Goal: Task Accomplishment & Management: Complete application form

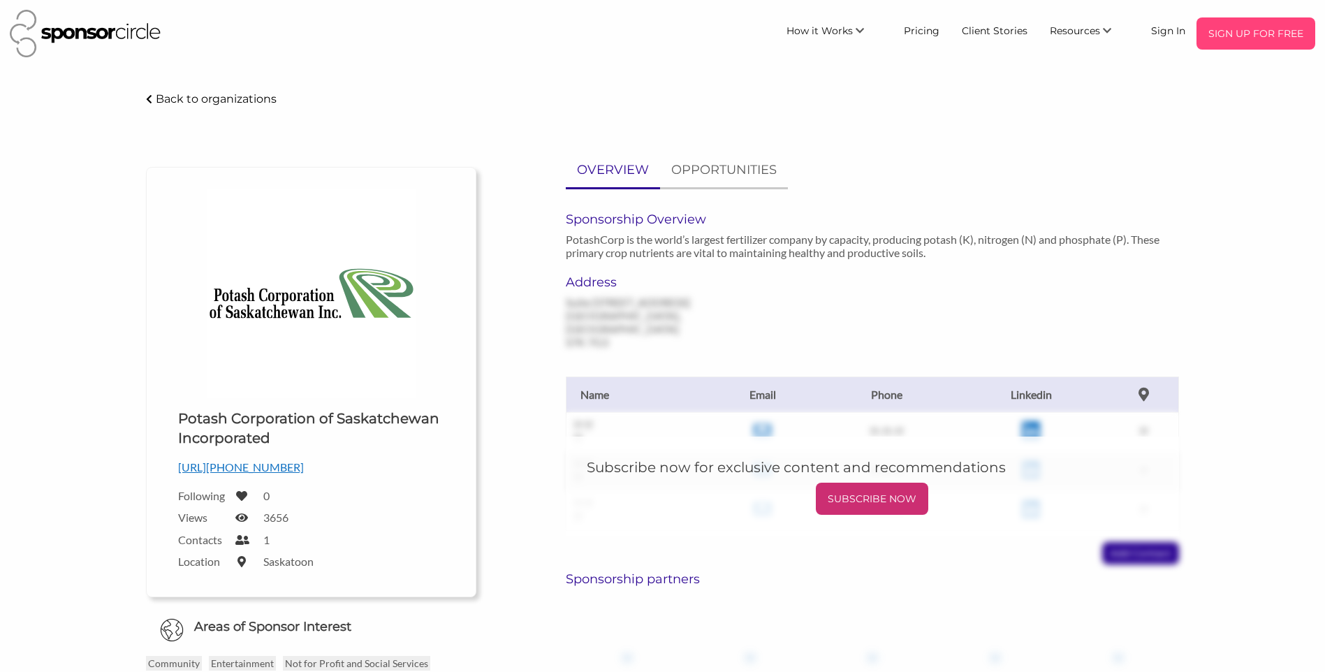
click at [1255, 46] on div "SIGN UP FOR FREE" at bounding box center [1256, 33] width 119 height 32
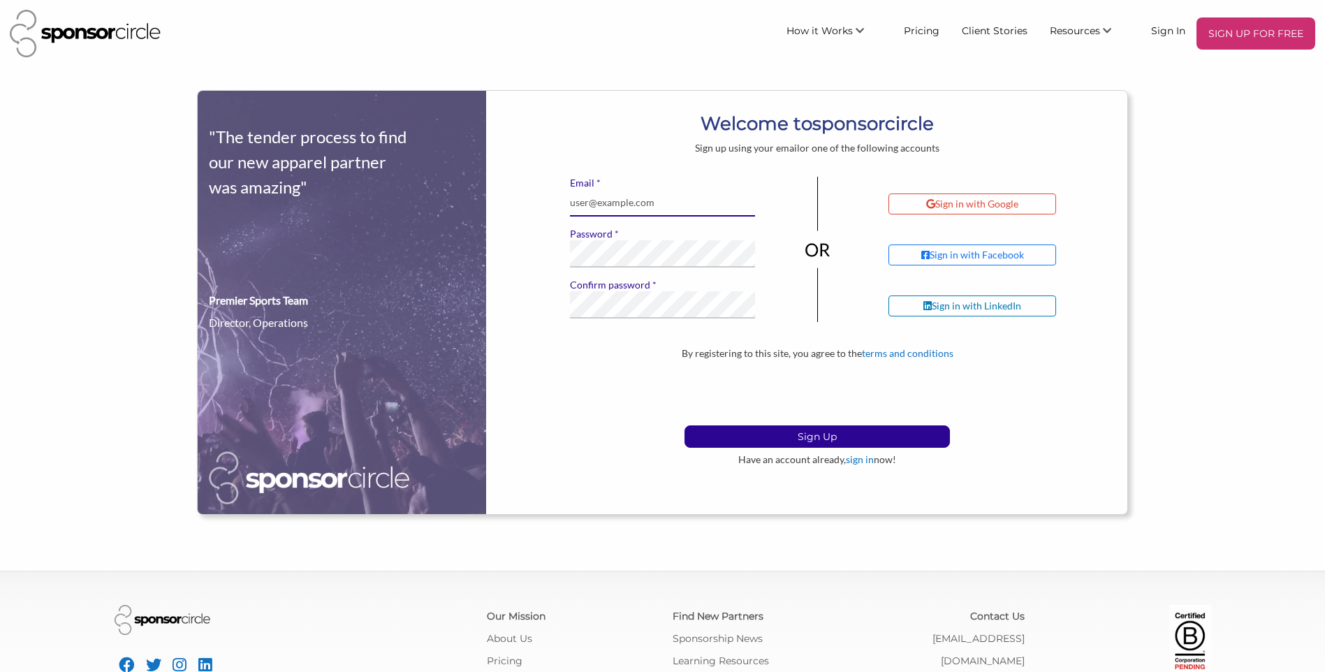
click at [662, 196] on input "* Email" at bounding box center [663, 202] width 186 height 27
type input "[DOMAIN_NAME][EMAIL_ADDRESS][DOMAIN_NAME]"
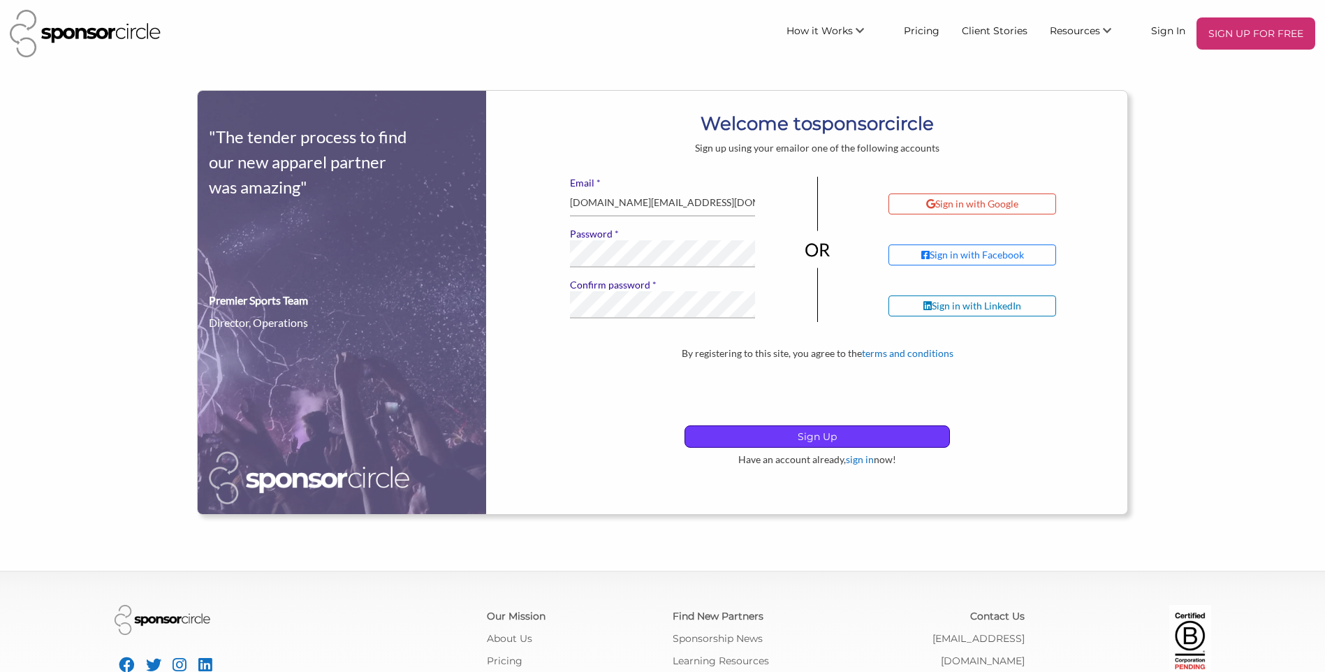
click at [771, 430] on p "Sign Up" at bounding box center [817, 436] width 264 height 21
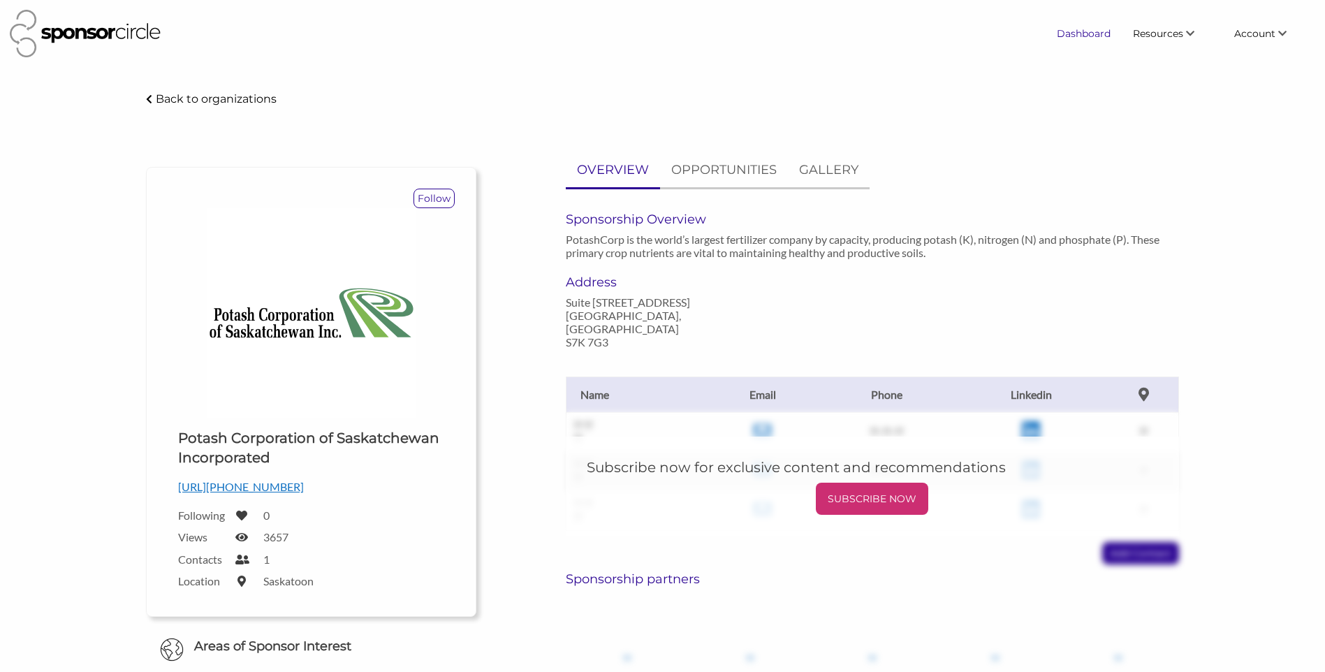
click at [1061, 28] on link "Dashboard" at bounding box center [1084, 33] width 76 height 25
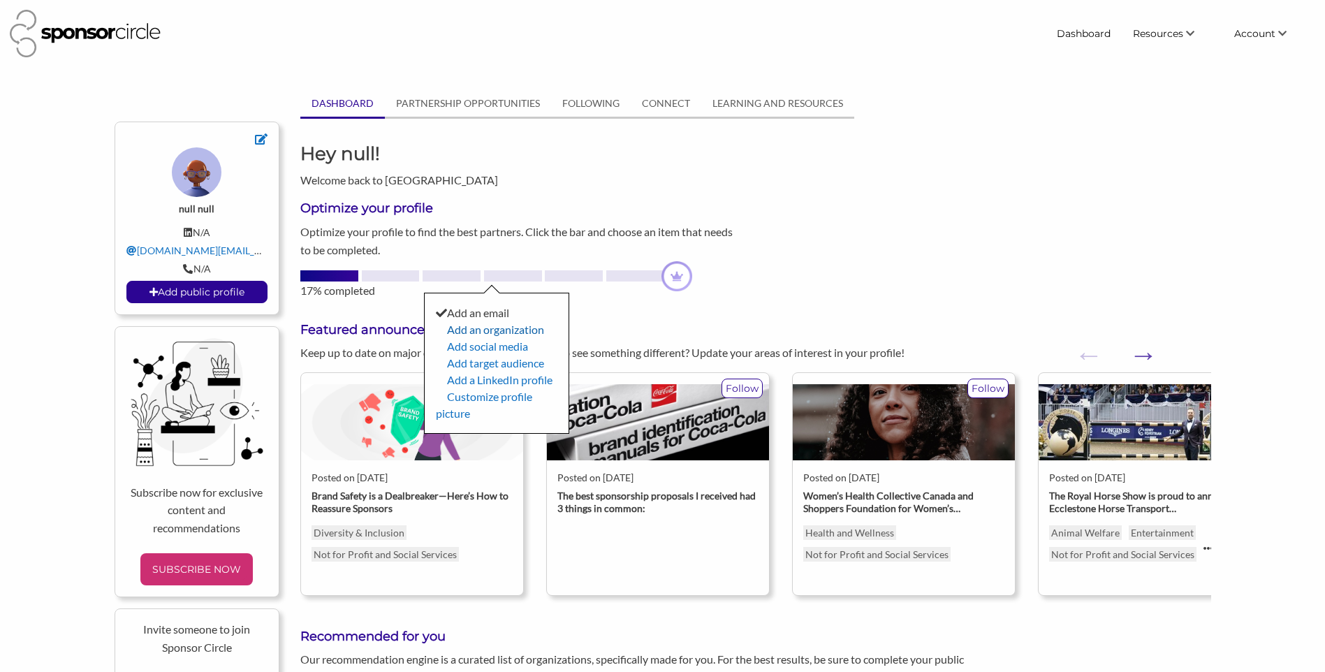
click at [495, 327] on link "Add an organization" at bounding box center [495, 329] width 97 height 13
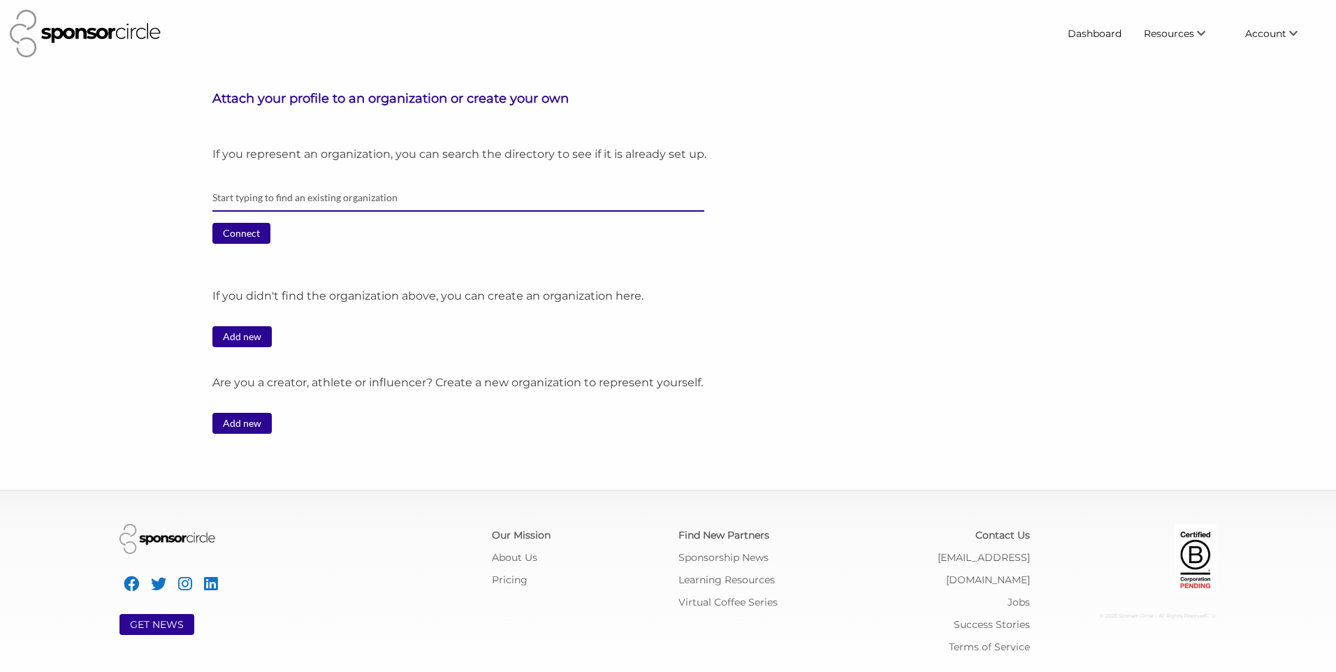
click at [382, 192] on input "text" at bounding box center [457, 197] width 491 height 27
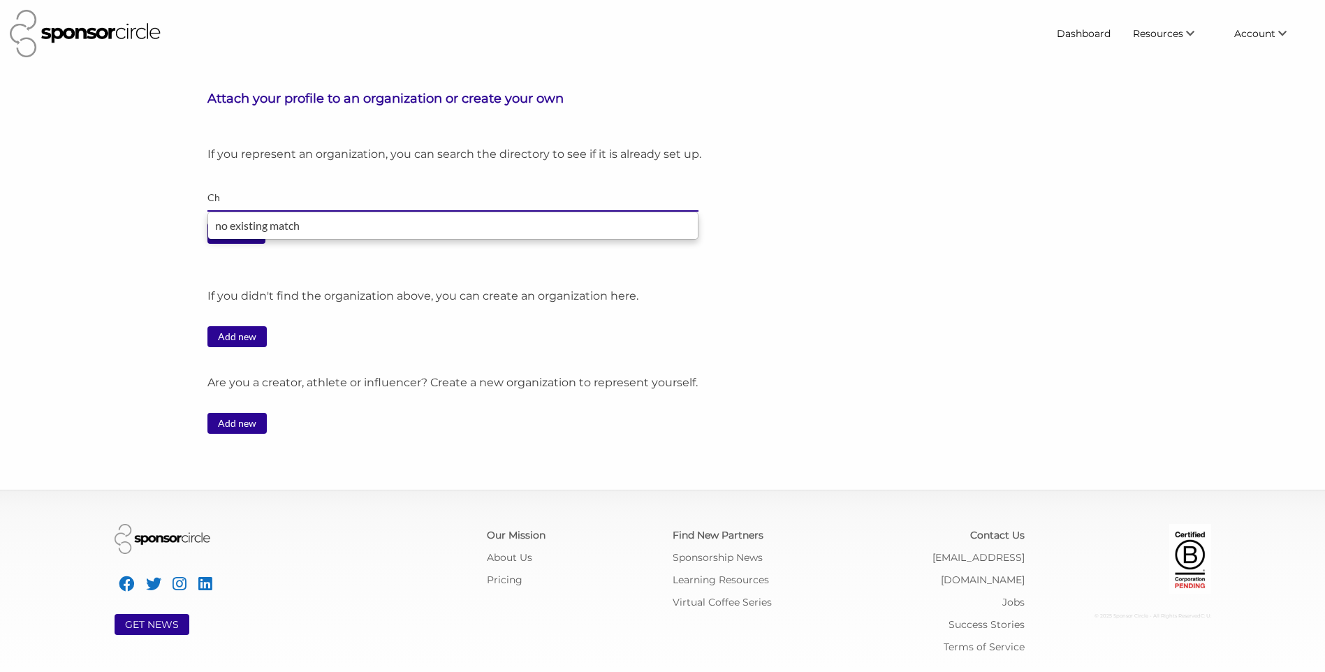
type input "C"
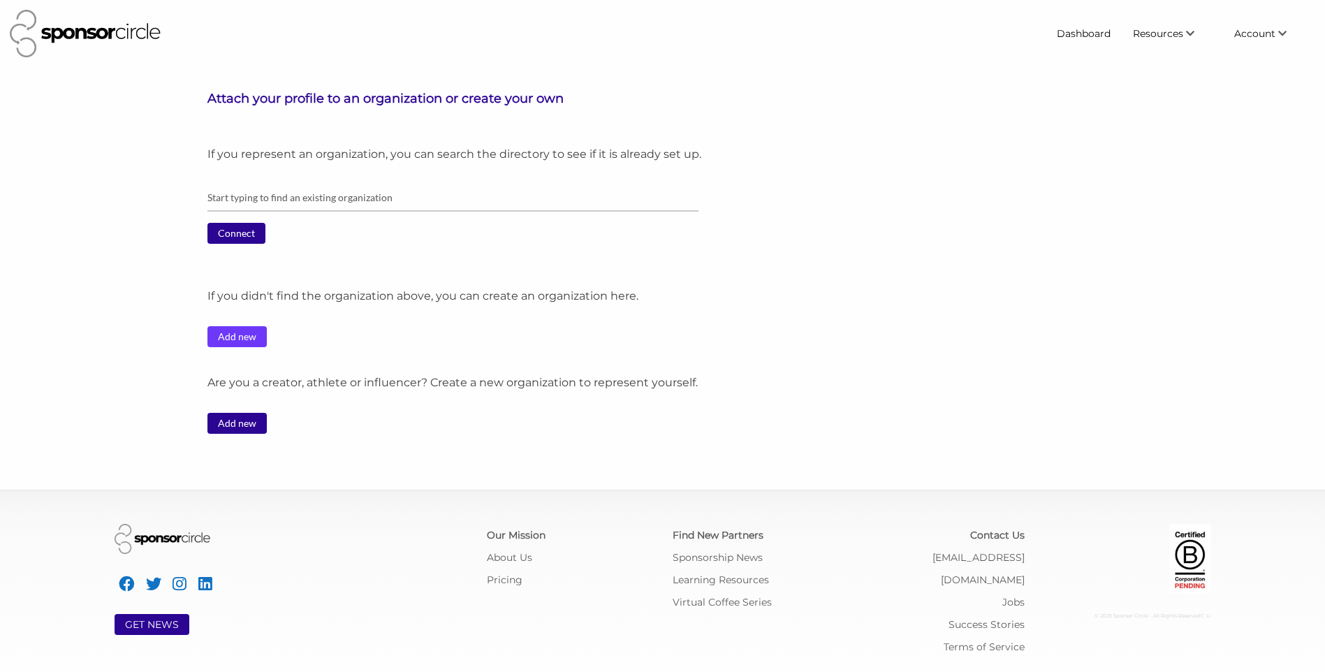
click at [226, 330] on link "Add new" at bounding box center [236, 336] width 59 height 21
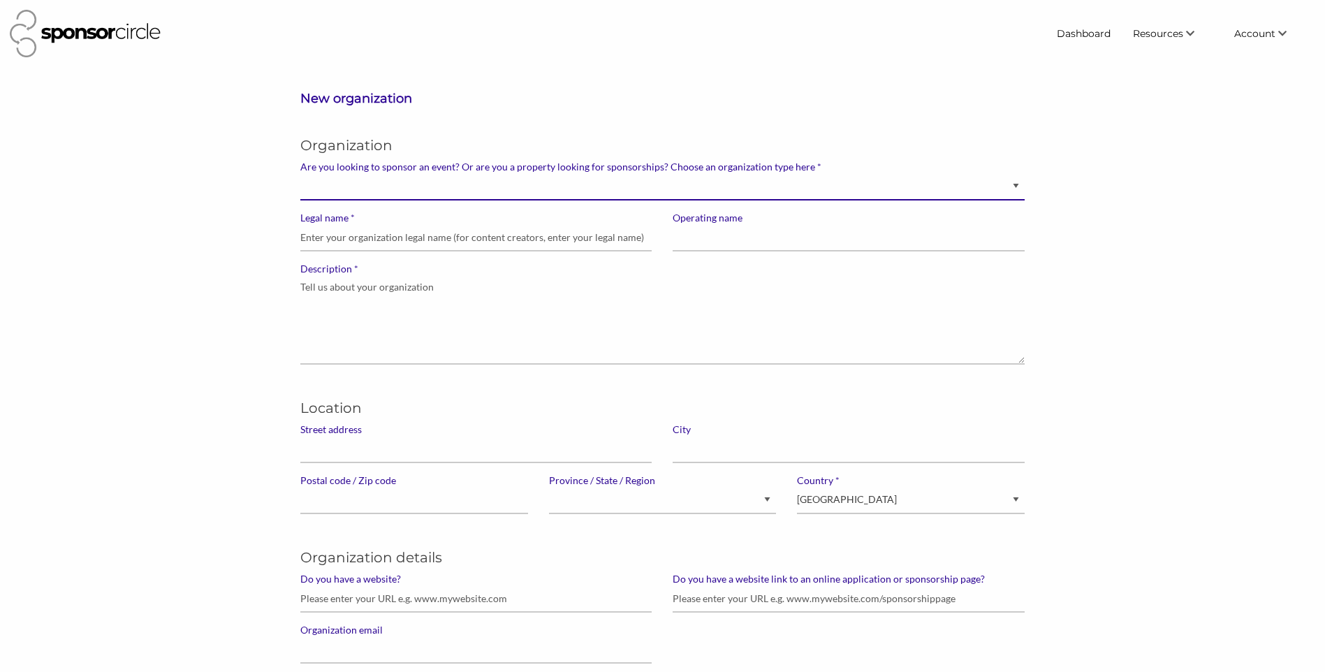
click at [1012, 187] on select "Brand manager looking to sell to or sponsor events and sports teams Event organ…" at bounding box center [662, 186] width 724 height 27
select select "Property"
click at [300, 173] on select "Brand manager looking to sell to or sponsor events and sports teams Event organ…" at bounding box center [662, 186] width 724 height 27
click at [778, 191] on select "Brand manager looking to sell to or sponsor events and sports teams Event organ…" at bounding box center [662, 186] width 724 height 27
click at [300, 173] on select "Brand manager looking to sell to or sponsor events and sports teams Event organ…" at bounding box center [662, 186] width 724 height 27
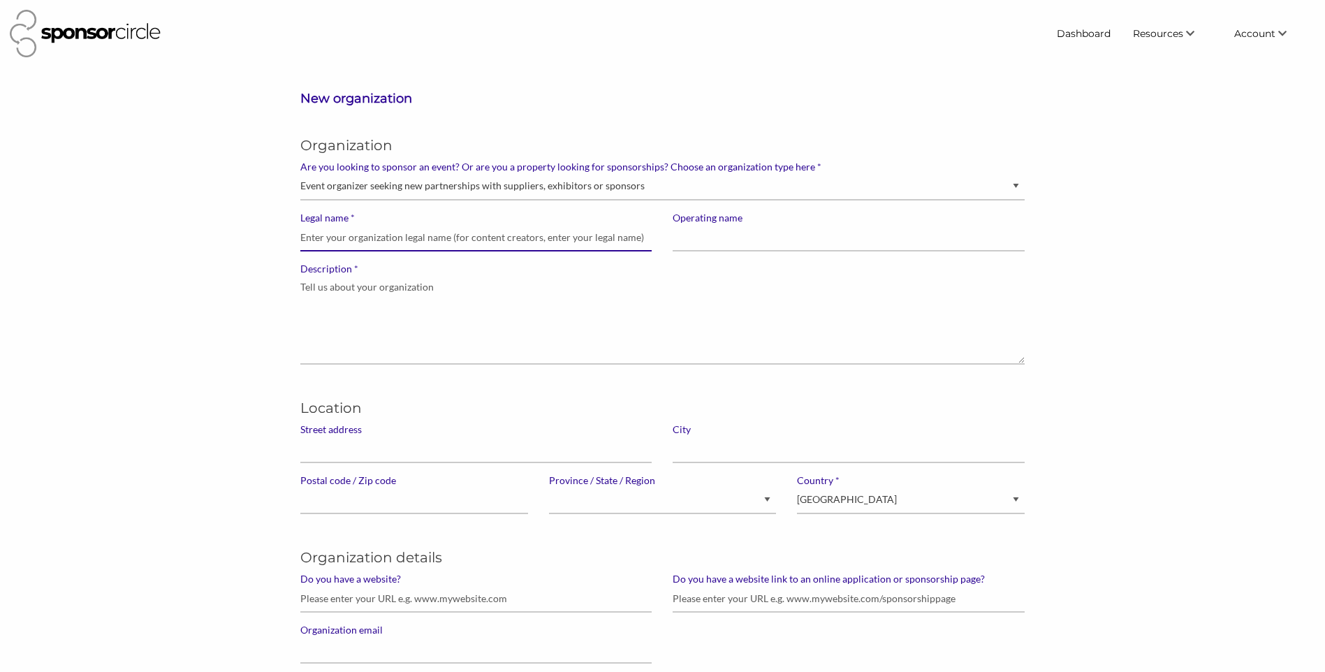
click at [336, 238] on input "* Legal name" at bounding box center [475, 237] width 351 height 27
type input "cheshire homes of [GEOGRAPHIC_DATA]"
click at [697, 240] on input "Operating name" at bounding box center [848, 237] width 351 height 27
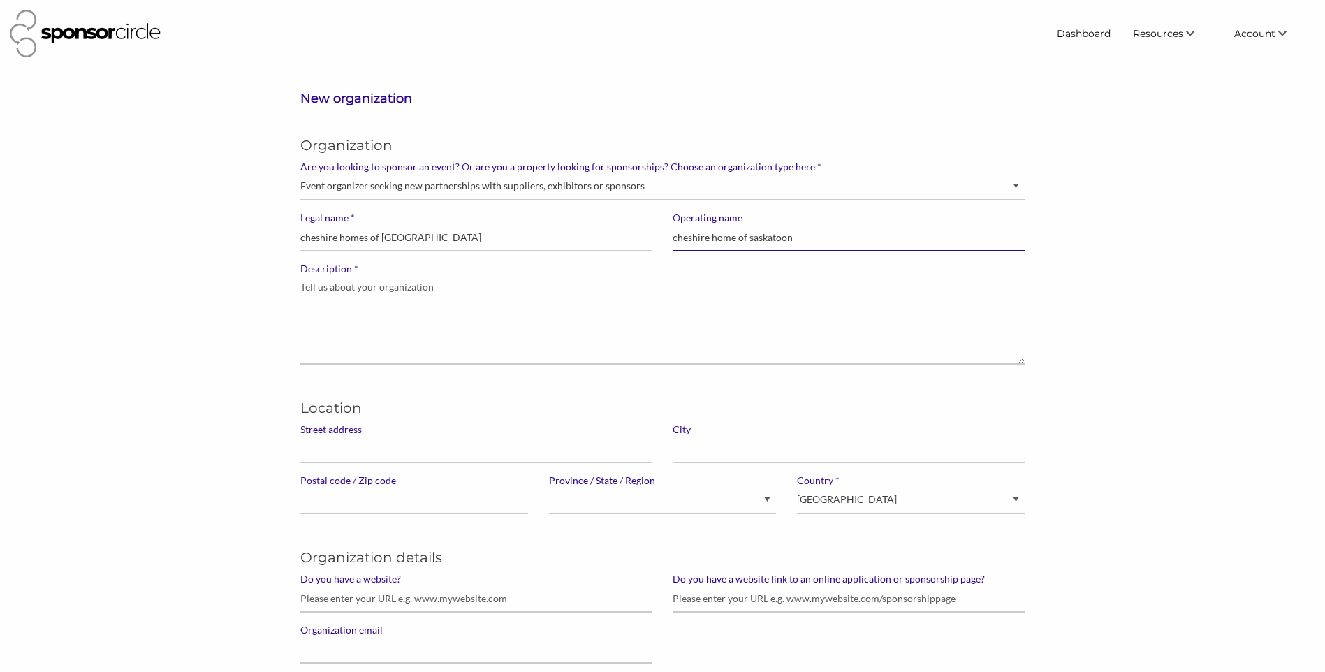
click at [738, 238] on input "cheshire home of saskatoon" at bounding box center [848, 237] width 351 height 27
type input "cheshire homes of [GEOGRAPHIC_DATA]"
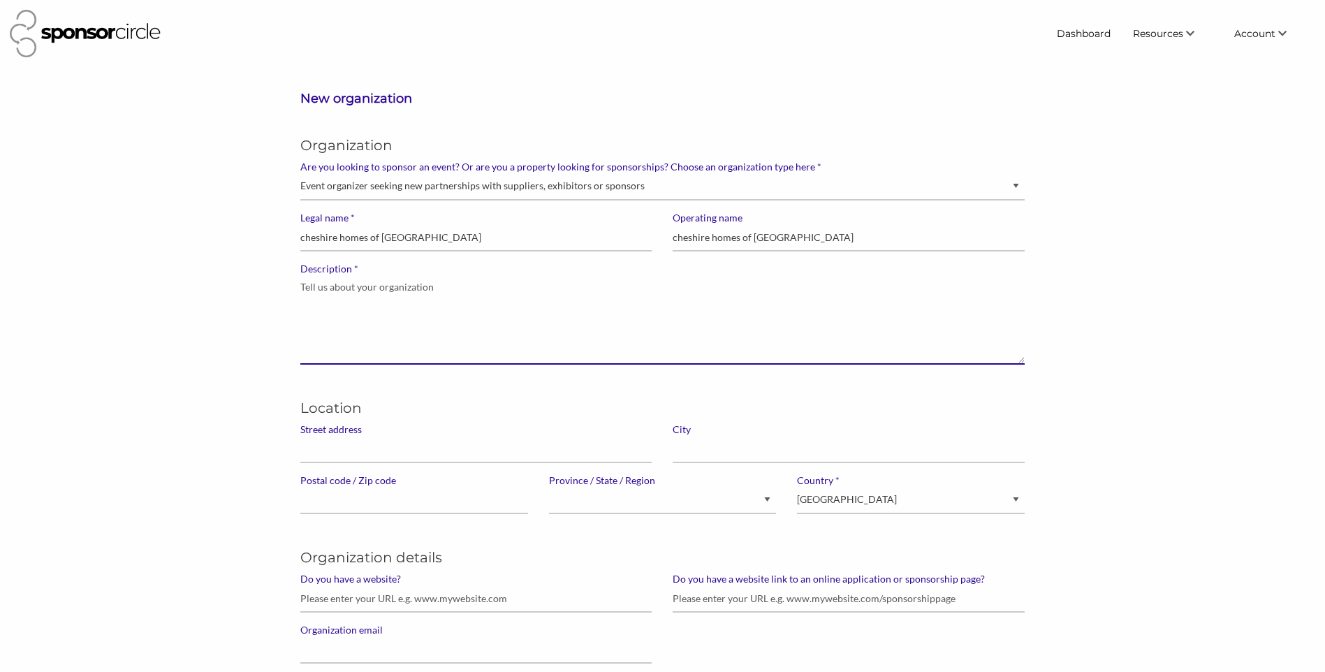
click at [353, 289] on textarea "* Description" at bounding box center [662, 319] width 724 height 89
paste textarea "Cheshire Homes of Saskatoon is a non-profit charitable organization. It is a pl…"
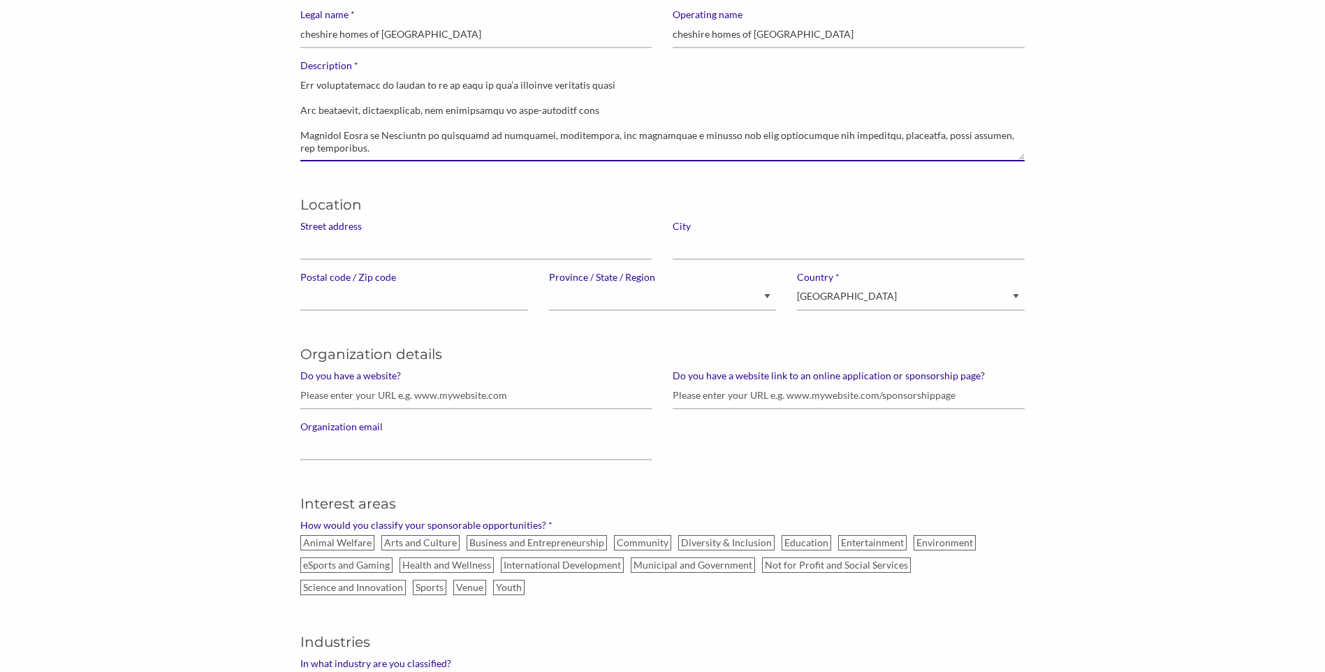
scroll to position [210, 0]
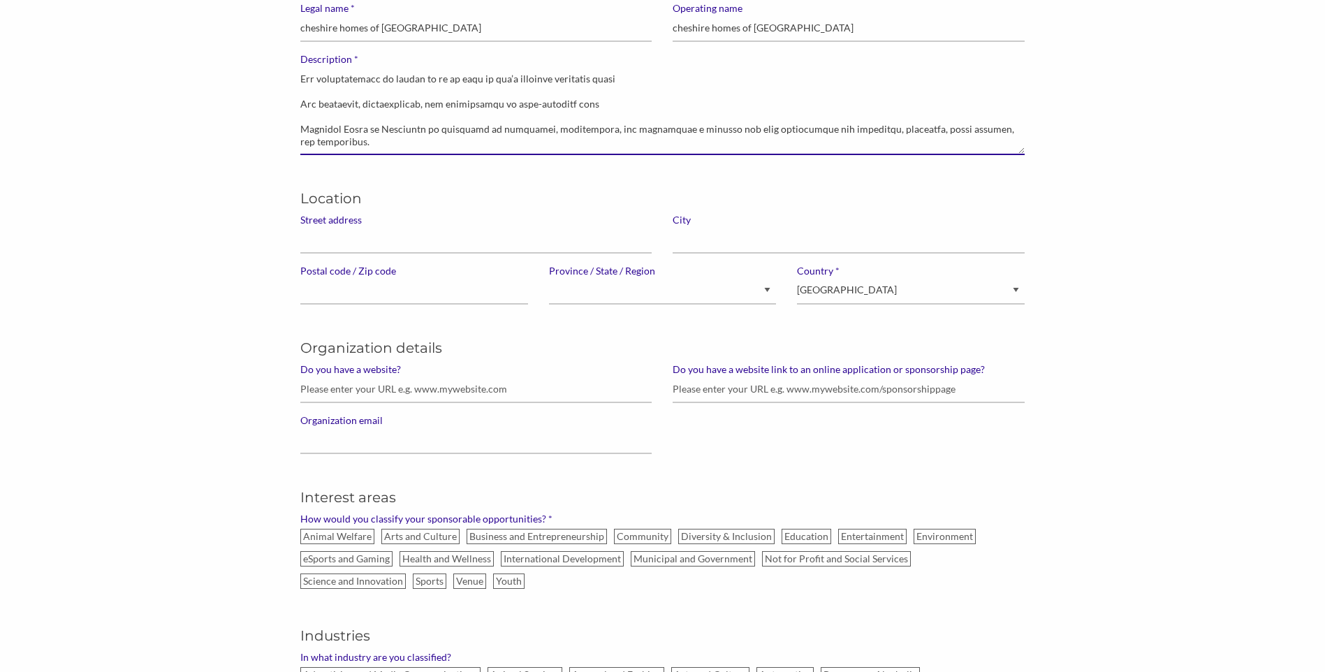
type textarea "Cheshire Homes of Saskatoon is a non-profit charitable organization. It is a pl…"
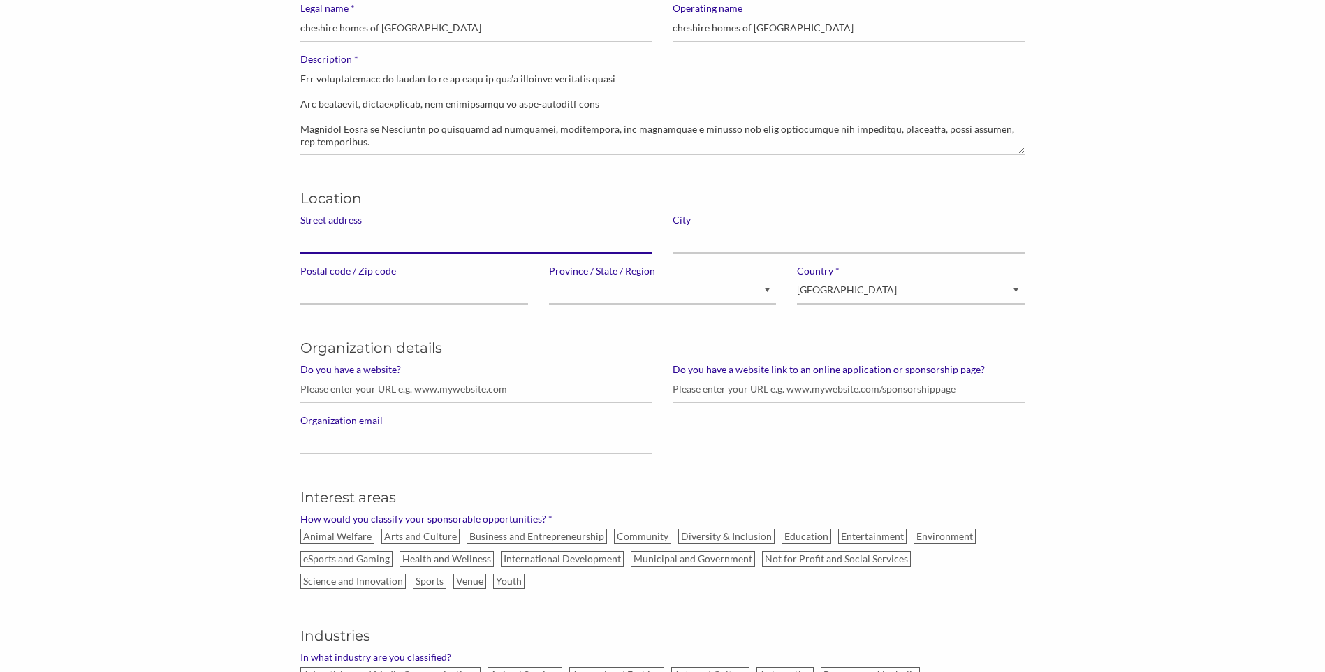
click at [387, 247] on input "Street address" at bounding box center [475, 239] width 351 height 27
type input "[STREET_ADDRESS][PERSON_NAME]"
type input "Saskatoon"
select select "Saskatchewan"
type input "cheshire.office@sasktel.net"
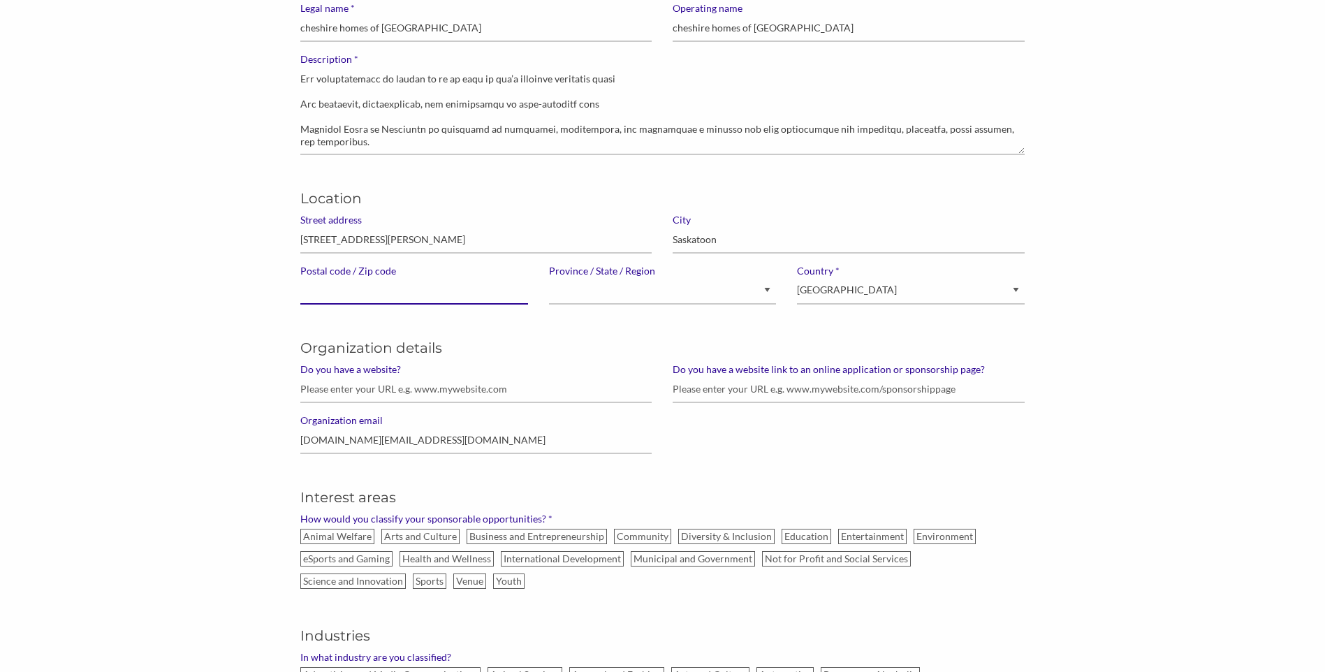
click at [406, 291] on input "Postal code / Zip code" at bounding box center [414, 290] width 228 height 27
type input "S7J 3L1"
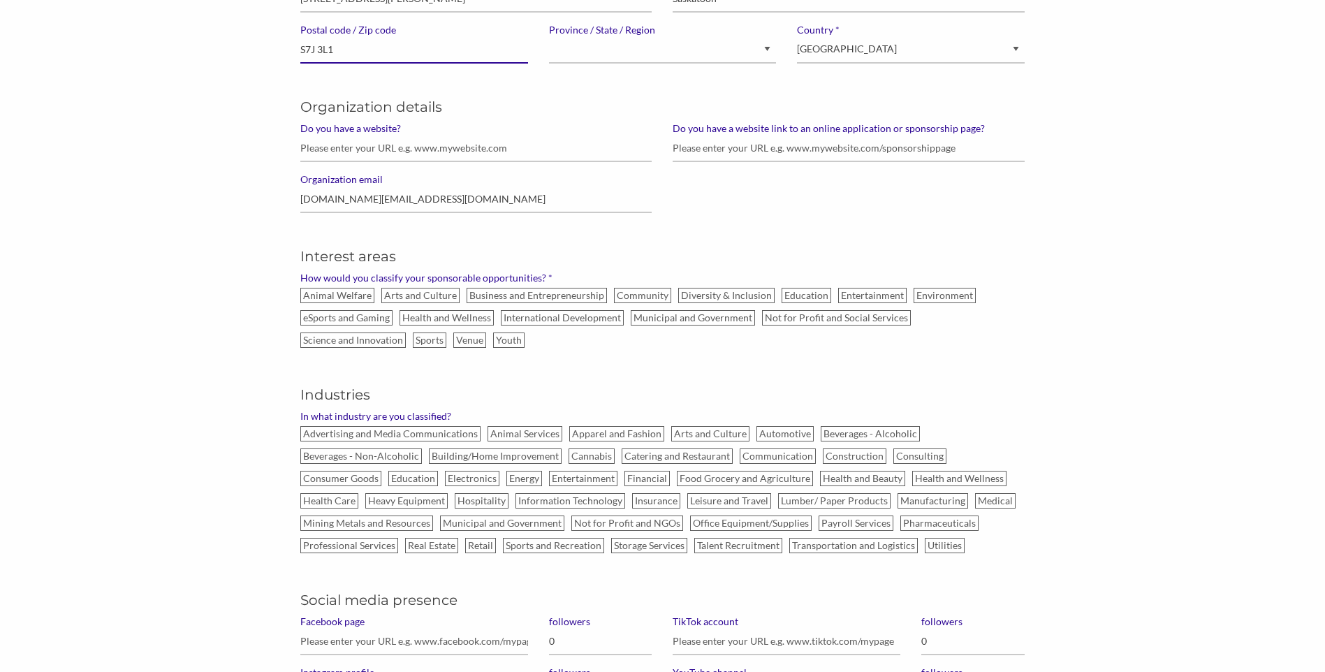
scroll to position [489, 0]
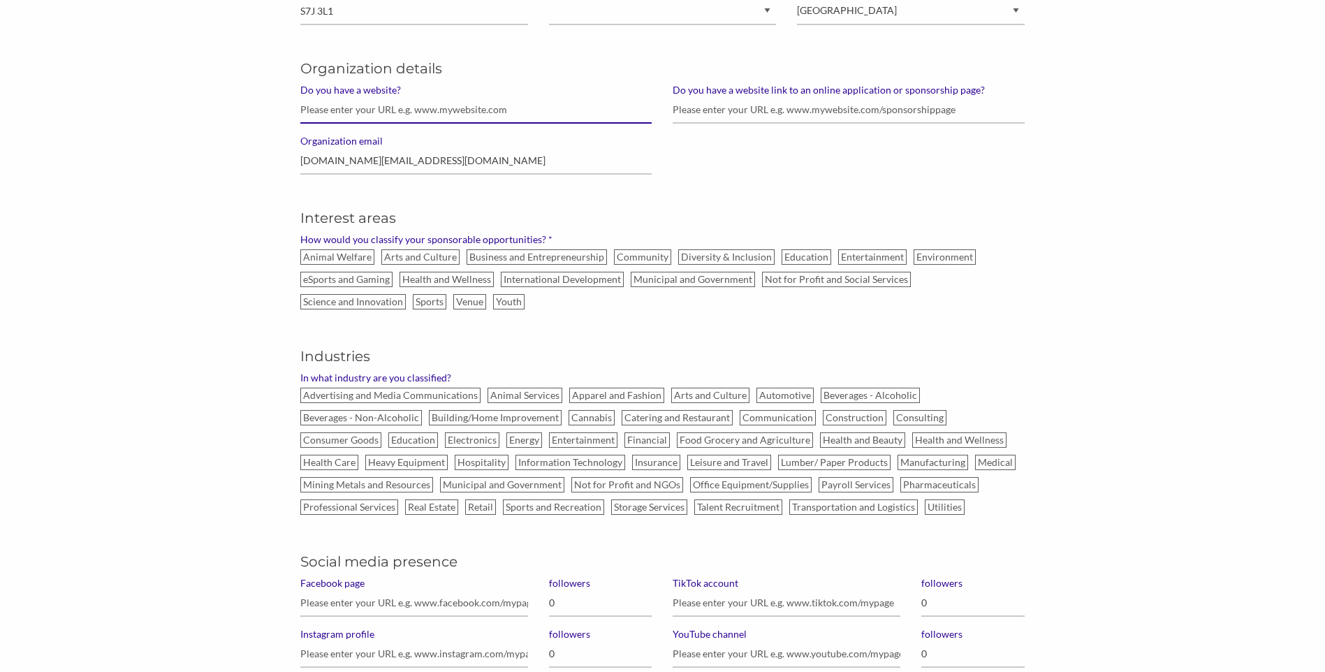
click at [388, 105] on input "Do you have a website?" at bounding box center [475, 109] width 351 height 27
paste input "https://www.cheshirehomessaskatoon.com/"
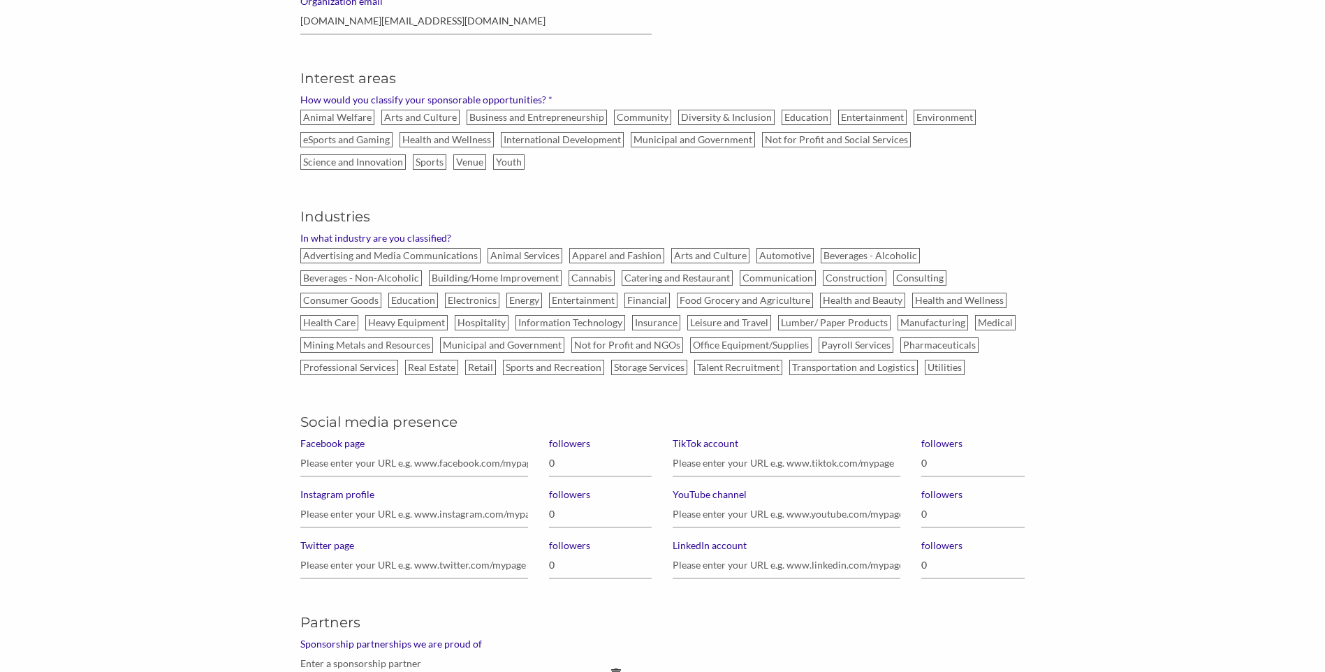
scroll to position [699, 0]
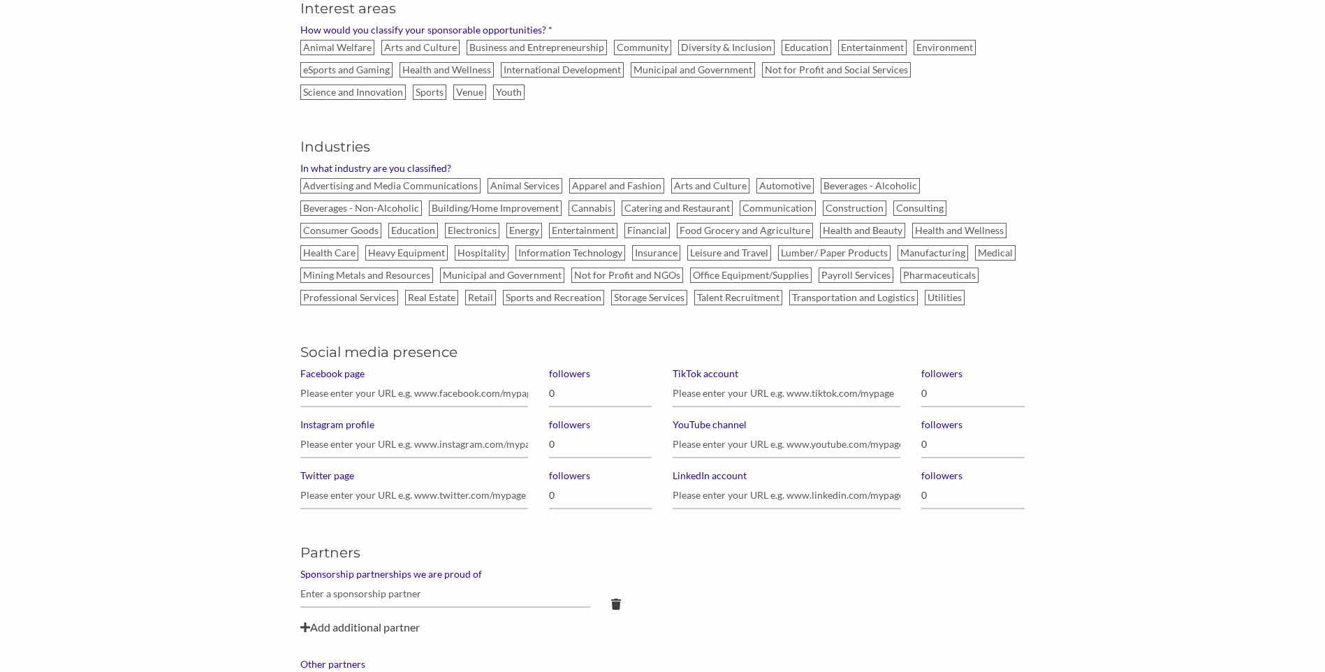
type input "https://www.cheshirehomessaskatoon.com/"
click at [652, 46] on label "Community" at bounding box center [642, 47] width 57 height 15
click at [0, 0] on input "Community" at bounding box center [0, 0] width 0 height 0
click at [697, 48] on label "Diversity & Inclusion" at bounding box center [726, 47] width 96 height 15
click at [0, 0] on input "Diversity & Inclusion" at bounding box center [0, 0] width 0 height 0
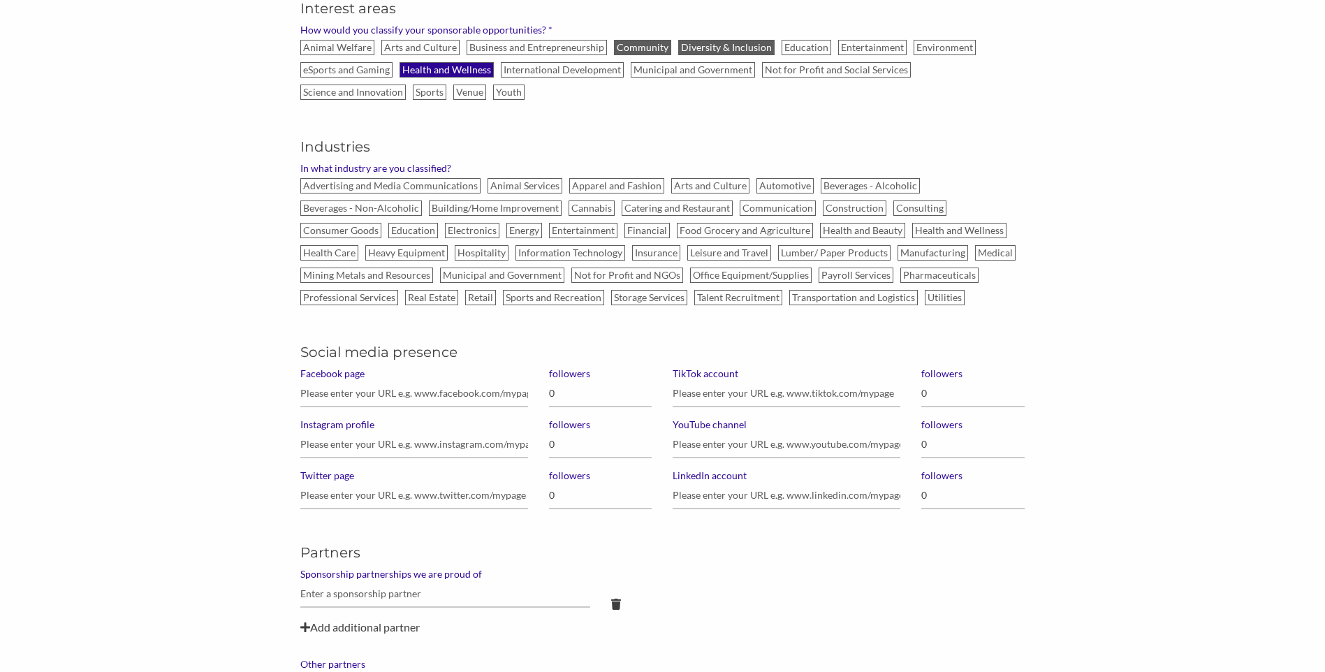
click at [423, 62] on label "Health and Wellness" at bounding box center [447, 69] width 94 height 15
click at [0, 0] on input "Health and Wellness" at bounding box center [0, 0] width 0 height 0
click at [868, 68] on label "Not for Profit and Social Services" at bounding box center [836, 69] width 149 height 15
click at [0, 0] on input "Not for Profit and Social Services" at bounding box center [0, 0] width 0 height 0
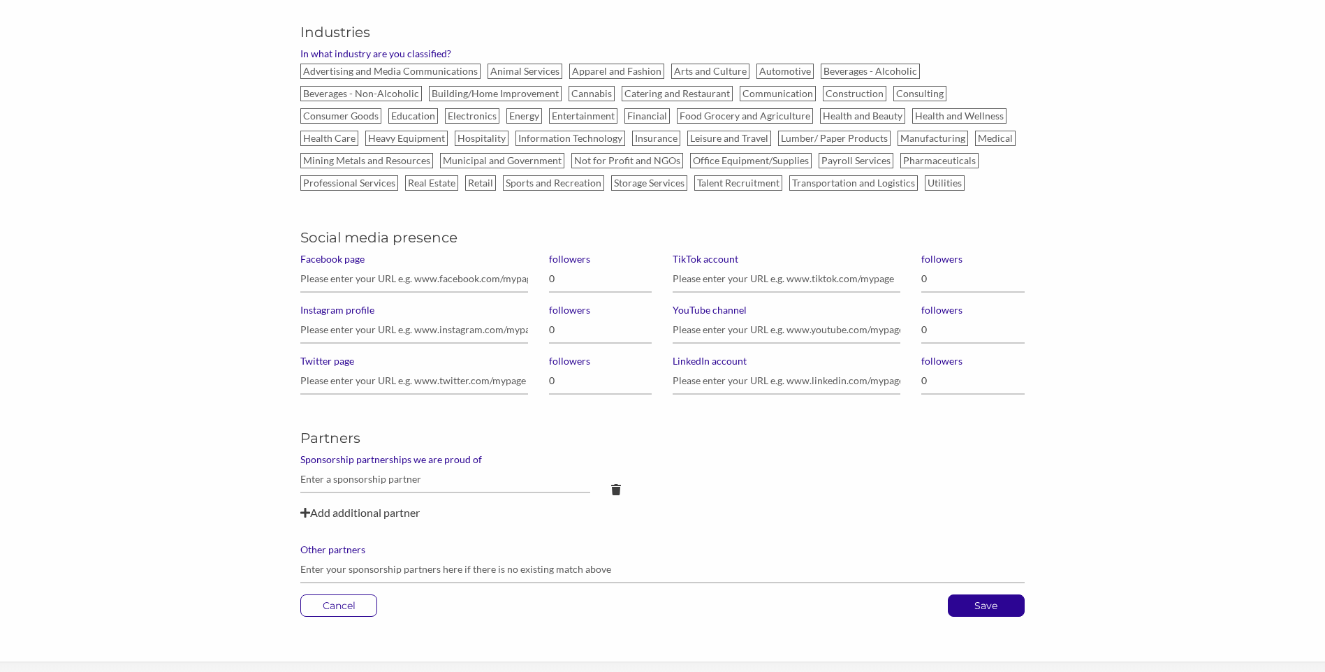
scroll to position [838, 0]
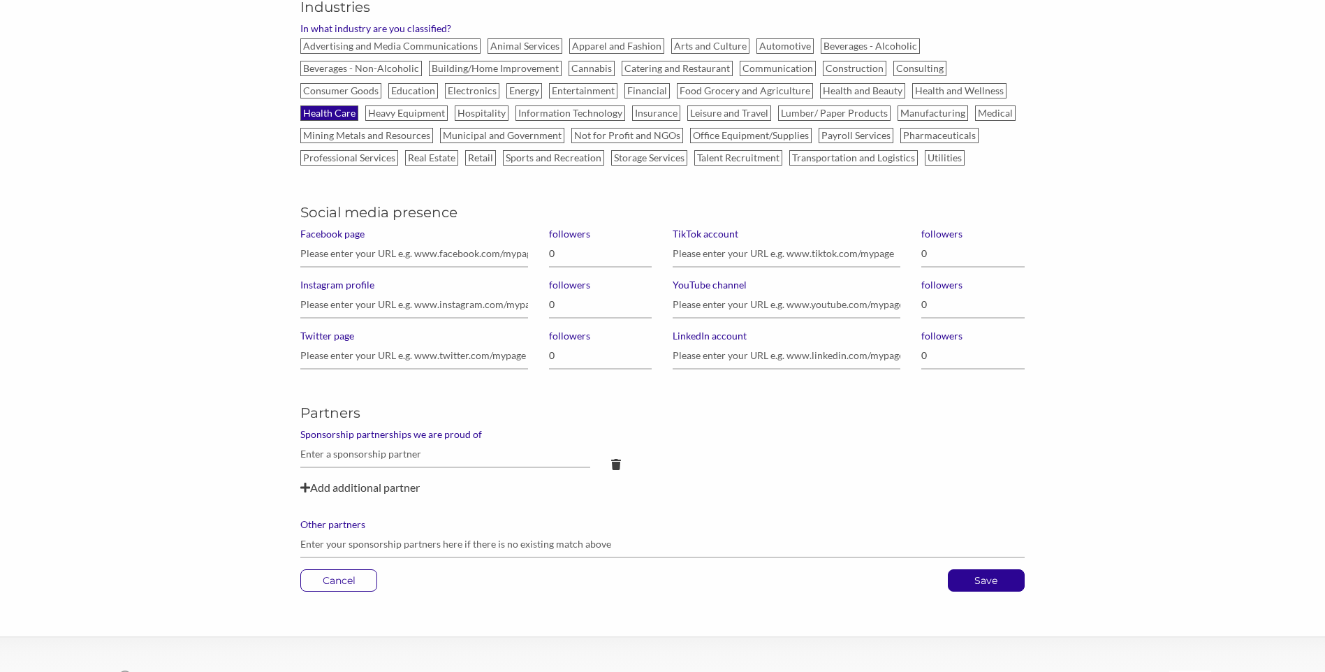
click at [340, 118] on label "Health Care" at bounding box center [329, 112] width 58 height 15
click at [0, 0] on input "Health Care" at bounding box center [0, 0] width 0 height 0
click at [622, 133] on label "Not for Profit and NGOs" at bounding box center [627, 135] width 112 height 15
click at [0, 0] on input "Not for Profit and NGOs" at bounding box center [0, 0] width 0 height 0
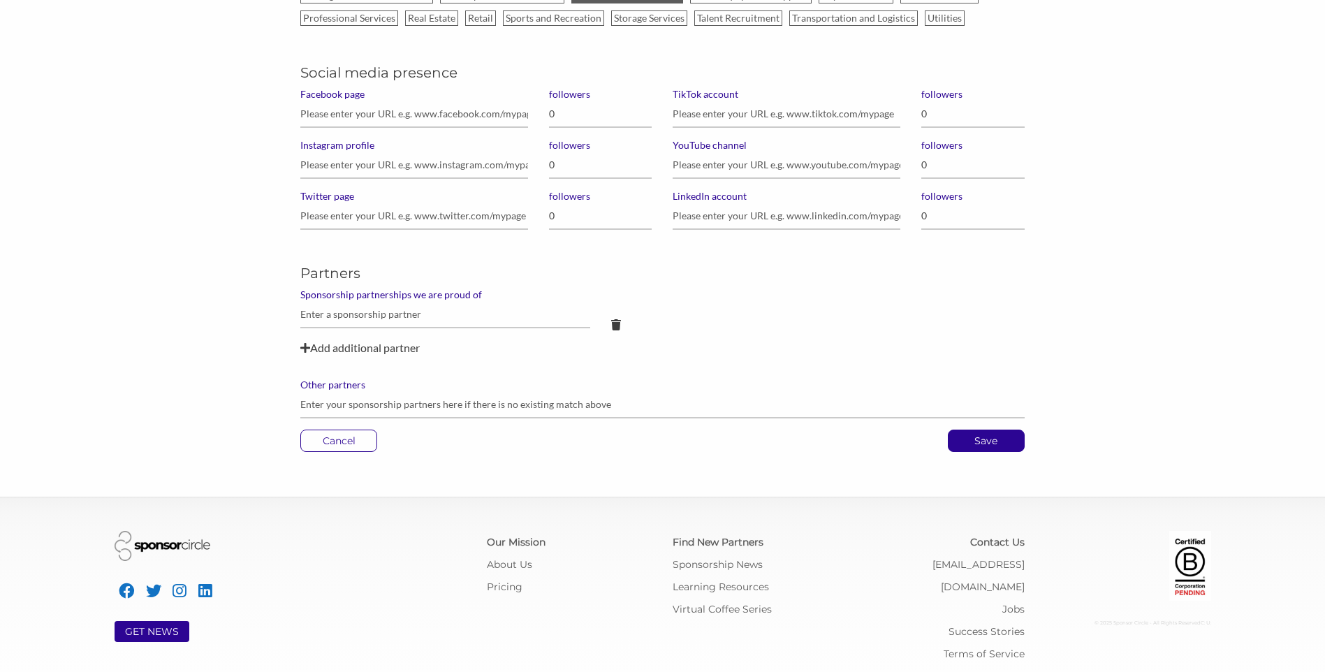
scroll to position [981, 0]
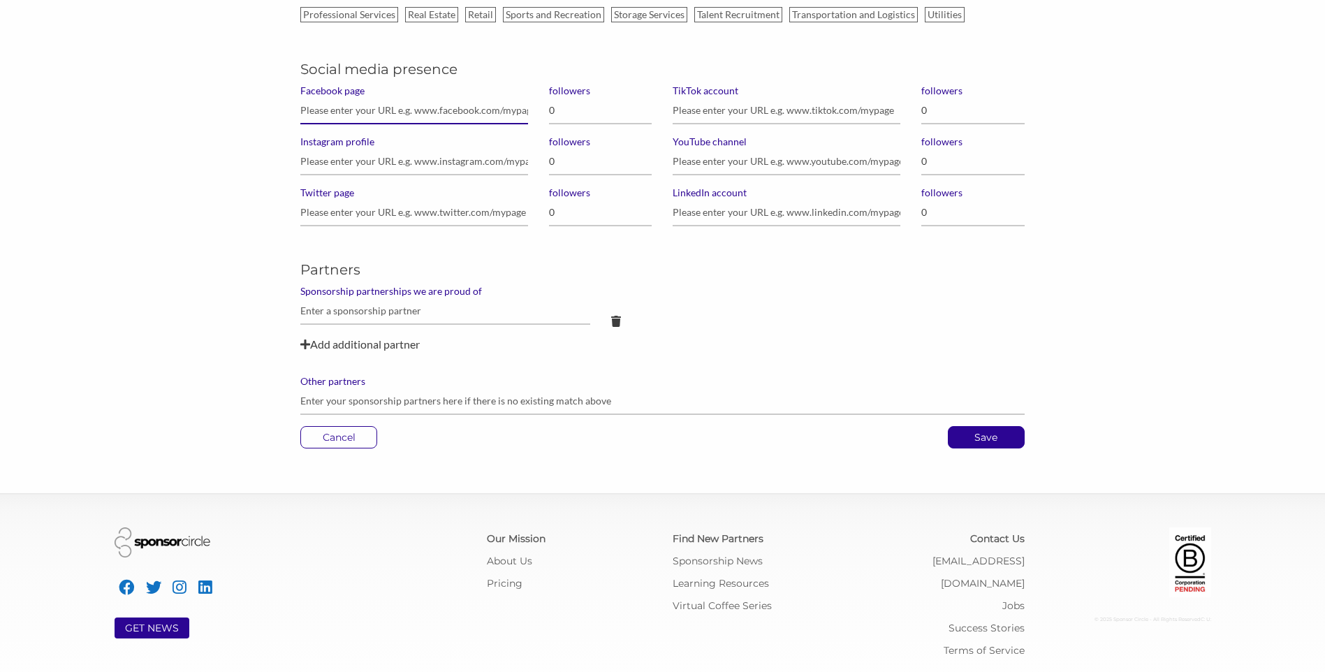
click at [367, 110] on input "Facebook page" at bounding box center [414, 110] width 228 height 27
paste input "https://www.facebook.com/CheshireHomesofSaskatoon/"
type input "https://www.facebook.com/CheshireHomesofSaskatoon/"
click at [576, 118] on input "0" at bounding box center [600, 110] width 103 height 27
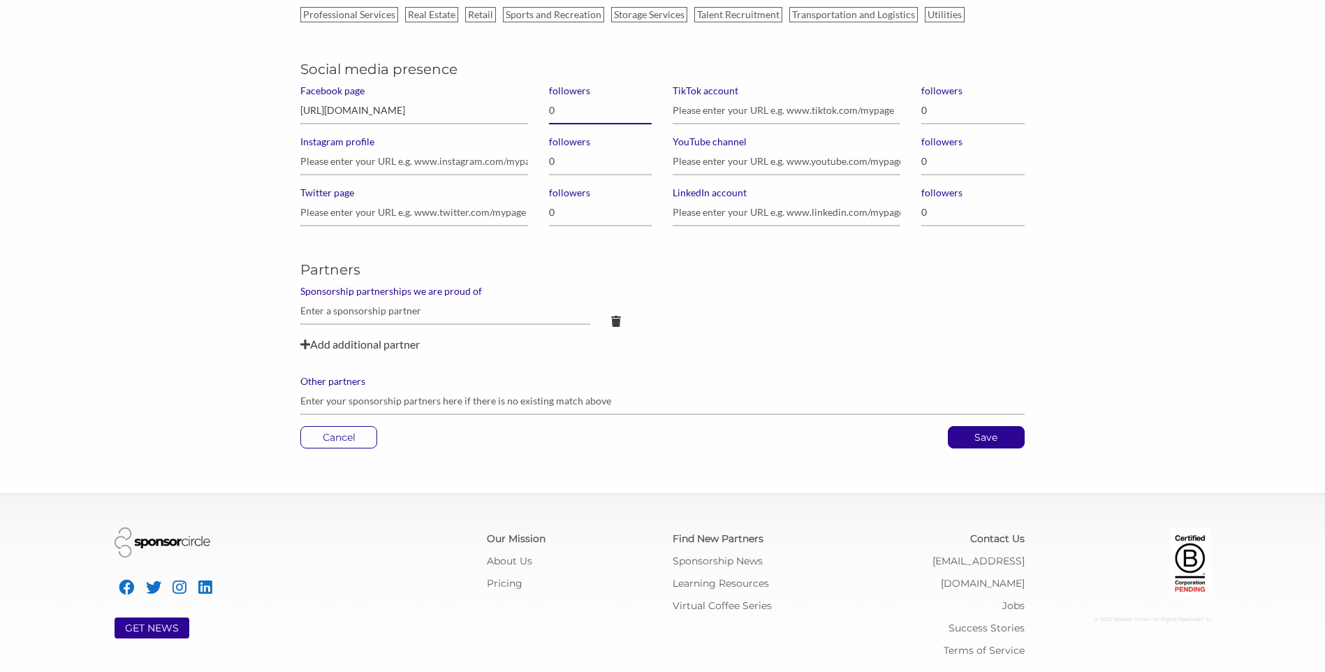
scroll to position [0, 0]
type input "120"
click at [998, 434] on p "Save" at bounding box center [986, 437] width 75 height 21
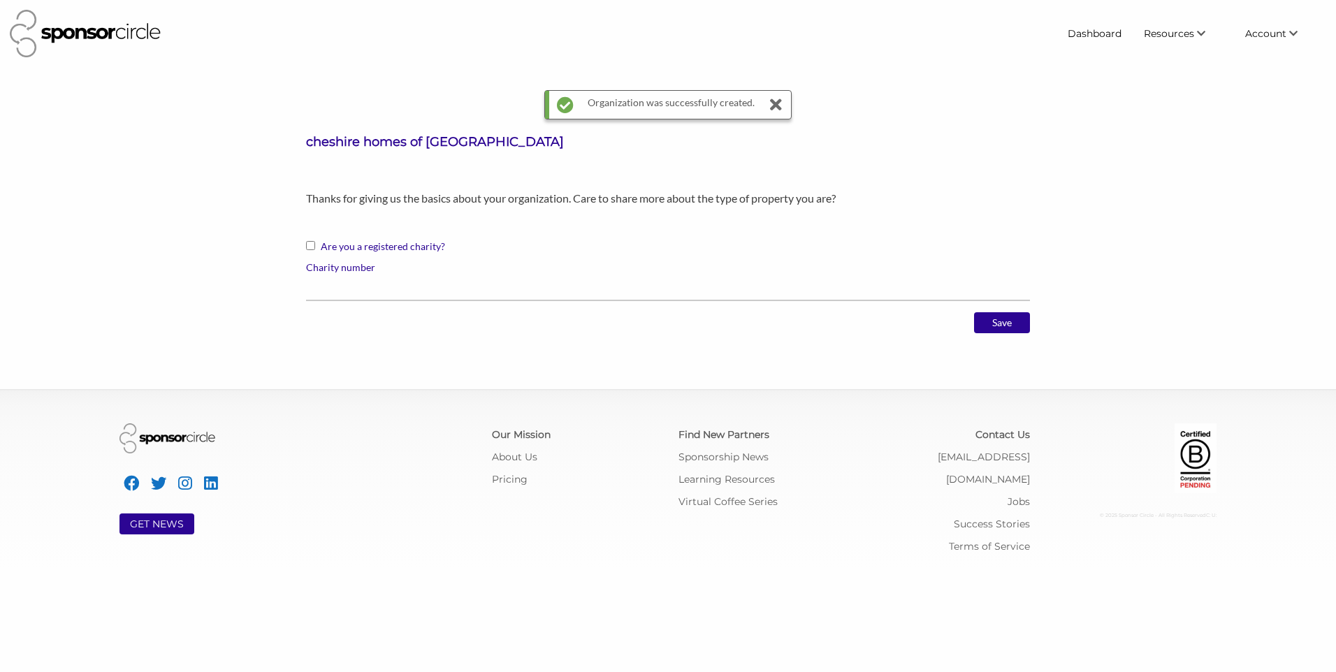
click at [310, 249] on input "Are you a registered charity?" at bounding box center [310, 245] width 9 height 9
checkbox input "true"
click at [325, 274] on input "Charity number" at bounding box center [668, 287] width 724 height 27
type input "106911878"
click at [1016, 313] on input "Save" at bounding box center [1002, 322] width 56 height 21
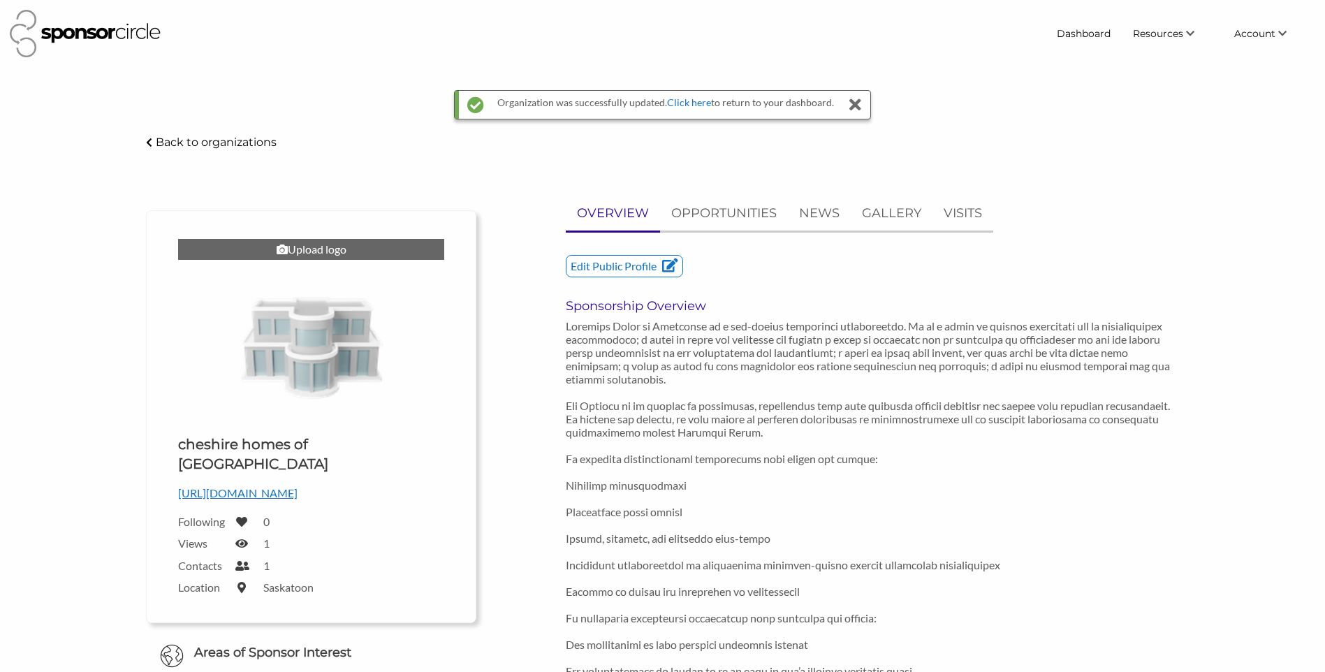
click at [355, 257] on div "Upload logo" at bounding box center [311, 249] width 266 height 21
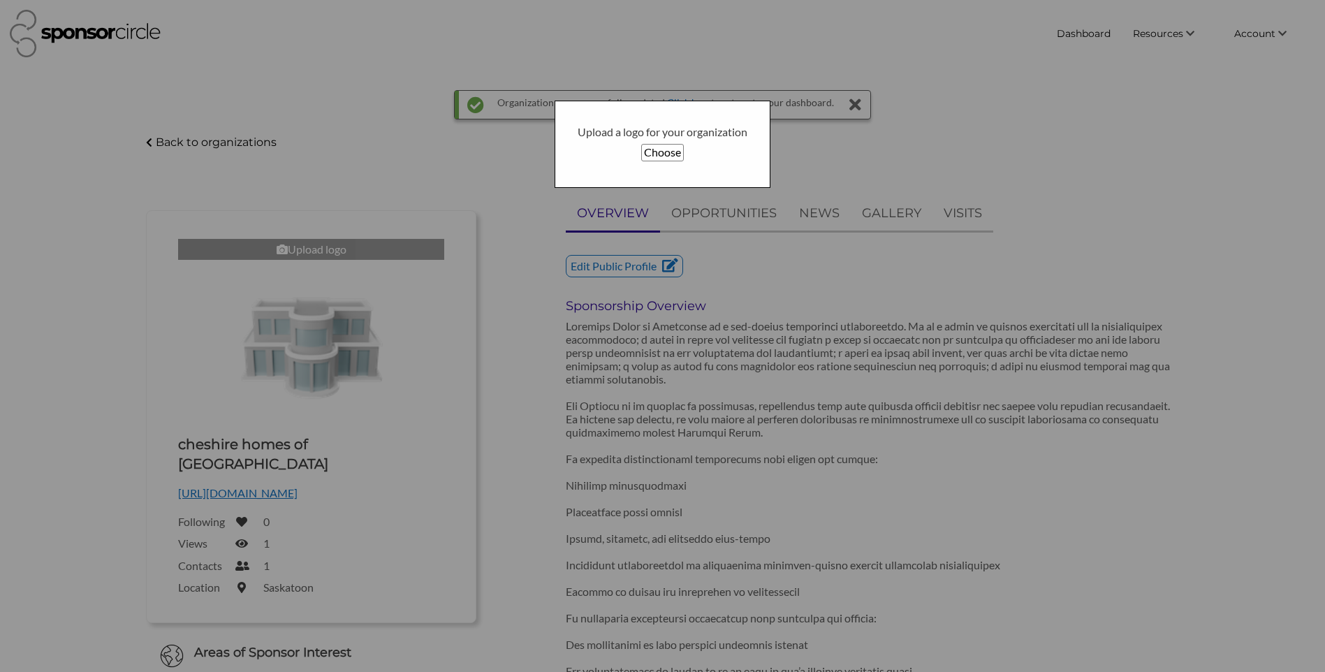
click at [671, 155] on button "Choose" at bounding box center [662, 152] width 43 height 17
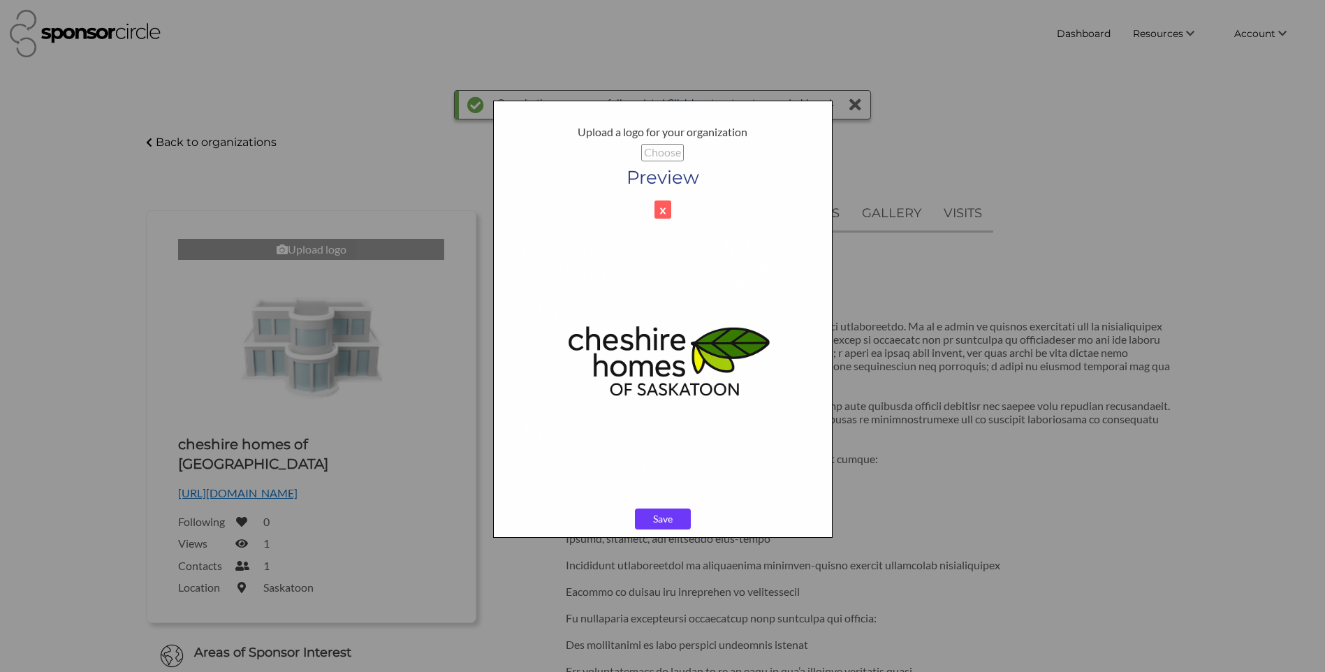
click at [651, 523] on input "Save" at bounding box center [663, 519] width 56 height 21
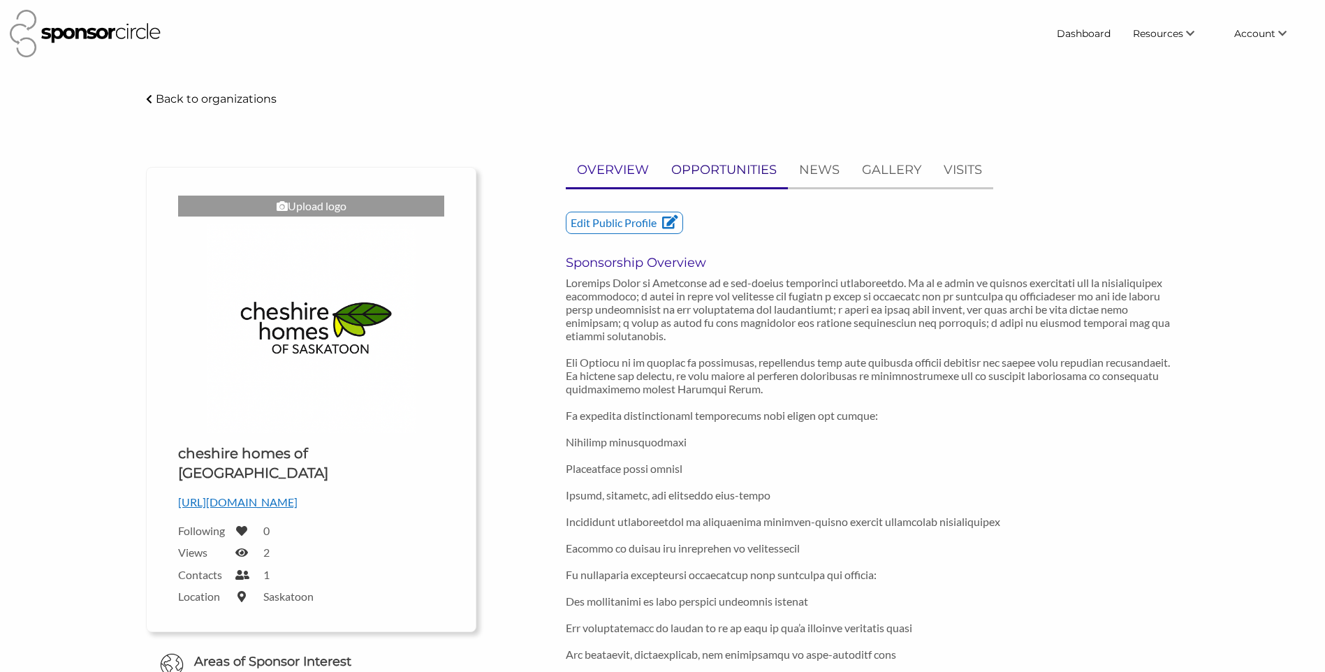
click at [752, 164] on p "OPPORTUNITIES" at bounding box center [723, 170] width 105 height 20
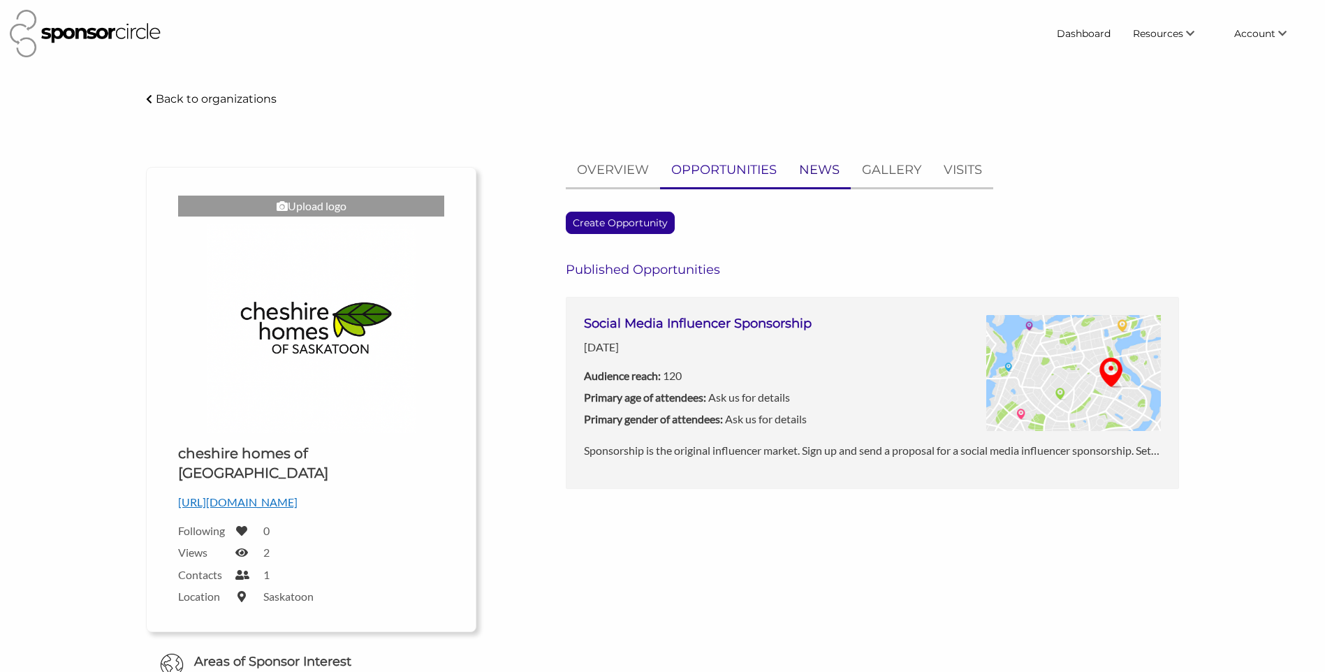
click at [806, 163] on p "NEWS" at bounding box center [819, 170] width 41 height 20
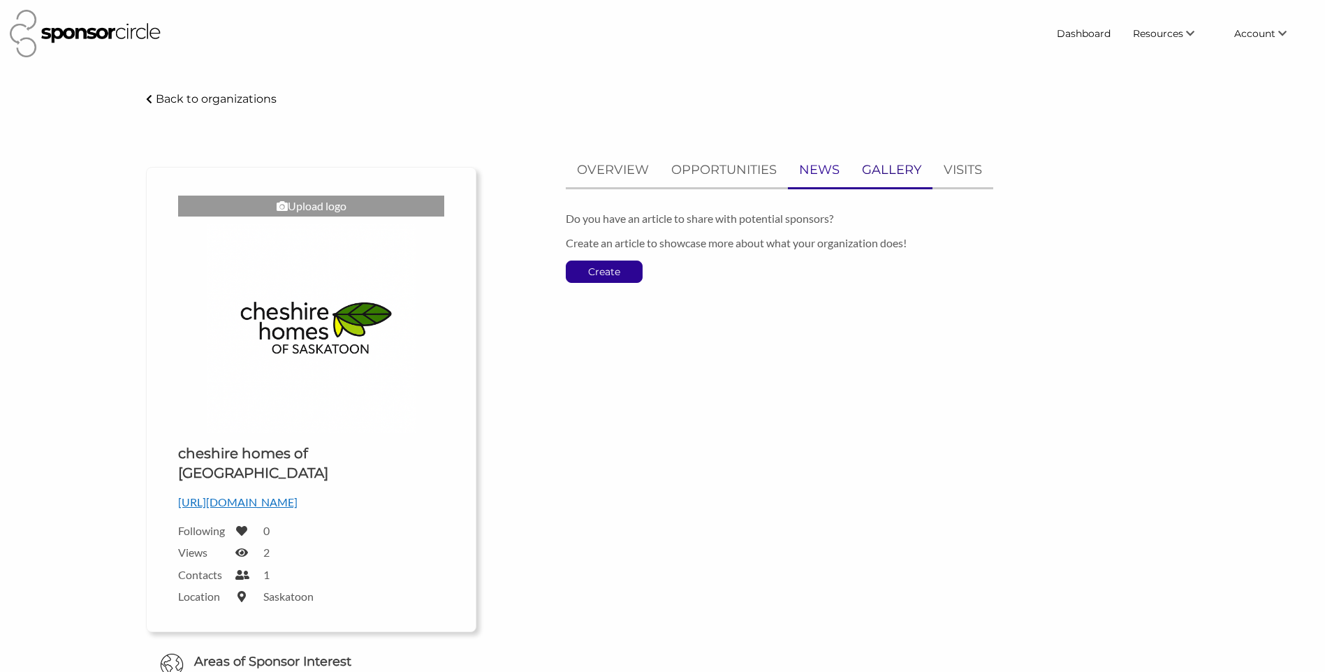
click at [883, 182] on link "GALLERY" at bounding box center [892, 170] width 82 height 34
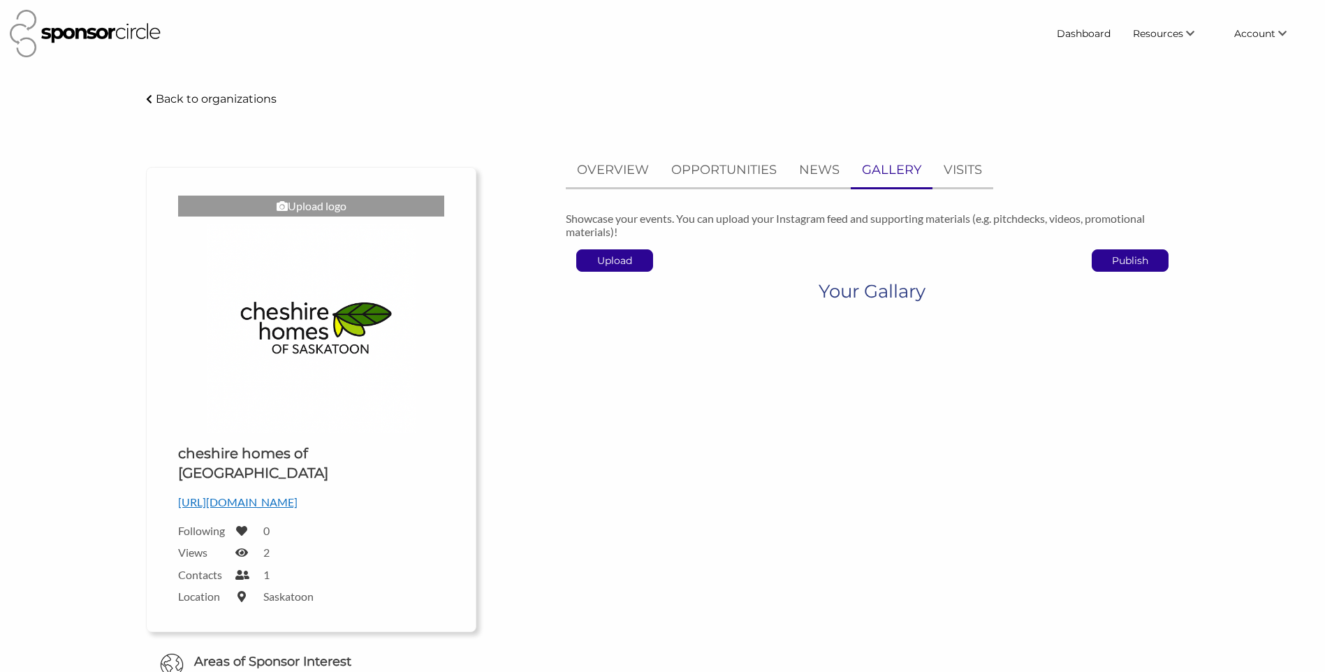
click at [960, 189] on div "OVERVIEW OPPORTUNITIES NEWS GALLERY VISITS Showcase your events. You can upload…" at bounding box center [872, 234] width 613 height 163
click at [970, 182] on link "VISITS" at bounding box center [963, 170] width 61 height 34
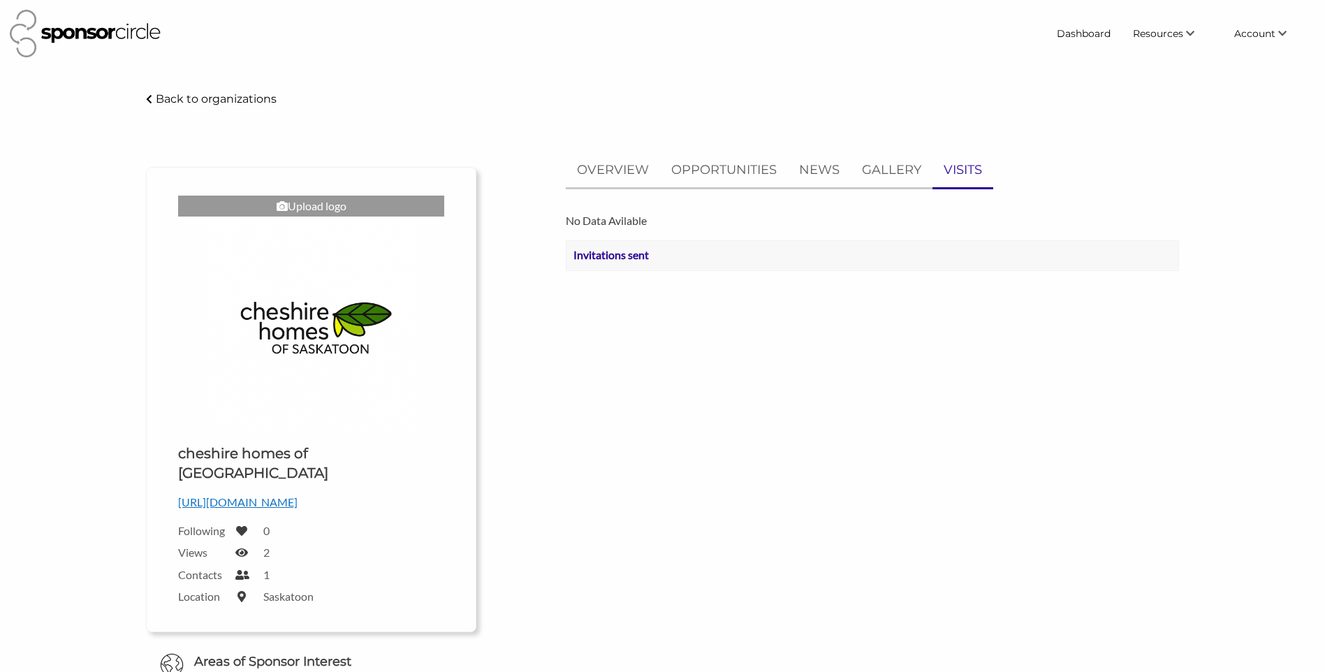
click at [207, 98] on p "Back to organizations" at bounding box center [216, 98] width 121 height 13
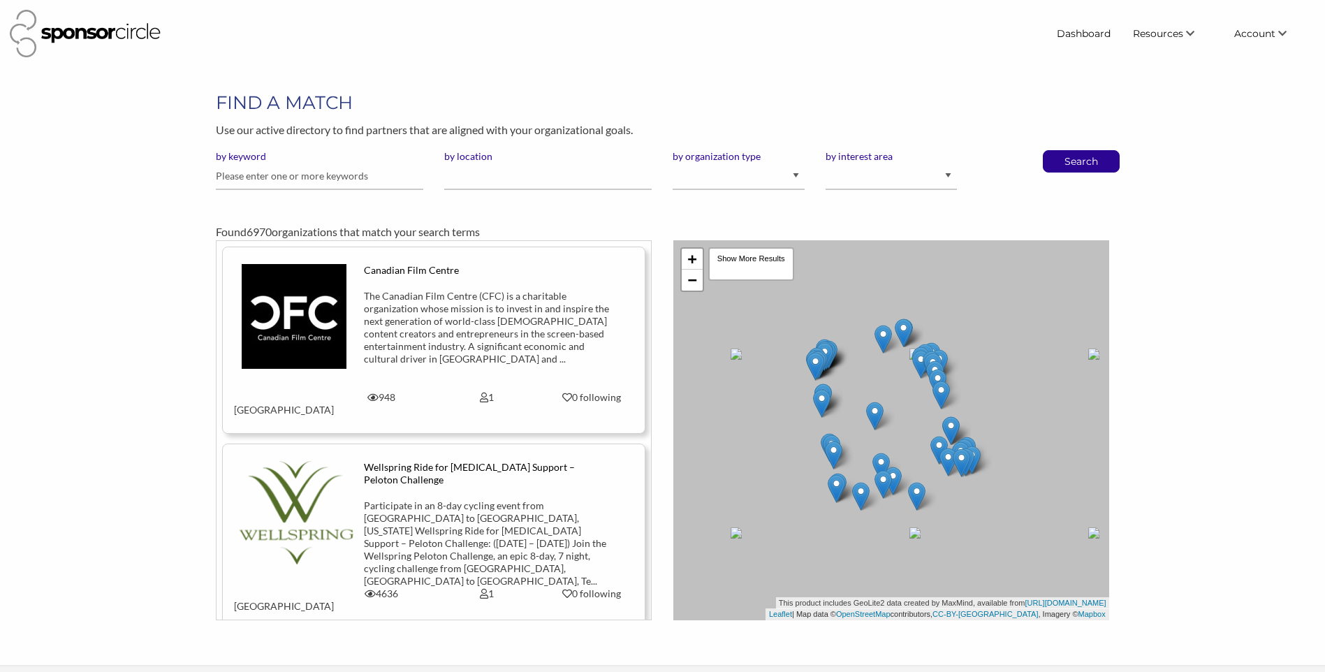
click at [140, 27] on img at bounding box center [85, 34] width 151 height 48
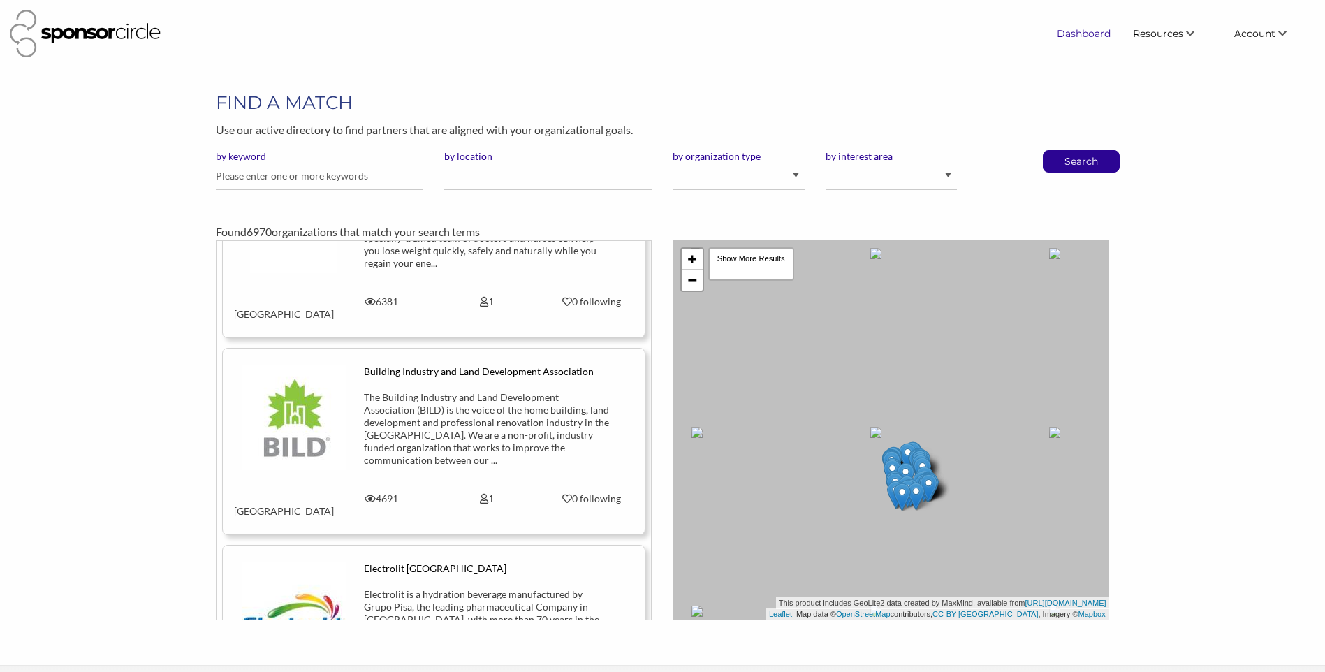
click at [1095, 28] on link "Dashboard" at bounding box center [1084, 33] width 76 height 25
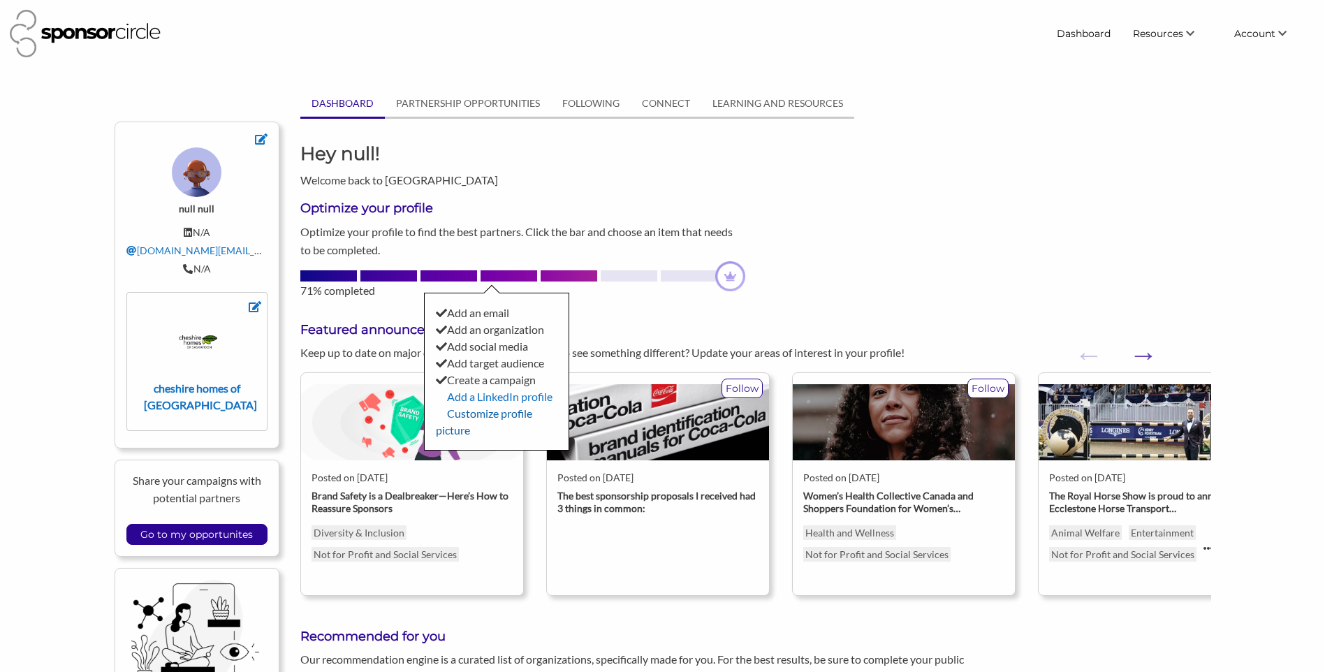
click at [483, 413] on link "Customize profile picture" at bounding box center [484, 422] width 96 height 30
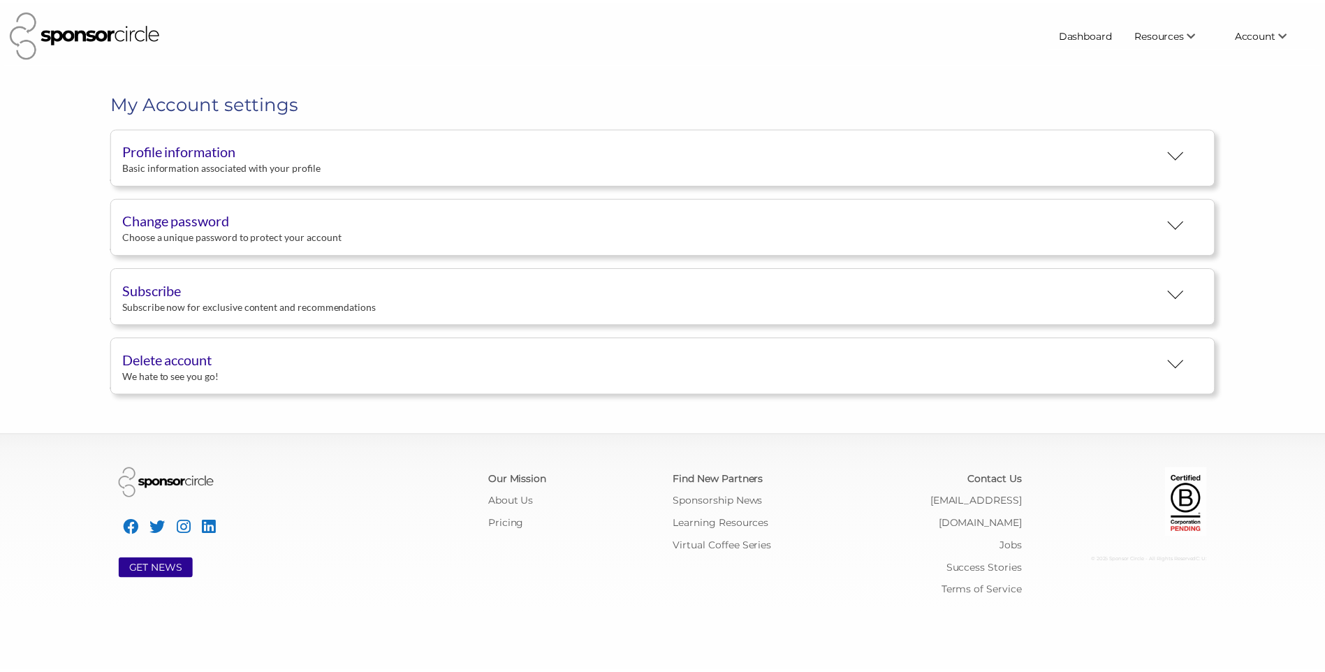
scroll to position [26, 0]
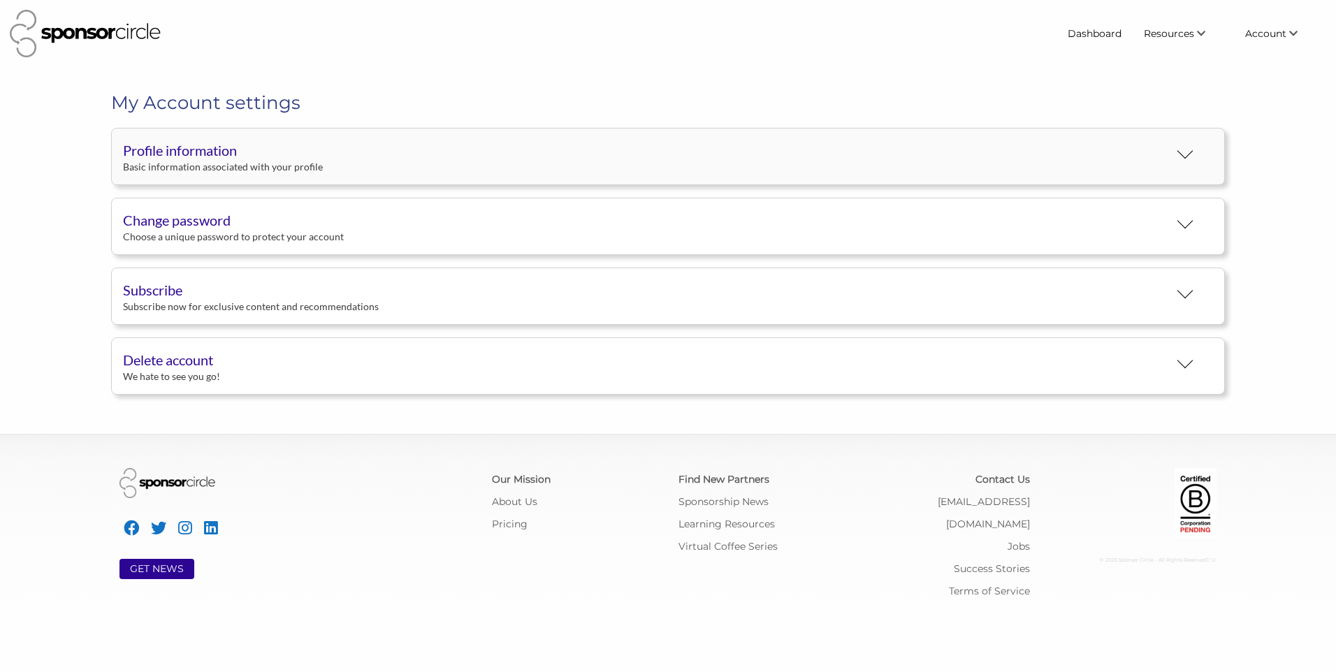
click at [270, 160] on div "Profile information" at bounding box center [645, 150] width 1044 height 21
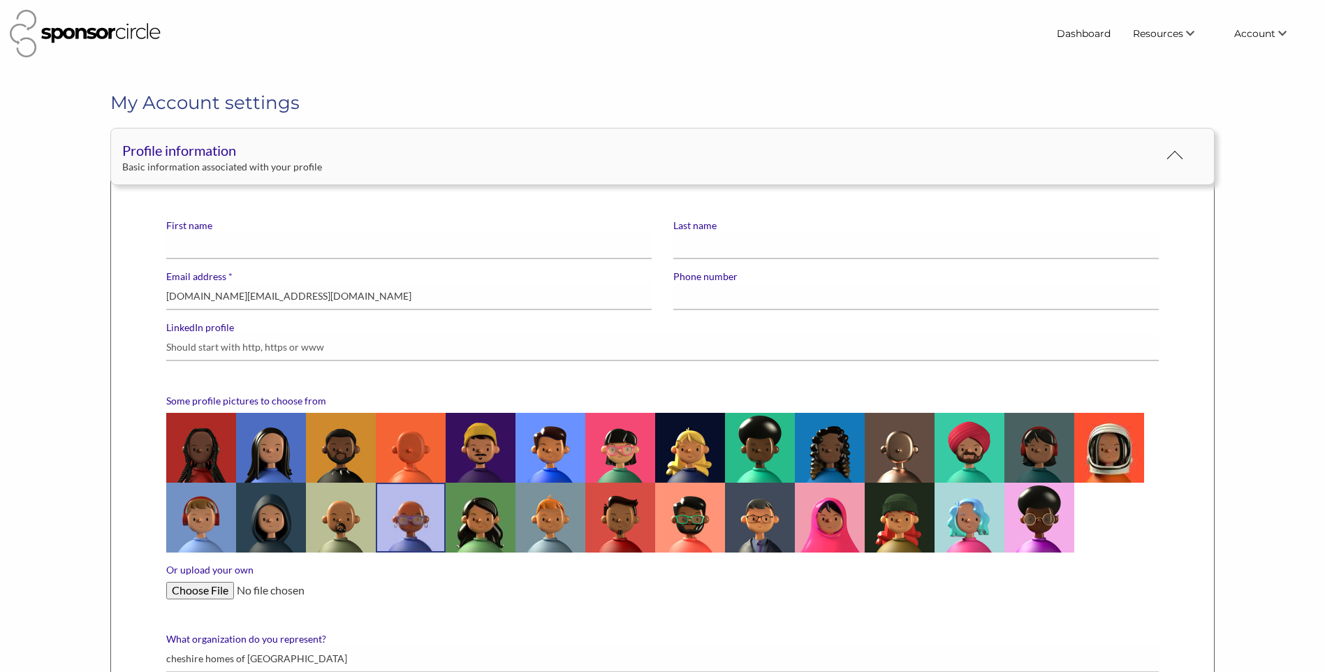
scroll to position [0, 0]
click at [256, 254] on input "First name" at bounding box center [409, 245] width 486 height 27
type input "Kelsey"
type input "Janzen"
type input "306-514-3322"
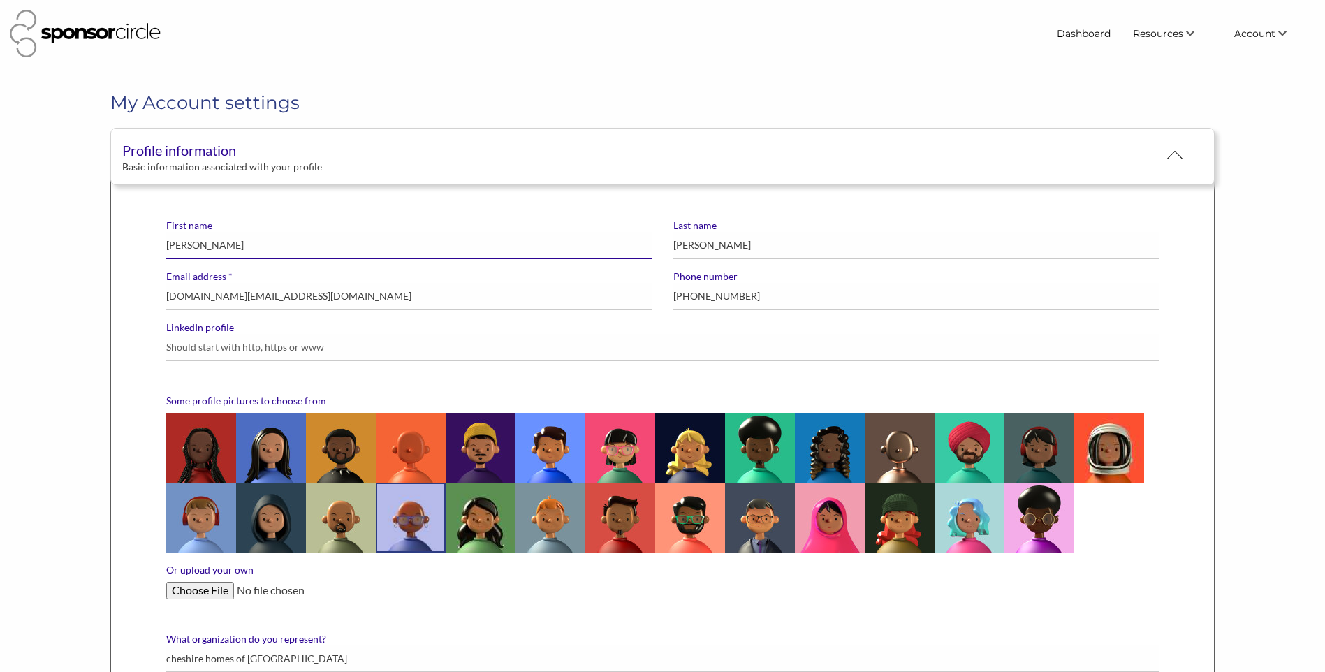
type input "Katie"
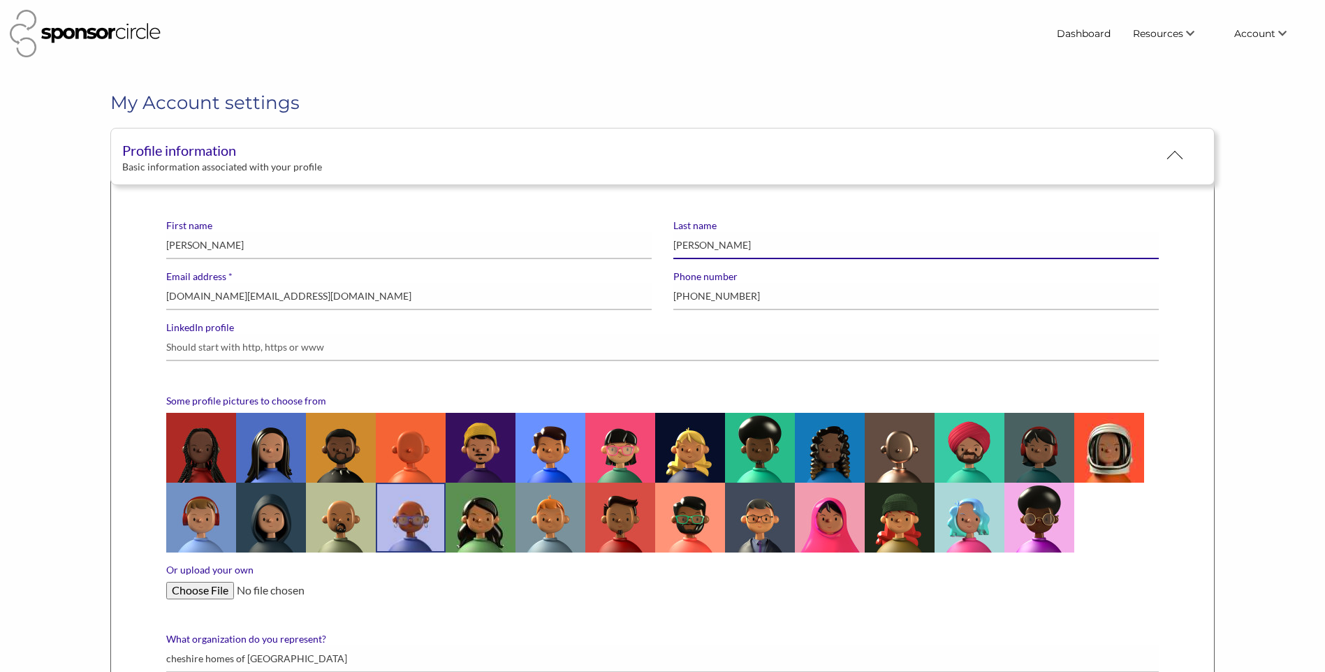
click at [705, 252] on input "Janzen" at bounding box center [916, 245] width 486 height 27
type input "J"
type input "Woods"
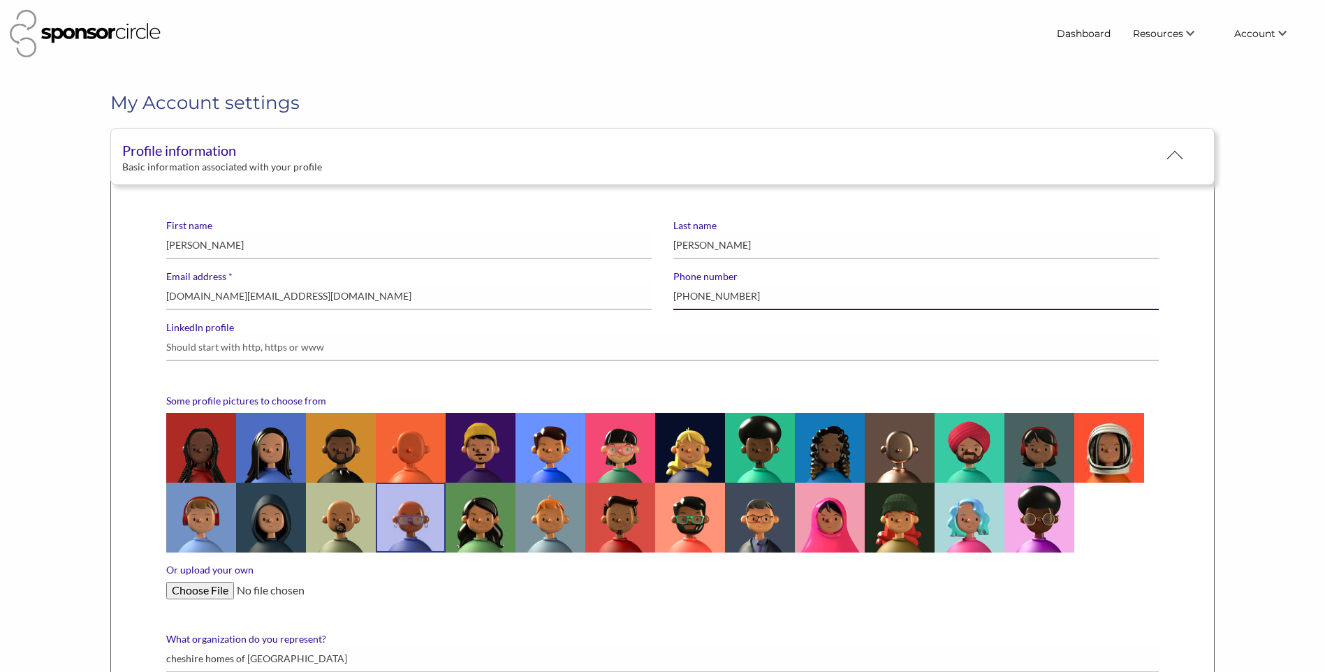
drag, startPoint x: 1030, startPoint y: 307, endPoint x: 1029, endPoint y: 300, distance: 7.0
click at [1030, 307] on input "306-514-3322" at bounding box center [916, 296] width 486 height 27
click at [777, 300] on input "306-514-3322" at bounding box center [916, 296] width 486 height 27
click at [709, 302] on input "306-2309233" at bounding box center [916, 296] width 486 height 27
type input "306-230- 9233"
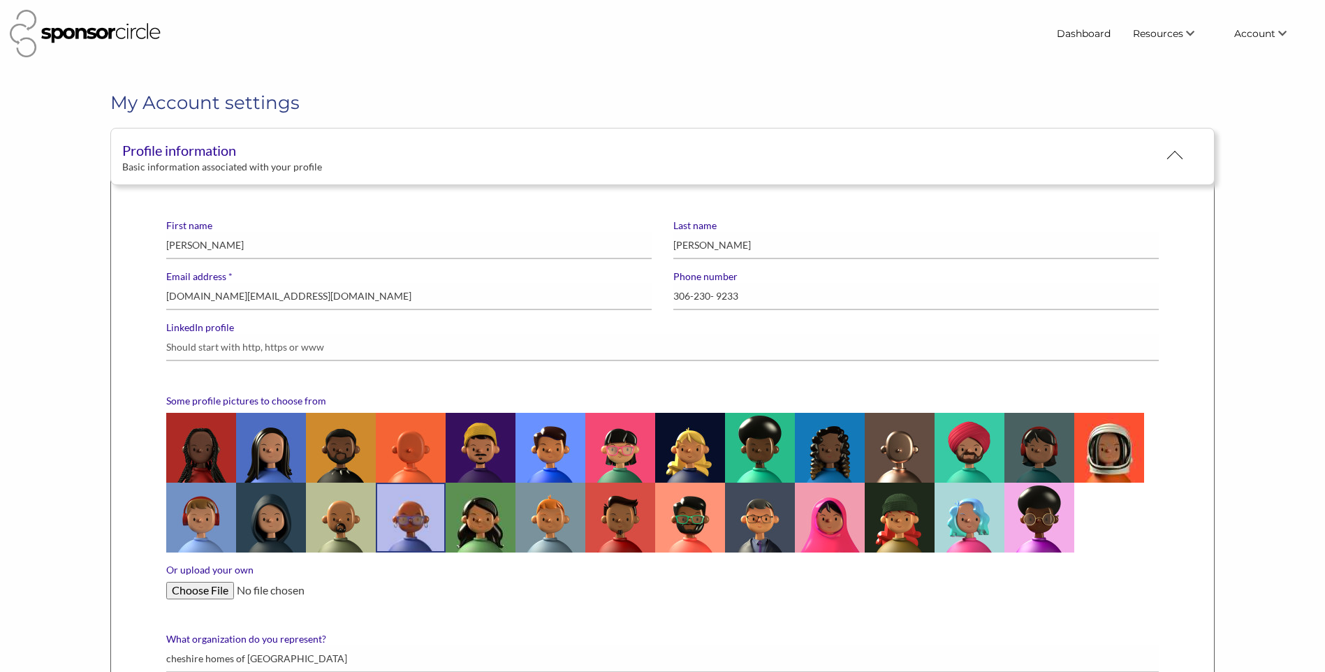
click at [543, 40] on div at bounding box center [527, 34] width 1035 height 48
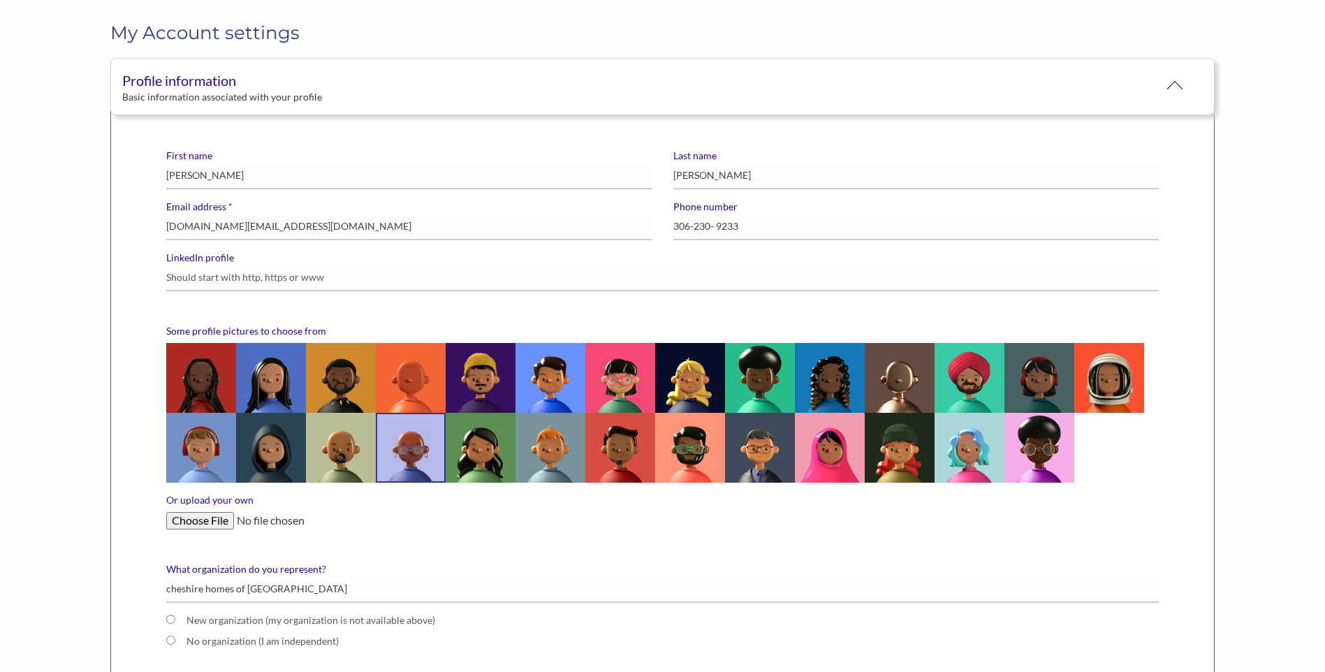
click at [195, 519] on input "Or upload your own" at bounding box center [662, 520] width 993 height 17
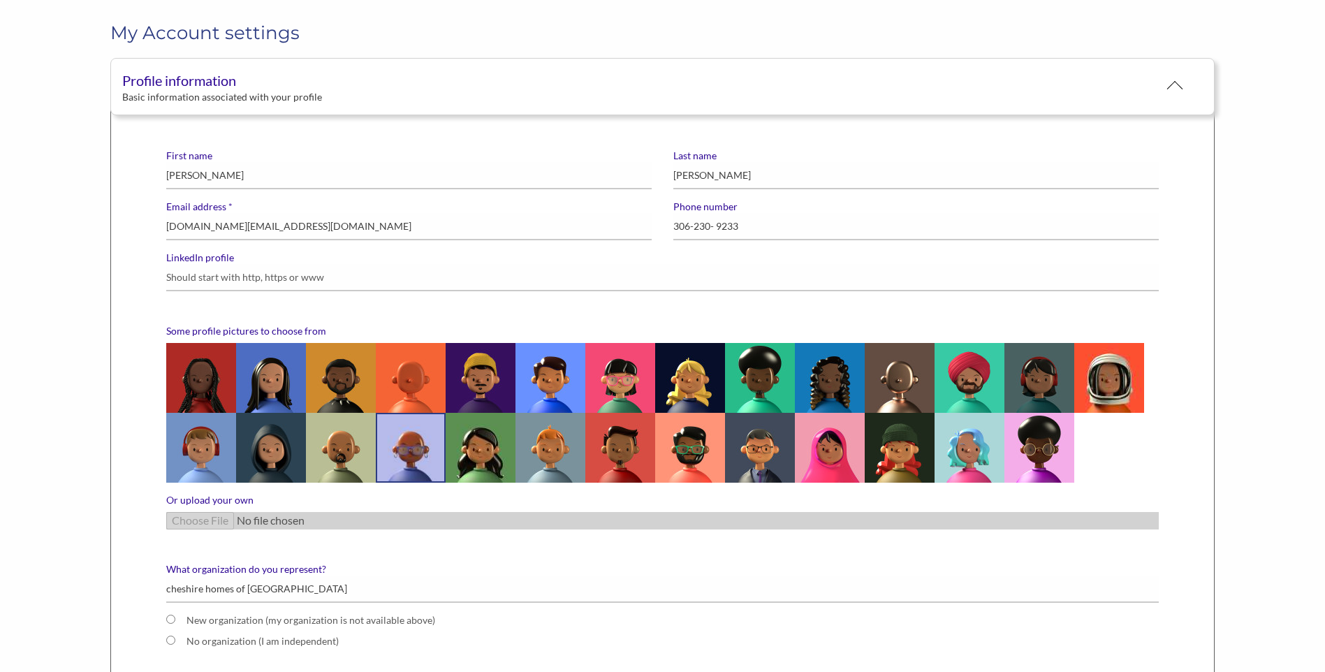
click at [243, 497] on label "Or upload your own" at bounding box center [662, 500] width 993 height 13
click at [211, 532] on div "Or upload your own" at bounding box center [662, 517] width 993 height 46
click at [205, 551] on form "First name Katie Last name Woods * Email address cheshire.office@sasktel.net Ph…" at bounding box center [663, 553] width 1014 height 808
click at [204, 496] on label "Or upload your own" at bounding box center [662, 500] width 993 height 13
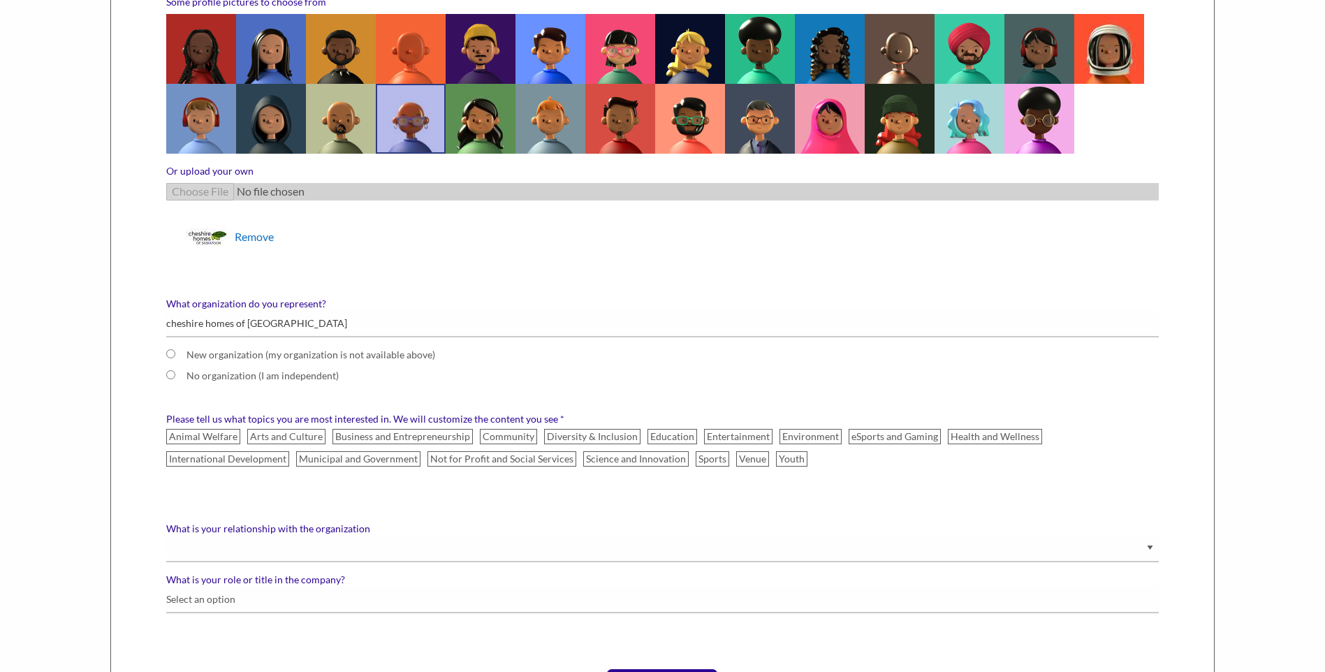
scroll to position [419, 0]
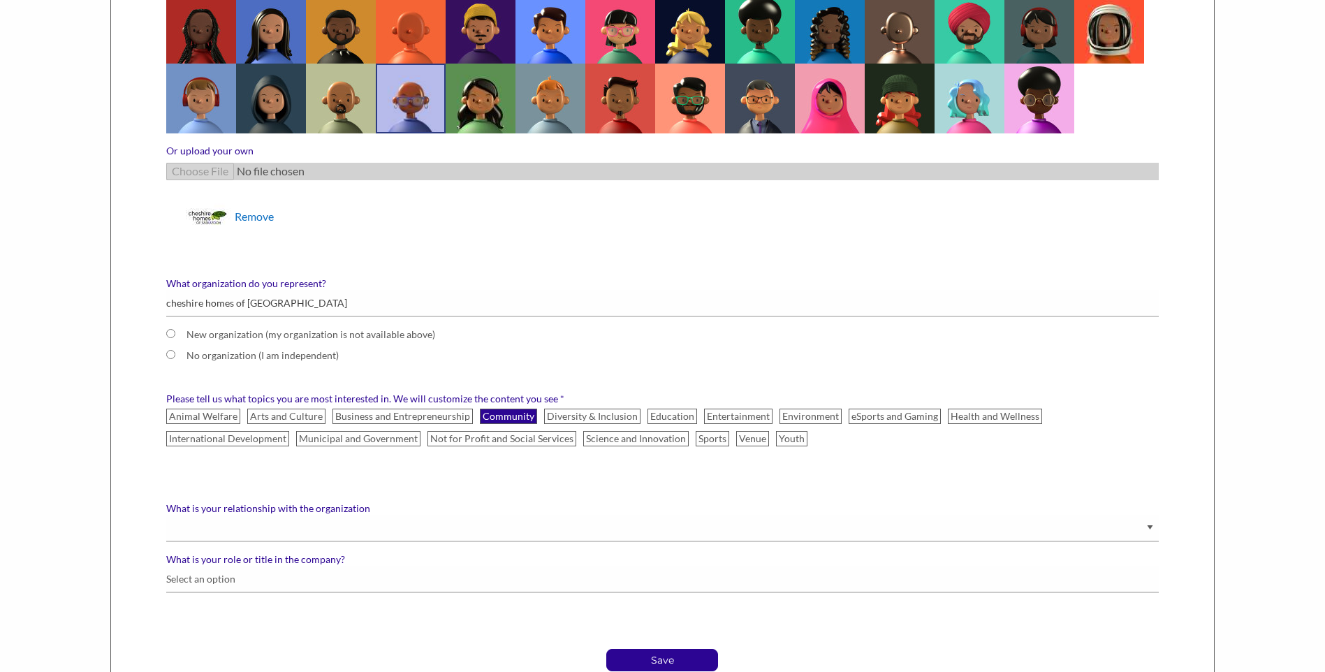
click at [504, 412] on label "Community" at bounding box center [508, 416] width 57 height 15
click at [0, 0] on input "Community" at bounding box center [0, 0] width 0 height 0
click at [606, 409] on label "Diversity & Inclusion" at bounding box center [592, 416] width 96 height 15
click at [0, 0] on input "Diversity & Inclusion" at bounding box center [0, 0] width 0 height 0
click at [948, 409] on label "Health and Wellness" at bounding box center [995, 416] width 94 height 15
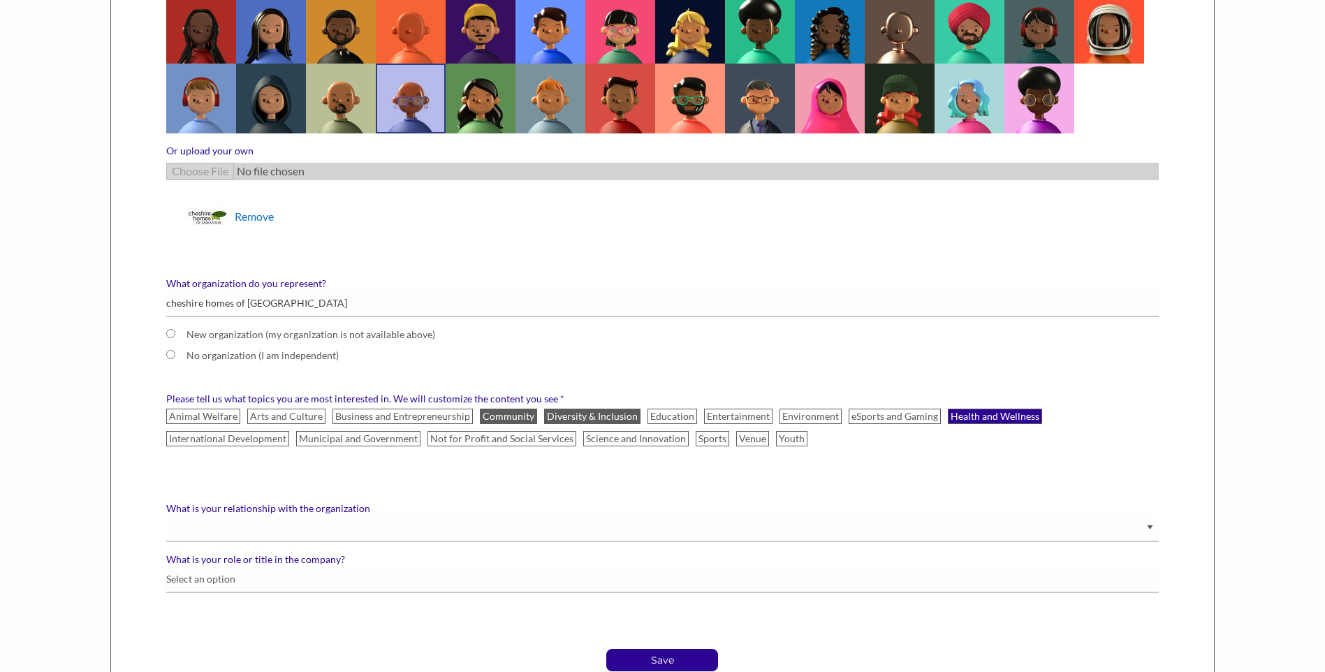
click at [0, 0] on input "Health and Wellness" at bounding box center [0, 0] width 0 height 0
click at [469, 439] on label "Not for Profit and Social Services" at bounding box center [502, 438] width 149 height 15
click at [0, 0] on input "Not for Profit and Social Services" at bounding box center [0, 0] width 0 height 0
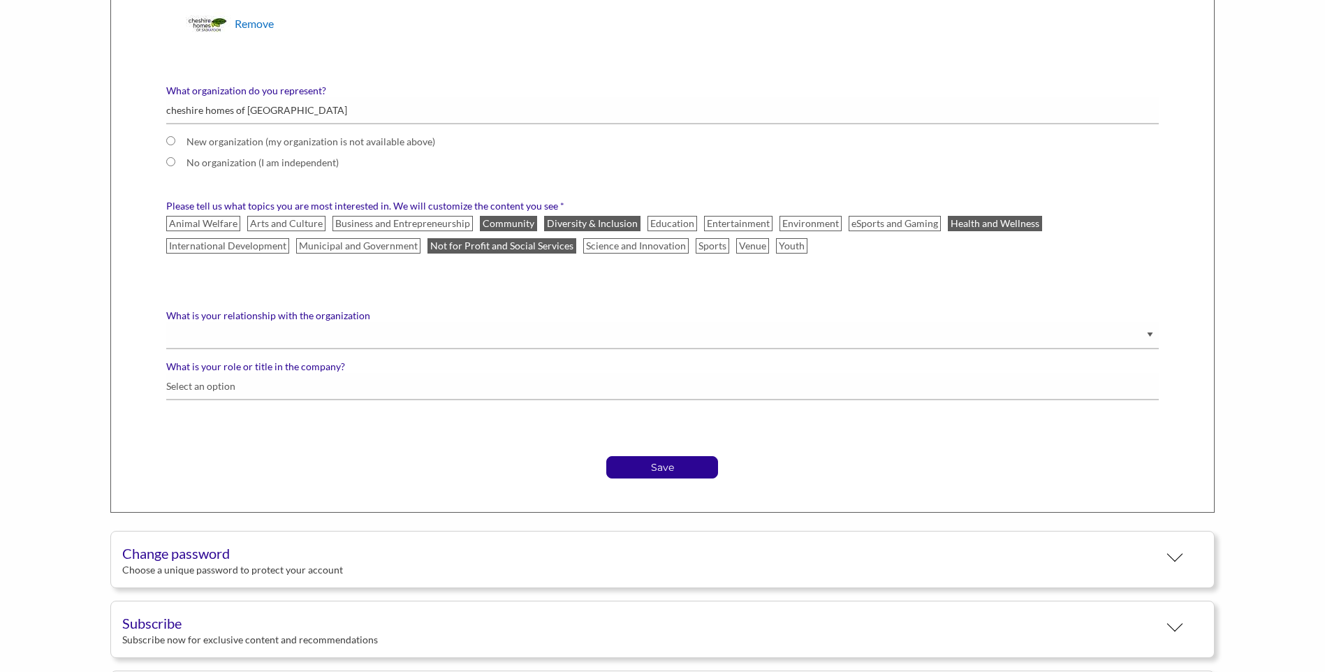
scroll to position [629, 0]
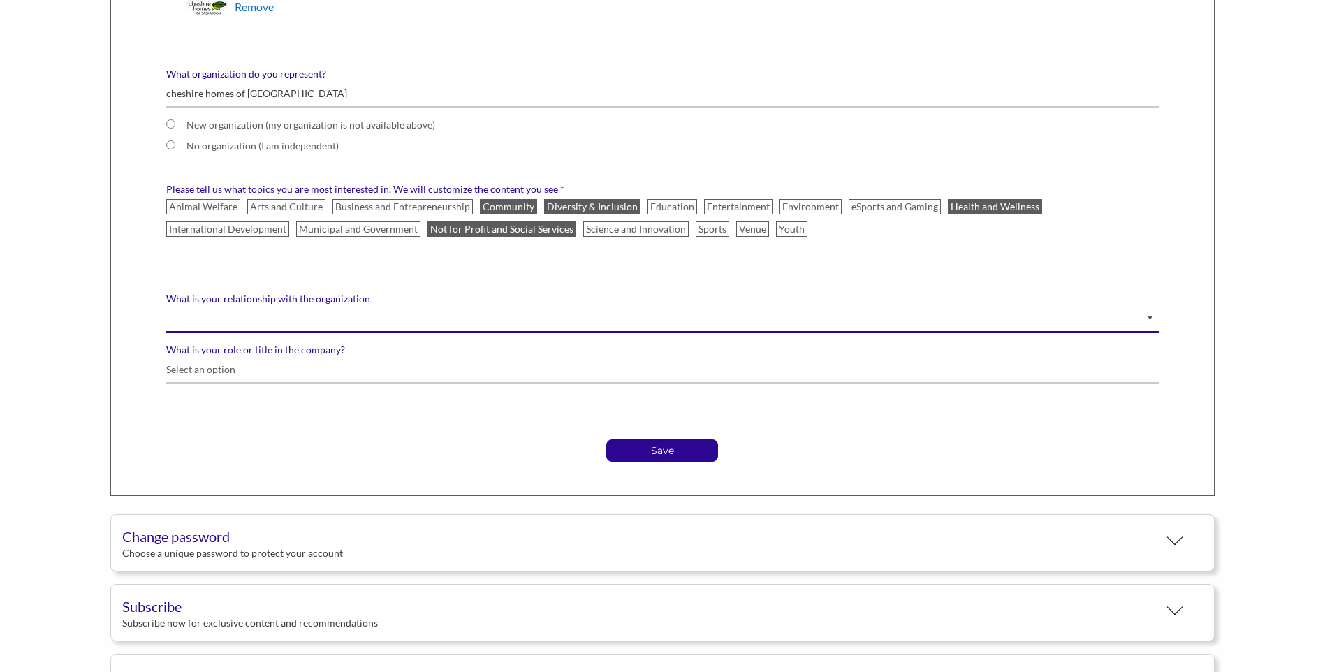
click at [1149, 318] on select "Staff Volunteer" at bounding box center [662, 318] width 993 height 27
select select "Staff"
click at [166, 305] on select "Staff Volunteer" at bounding box center [662, 318] width 993 height 27
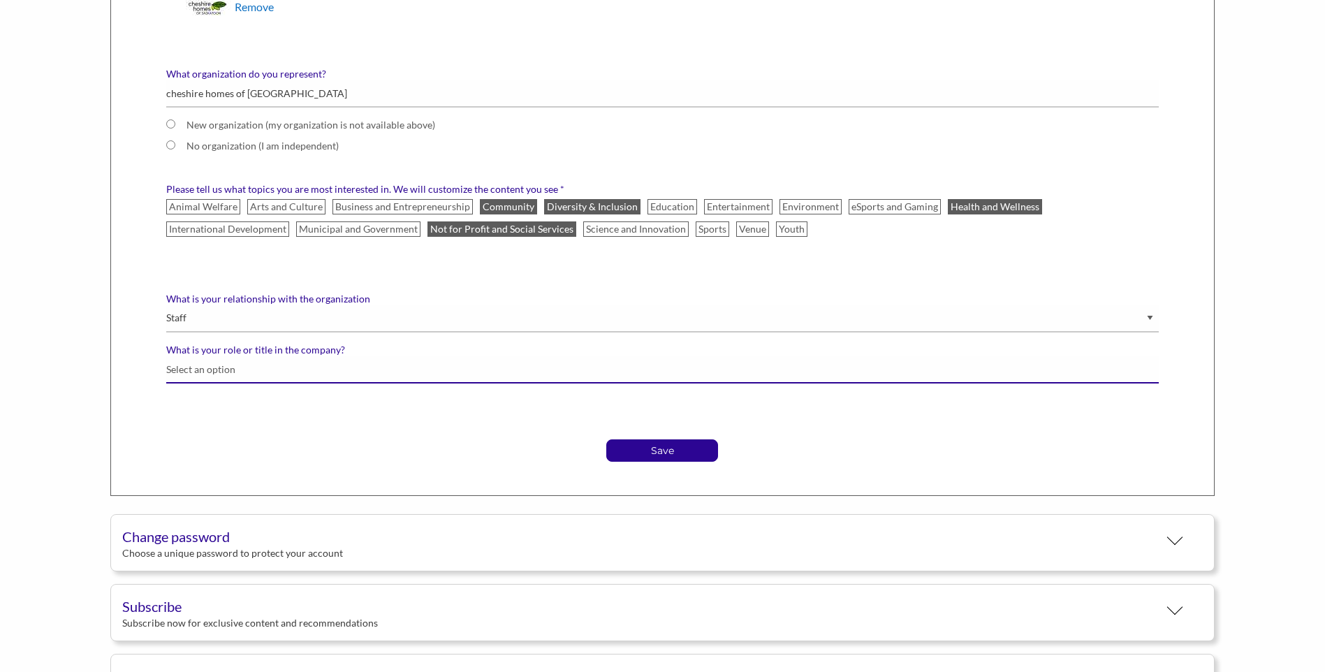
click at [642, 376] on input "What is your role or title in the company?" at bounding box center [662, 369] width 993 height 27
type input "Administrative Assistant"
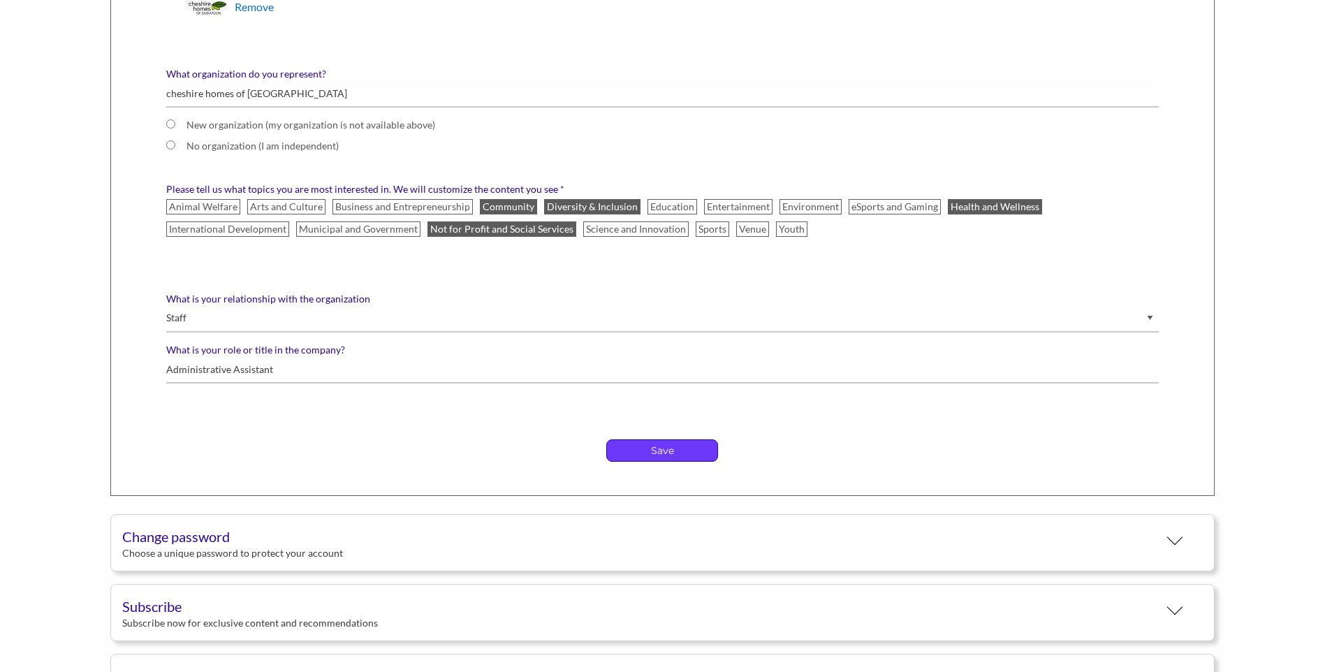
click at [692, 460] on p "Save" at bounding box center [662, 450] width 110 height 21
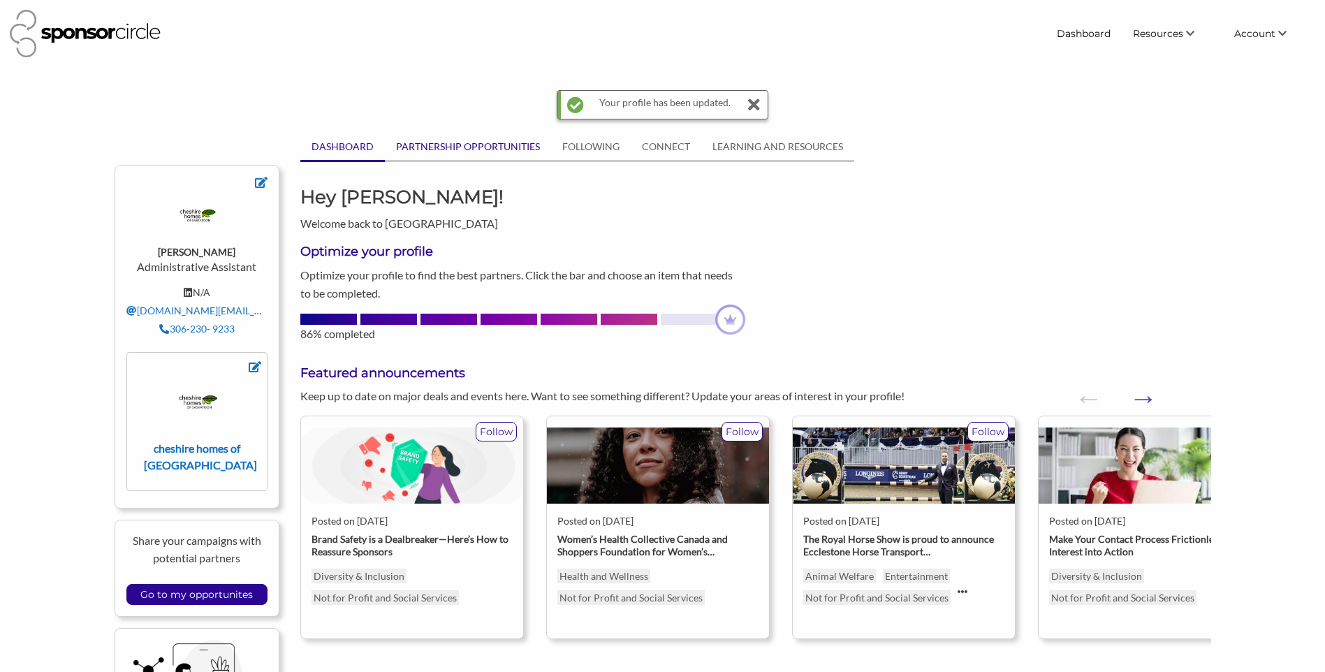
click at [458, 149] on link "PARTNERSHIP OPPORTUNITIES" at bounding box center [468, 146] width 166 height 27
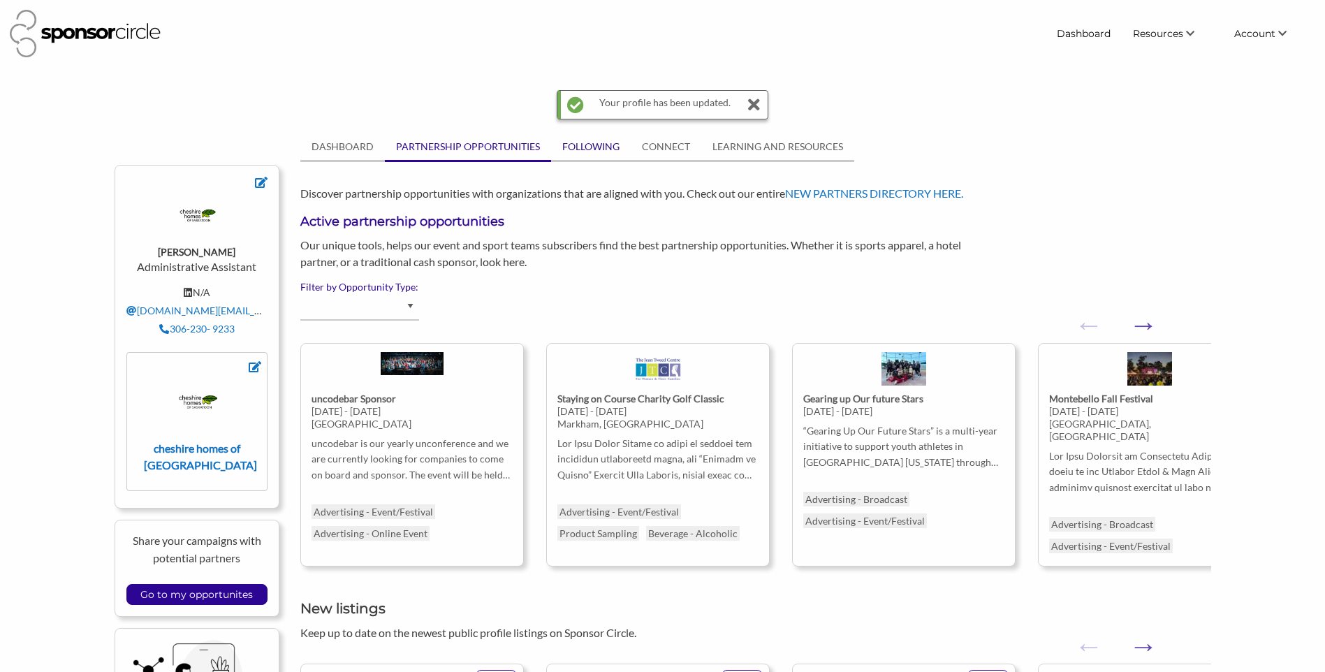
click at [582, 138] on link "FOLLOWING" at bounding box center [591, 146] width 80 height 27
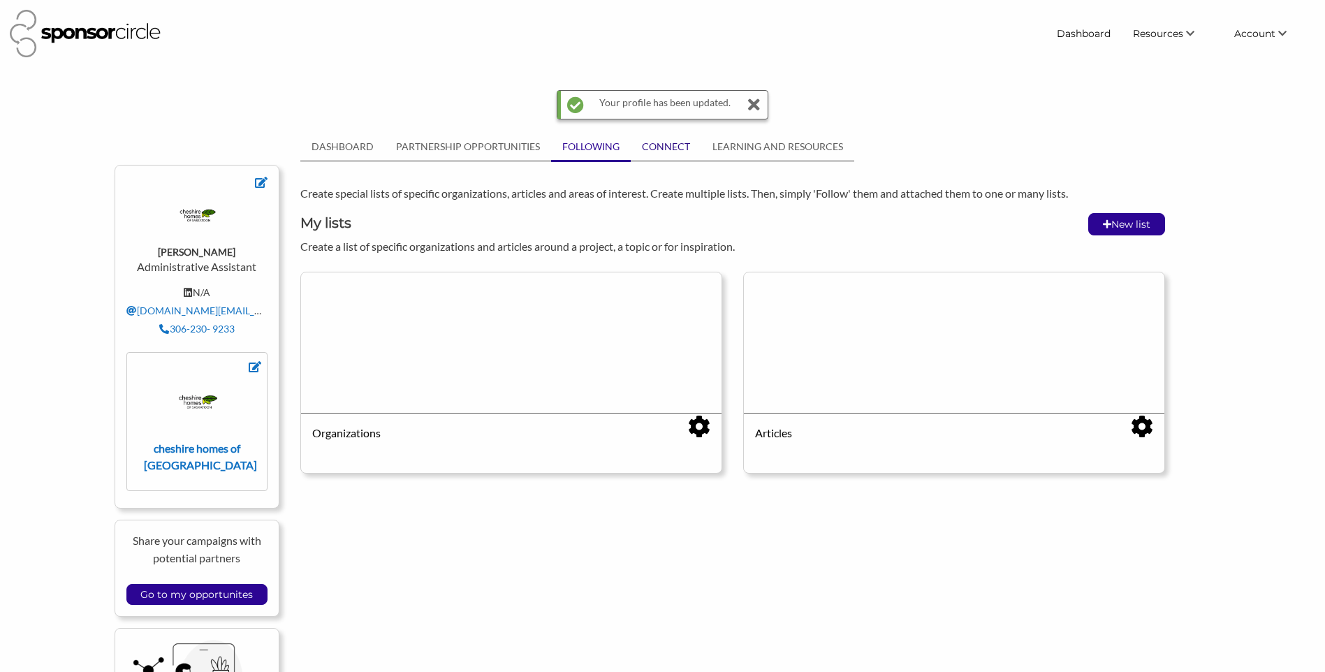
click at [664, 143] on link "CONNECT" at bounding box center [666, 146] width 71 height 27
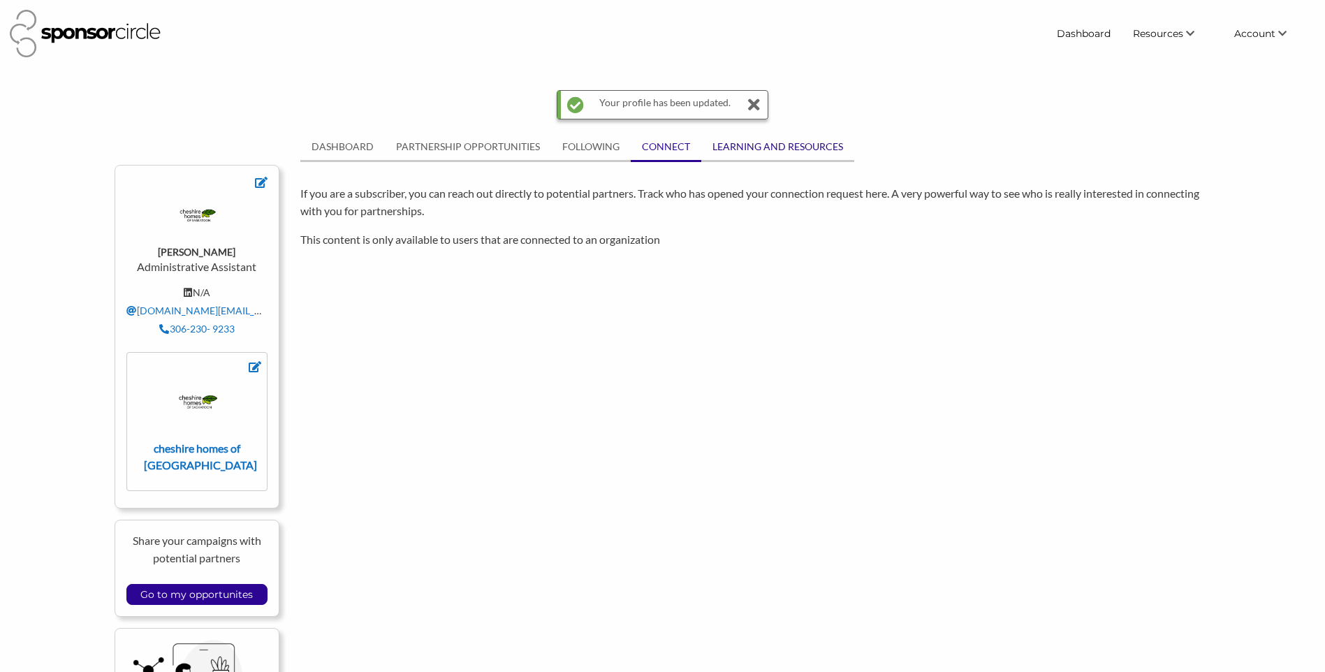
click at [793, 143] on link "LEARNING AND RESOURCES" at bounding box center [777, 146] width 153 height 27
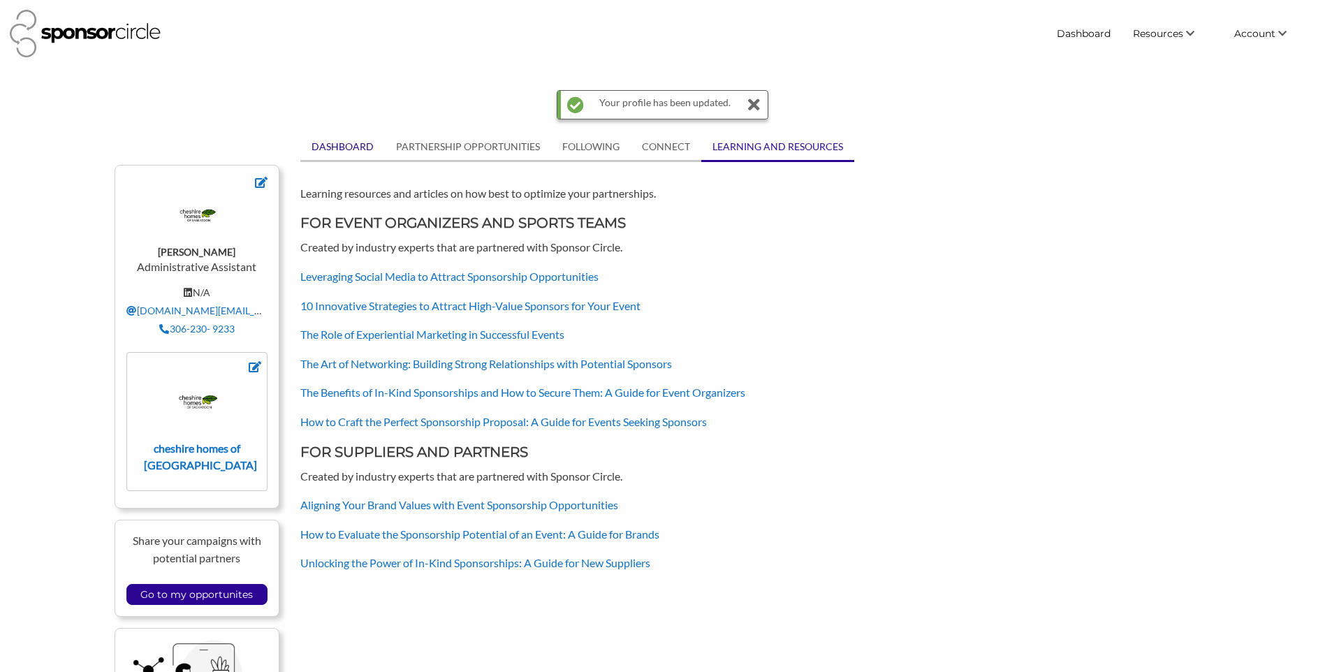
click at [344, 149] on link "DASHBOARD" at bounding box center [342, 146] width 85 height 27
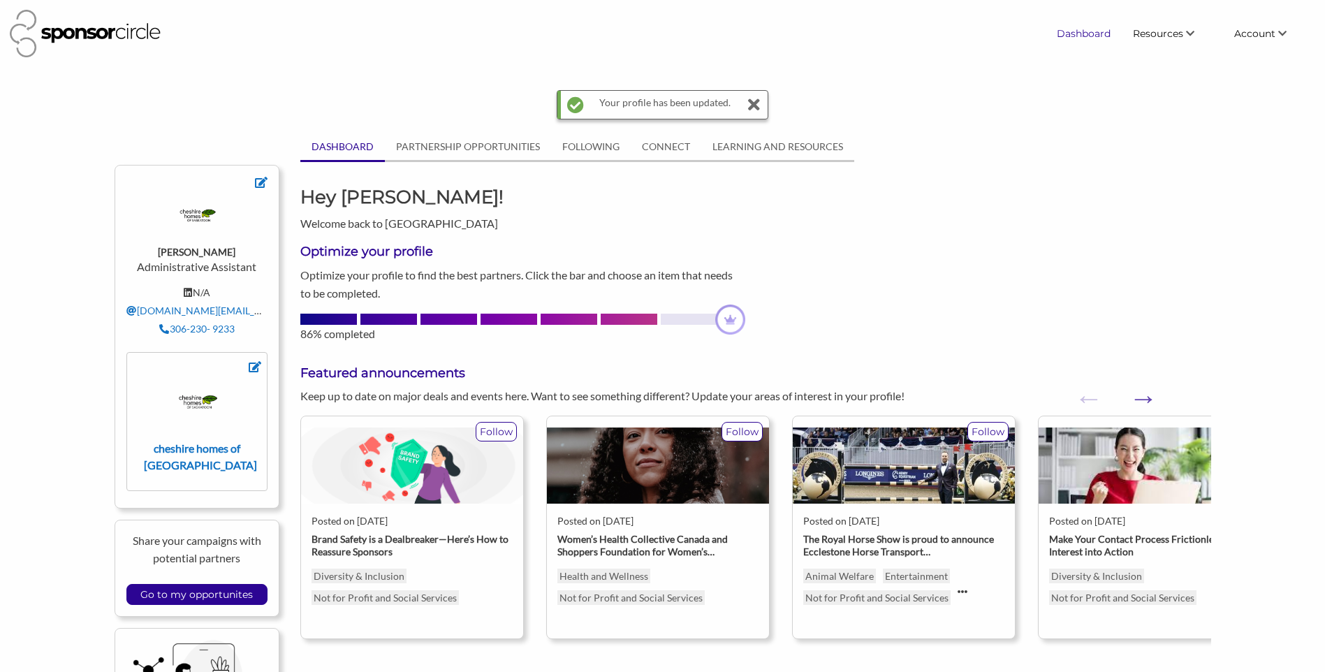
click at [1078, 36] on link "Dashboard" at bounding box center [1084, 33] width 76 height 25
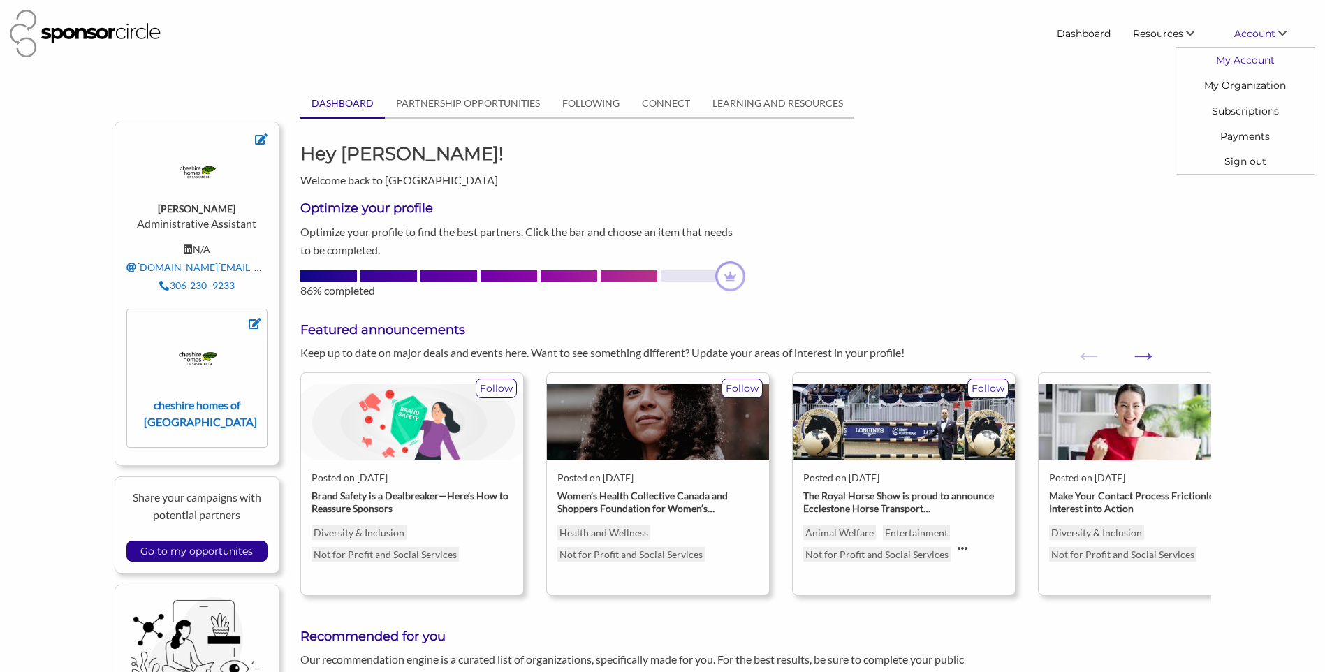
click at [1241, 51] on link "My Account" at bounding box center [1245, 60] width 138 height 25
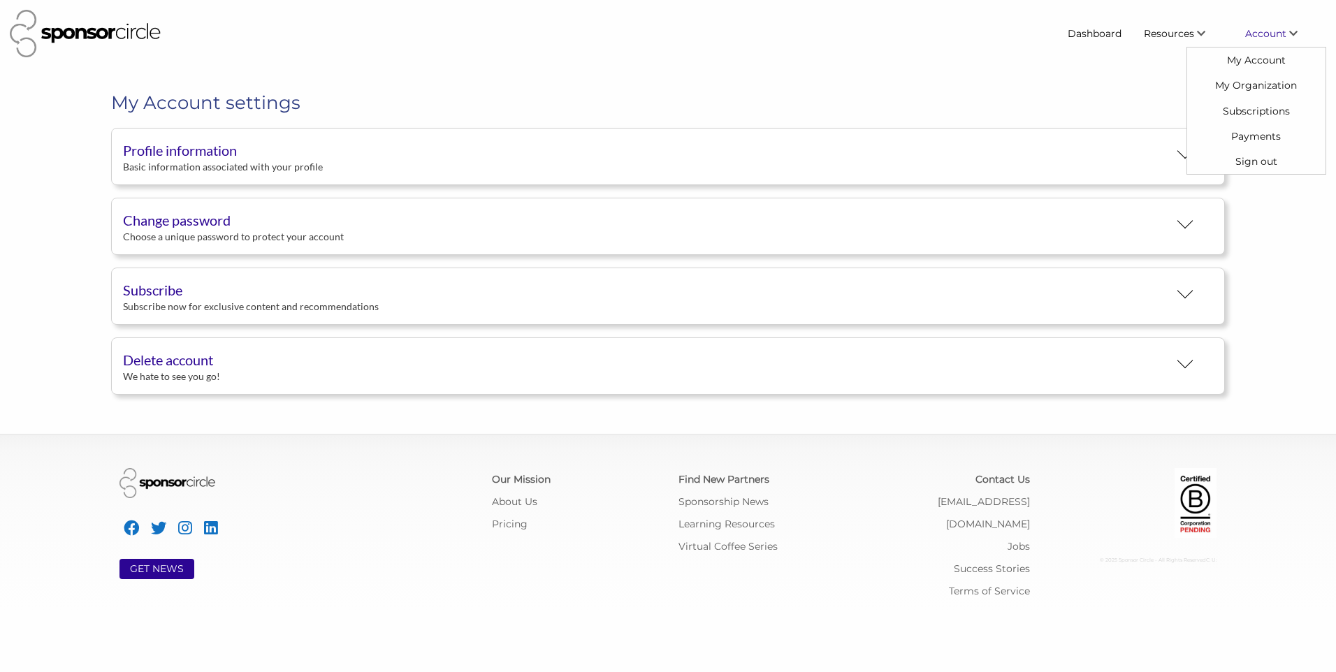
scroll to position [26, 0]
click at [1262, 82] on link "My Organization" at bounding box center [1256, 85] width 138 height 25
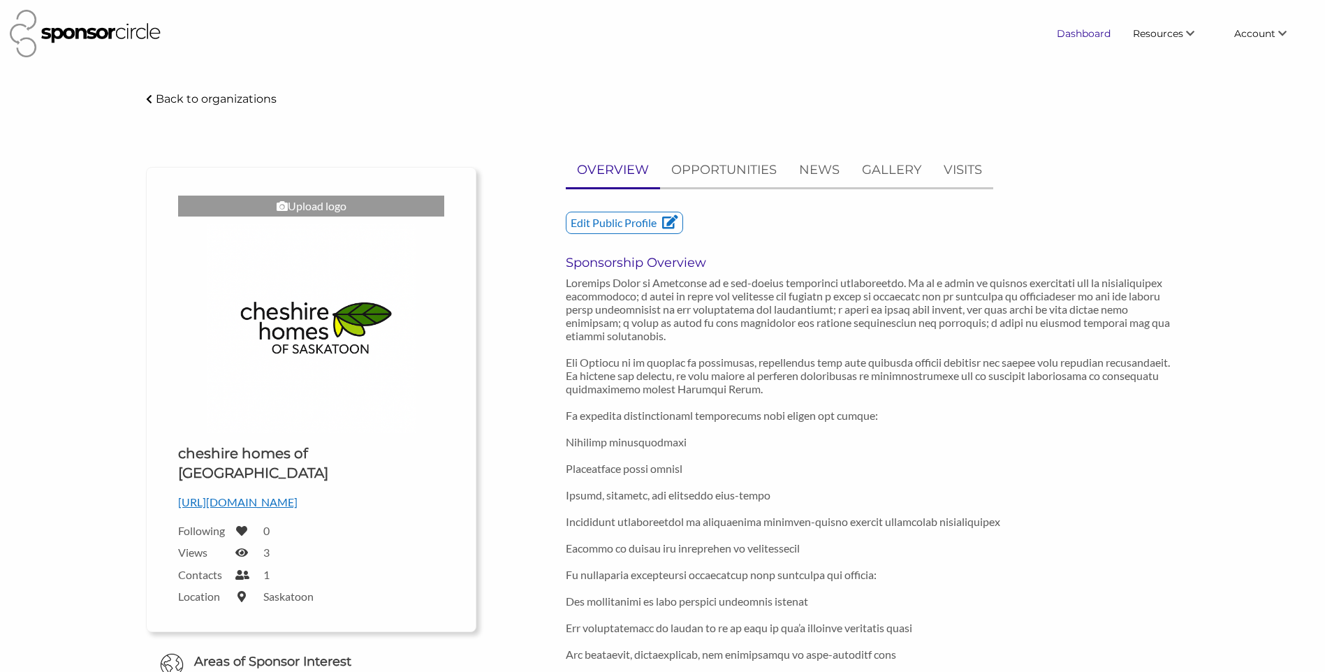
click at [1070, 35] on link "Dashboard" at bounding box center [1084, 33] width 76 height 25
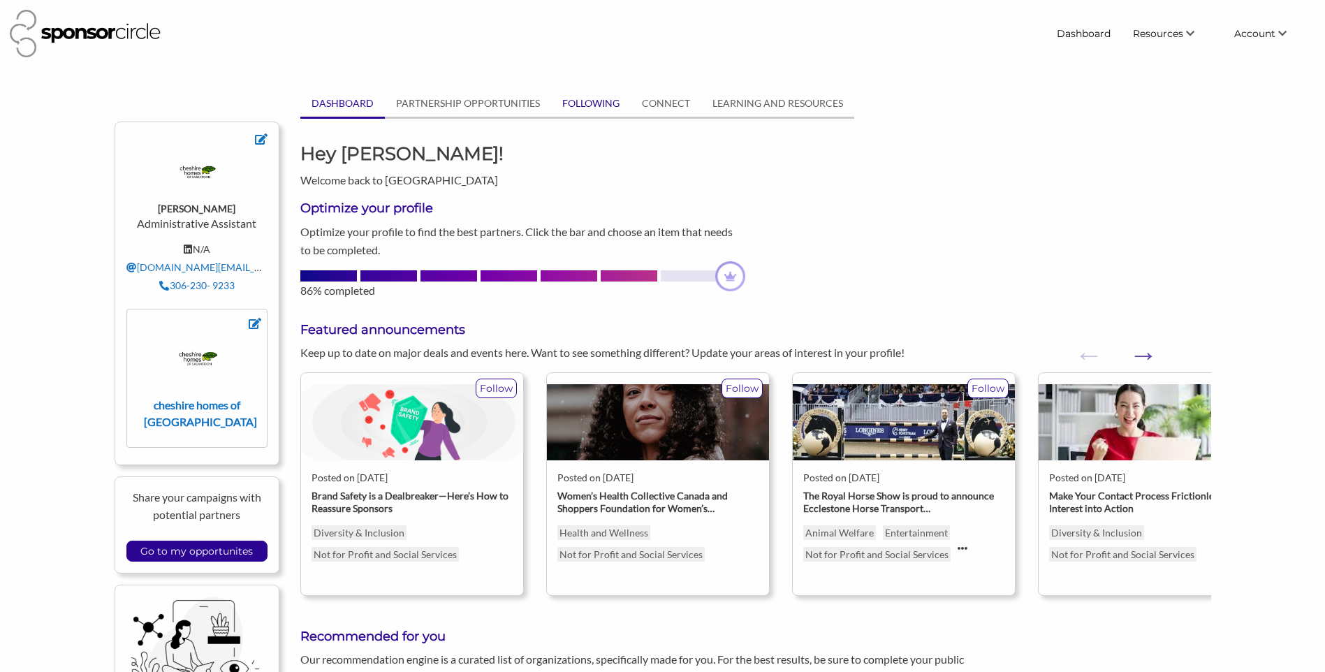
click at [583, 108] on link "FOLLOWING" at bounding box center [591, 103] width 80 height 27
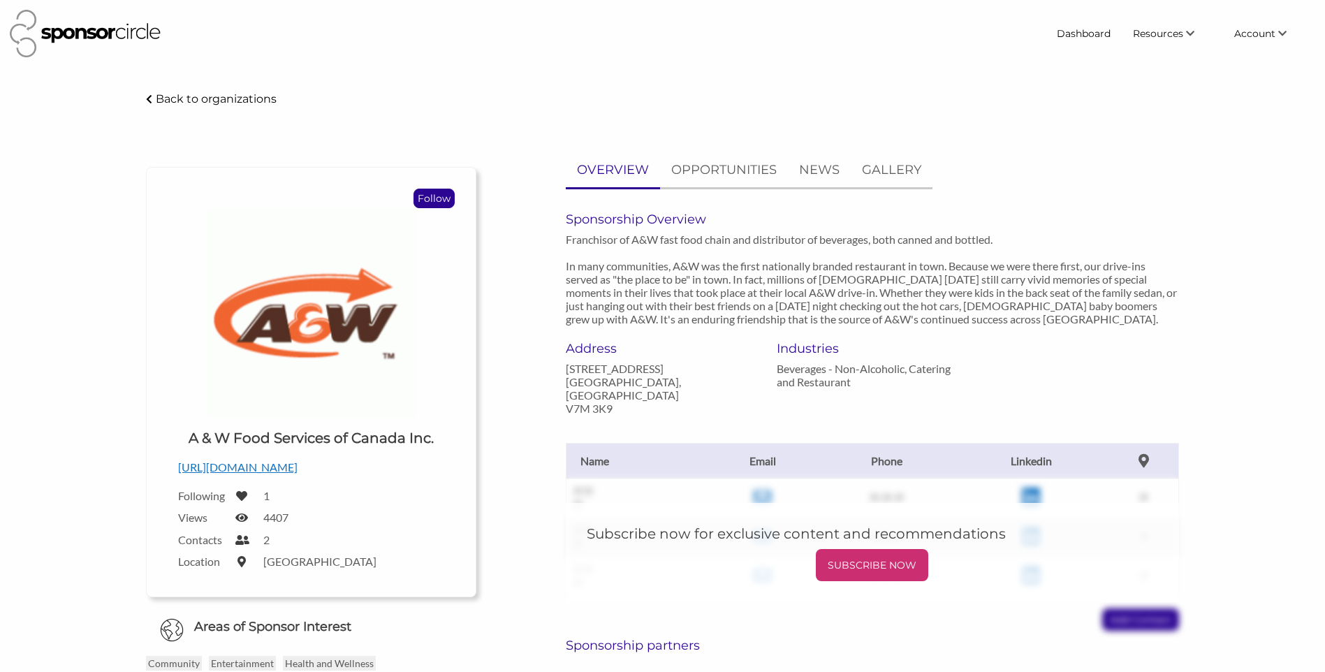
click at [441, 199] on p "Follow" at bounding box center [434, 198] width 40 height 18
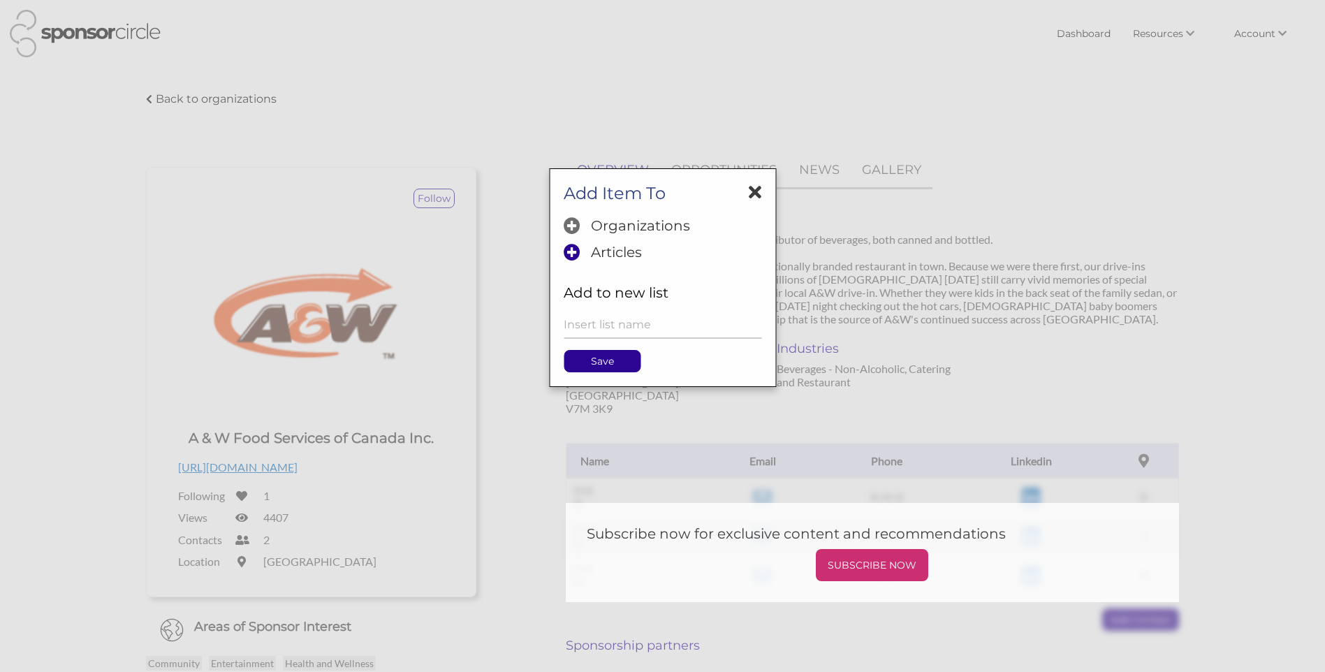
click at [634, 222] on p "Organizations" at bounding box center [640, 225] width 99 height 17
click at [615, 367] on p "Save" at bounding box center [601, 361] width 75 height 21
click at [618, 368] on p "Save" at bounding box center [601, 361] width 75 height 21
click at [615, 358] on p "Save" at bounding box center [601, 361] width 75 height 21
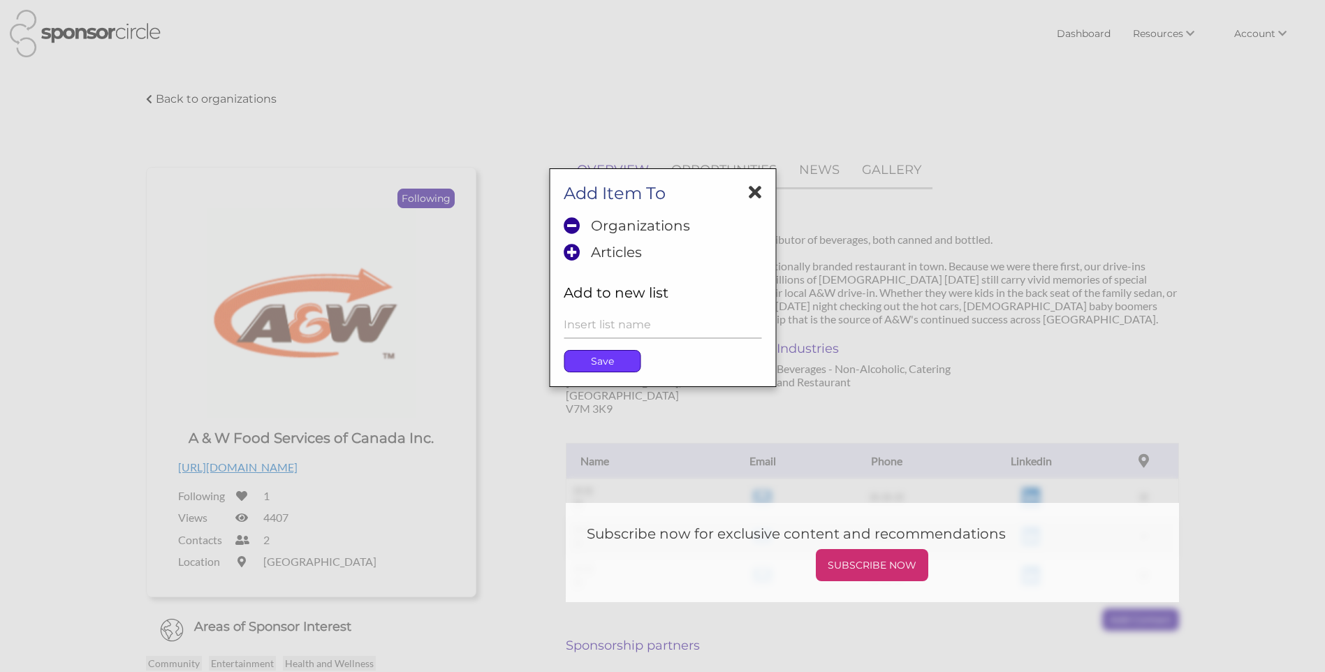
click at [582, 367] on p "Save" at bounding box center [601, 361] width 75 height 21
drag, startPoint x: 582, startPoint y: 367, endPoint x: 472, endPoint y: 31, distance: 354.3
click at [472, 31] on div at bounding box center [662, 336] width 1325 height 672
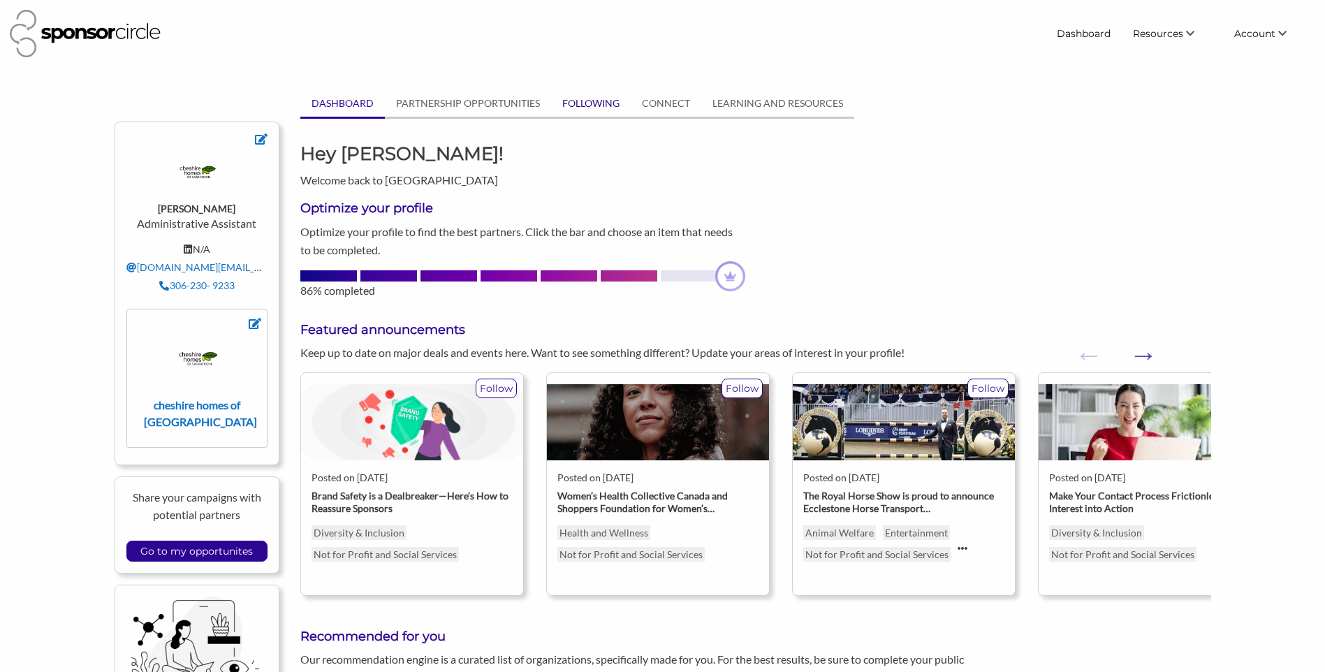
click at [596, 91] on link "FOLLOWING" at bounding box center [591, 103] width 80 height 27
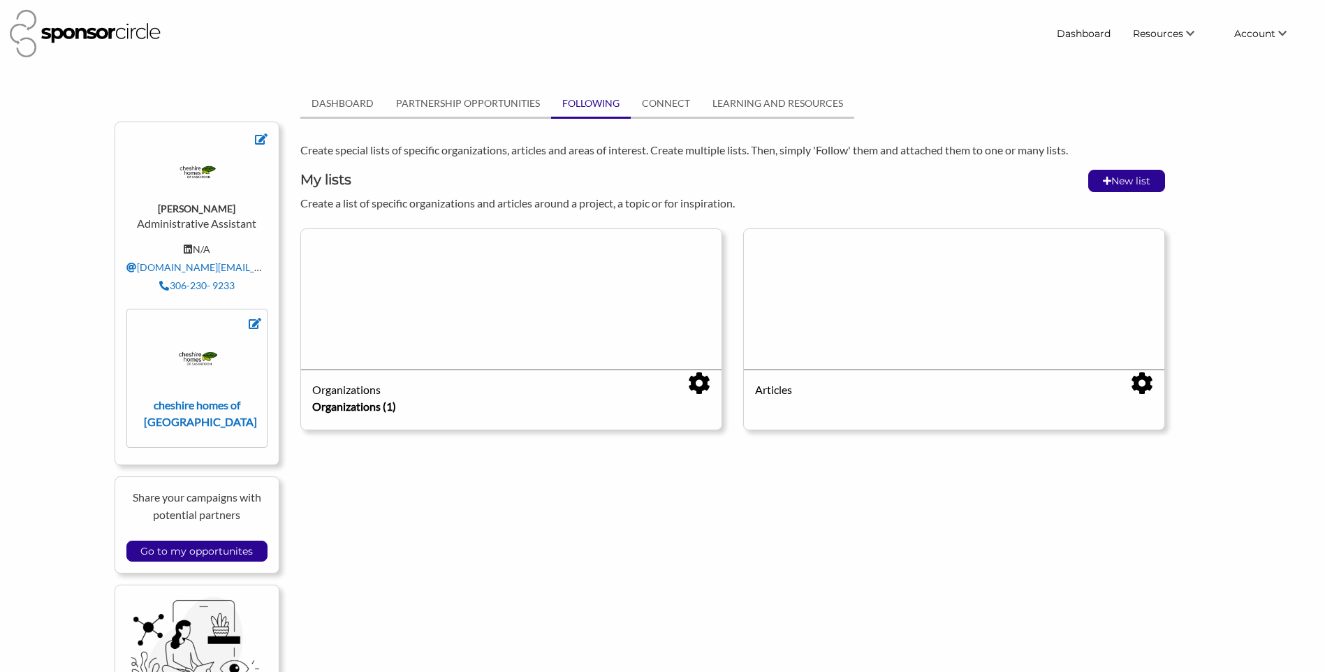
click at [479, 423] on div "Organizations Organizations (1) Edit list Delete list" at bounding box center [511, 400] width 421 height 60
click at [332, 393] on div "Organizations" at bounding box center [511, 389] width 398 height 17
click at [701, 395] on div "Edit list Delete list" at bounding box center [699, 384] width 22 height 24
click at [379, 397] on div "Organizations Organizations (1) Edit list Delete list" at bounding box center [511, 400] width 421 height 60
click at [430, 298] on div at bounding box center [511, 299] width 421 height 140
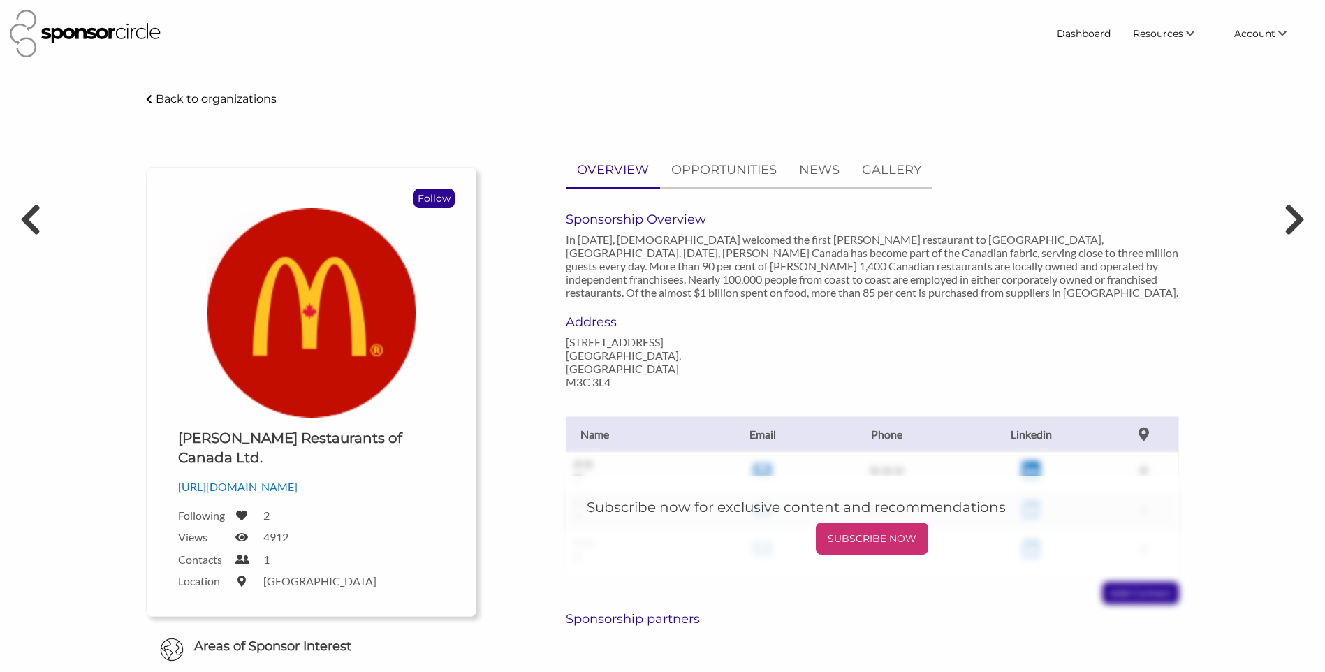
click at [423, 191] on p "Follow" at bounding box center [434, 198] width 40 height 18
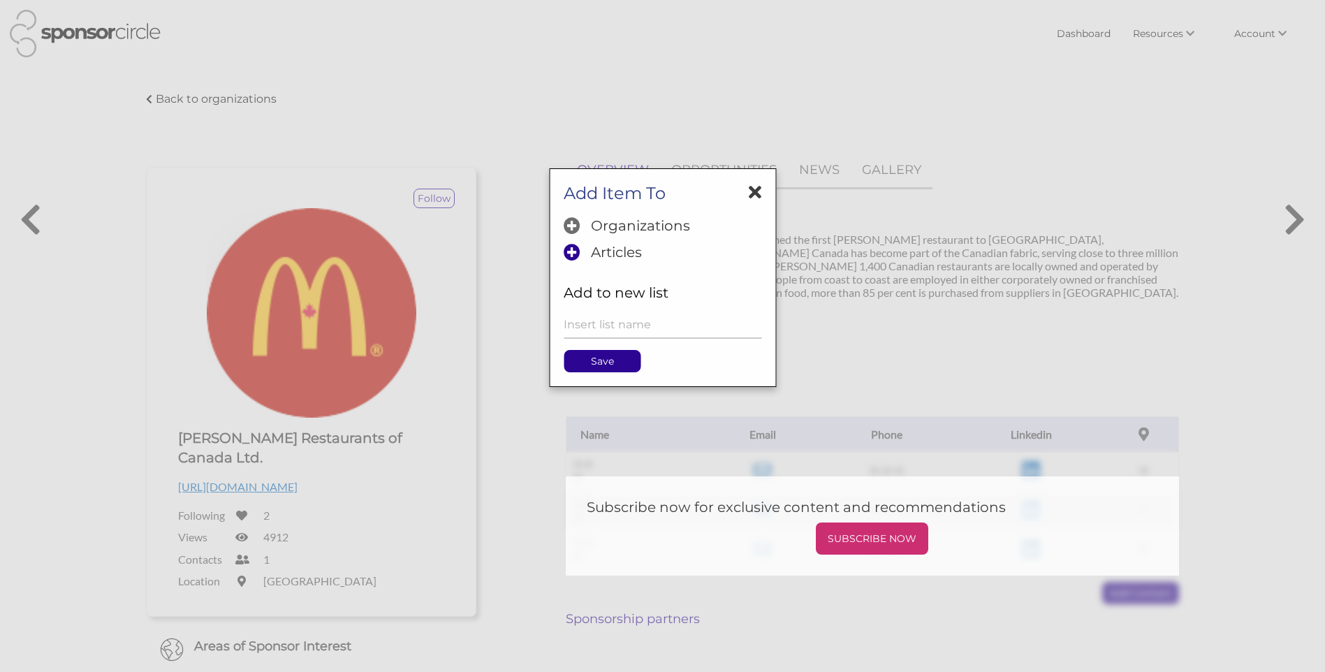
click at [569, 228] on icon at bounding box center [572, 225] width 17 height 17
click at [599, 356] on p "Save" at bounding box center [601, 361] width 75 height 21
drag, startPoint x: 599, startPoint y: 356, endPoint x: 757, endPoint y: 187, distance: 230.8
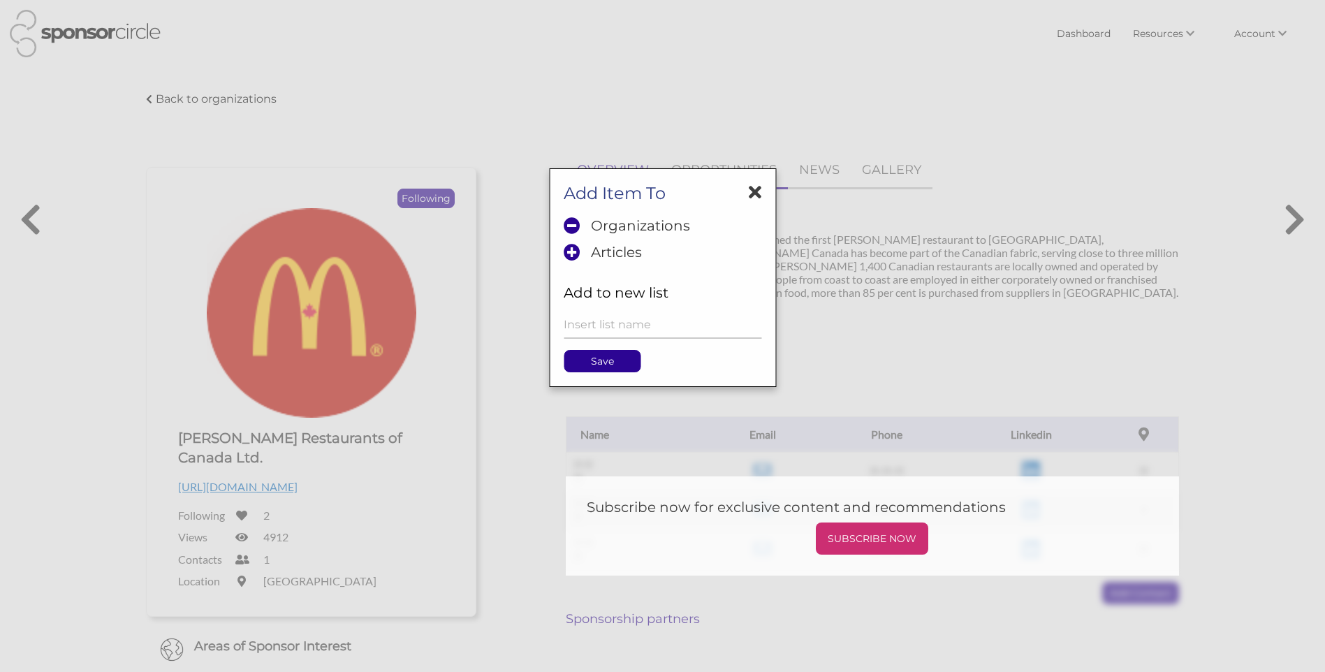
click at [757, 187] on icon at bounding box center [755, 192] width 13 height 18
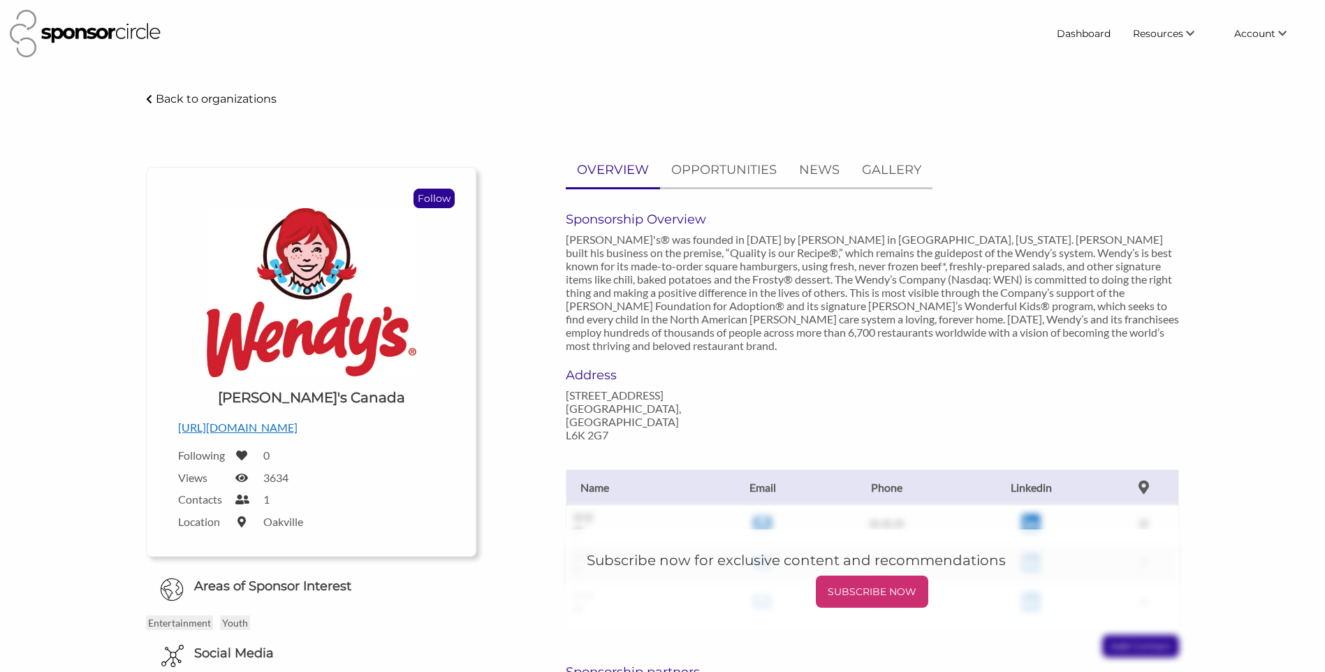
click at [434, 204] on p "Follow" at bounding box center [434, 198] width 40 height 18
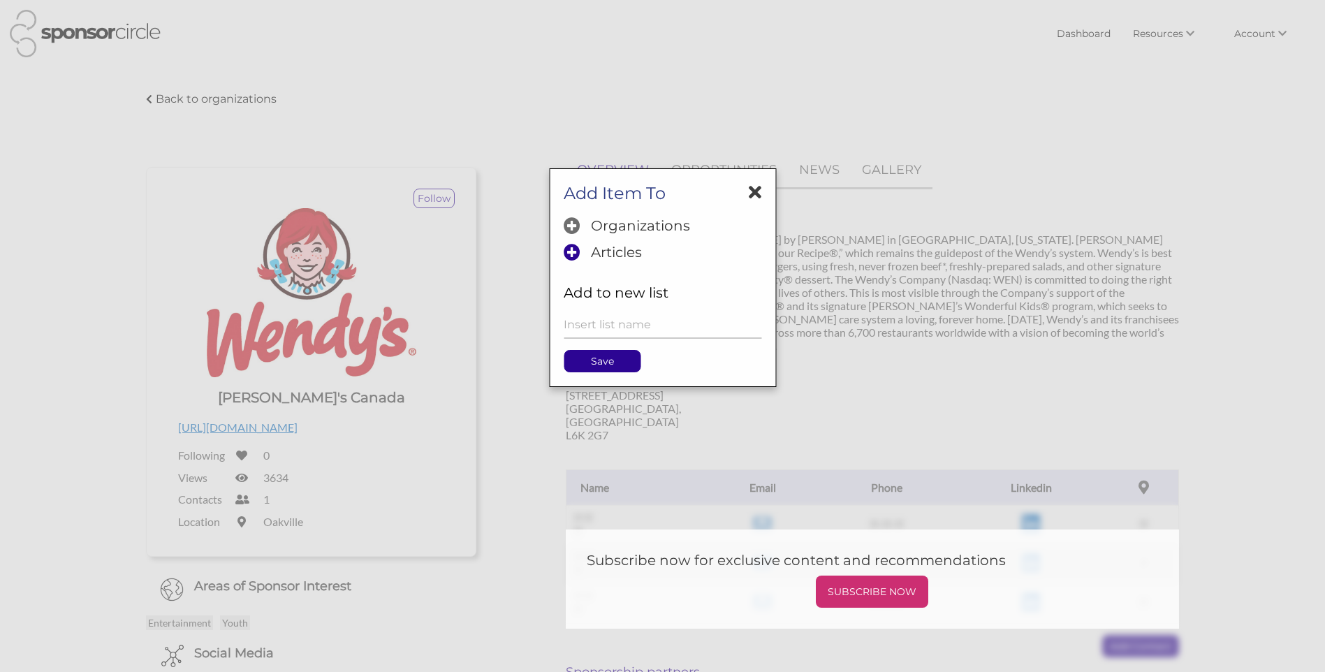
click at [652, 226] on p "Organizations" at bounding box center [640, 225] width 99 height 17
click at [596, 363] on p "Save" at bounding box center [601, 361] width 75 height 21
click at [596, 359] on p "Save" at bounding box center [601, 361] width 75 height 21
drag, startPoint x: 596, startPoint y: 359, endPoint x: 753, endPoint y: 198, distance: 225.3
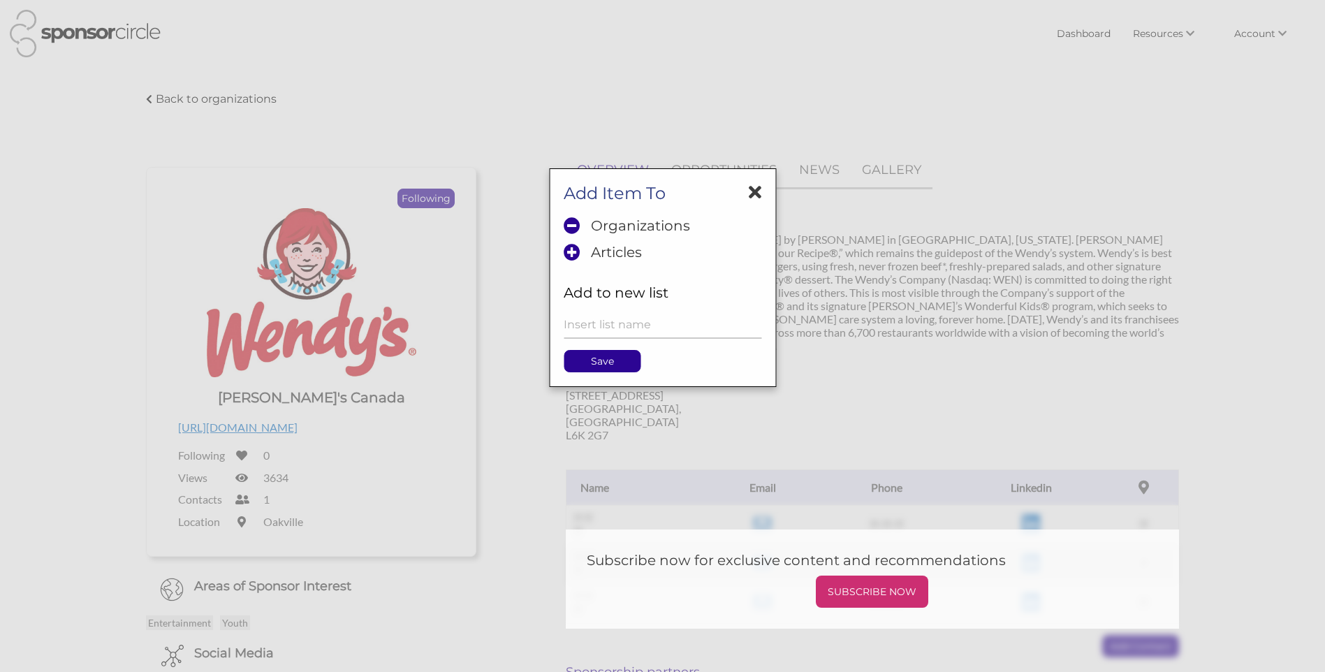
click at [753, 198] on icon at bounding box center [755, 192] width 13 height 18
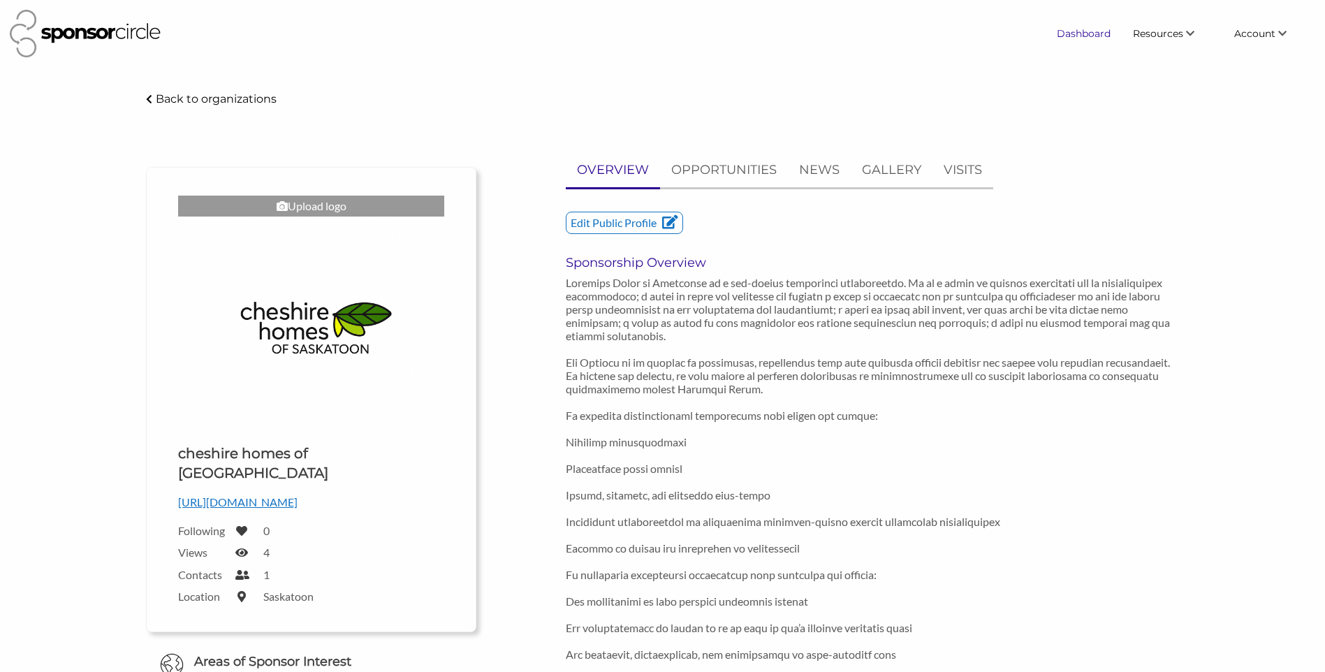
click at [1097, 34] on link "Dashboard" at bounding box center [1084, 33] width 76 height 25
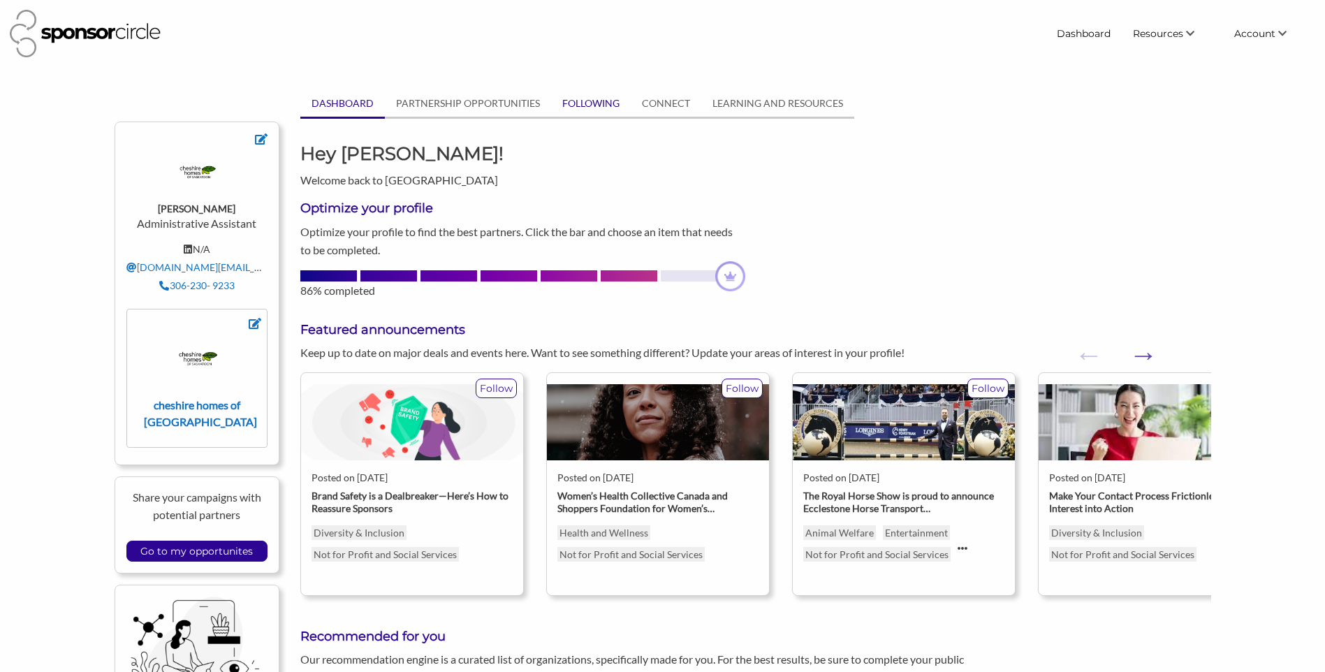
click at [612, 101] on link "FOLLOWING" at bounding box center [591, 103] width 80 height 27
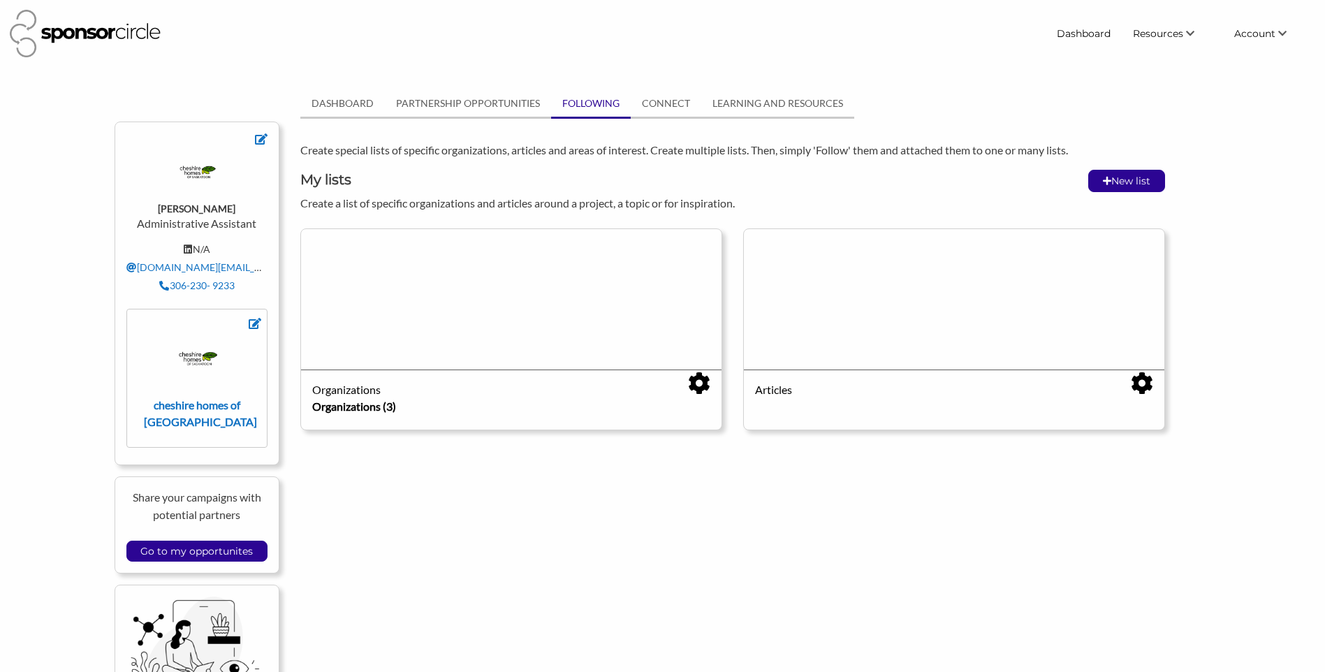
click at [513, 384] on div "Organizations" at bounding box center [511, 389] width 398 height 17
click at [423, 316] on div at bounding box center [511, 299] width 421 height 140
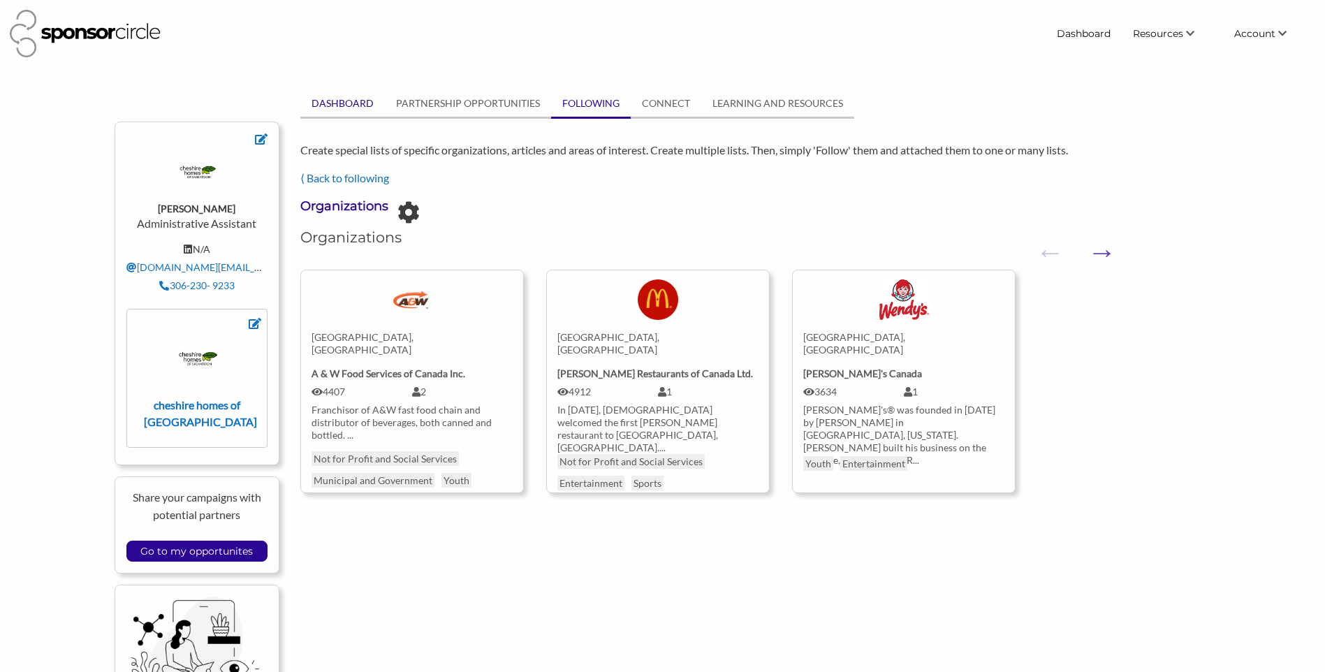
click at [333, 105] on link "DASHBOARD" at bounding box center [342, 103] width 85 height 27
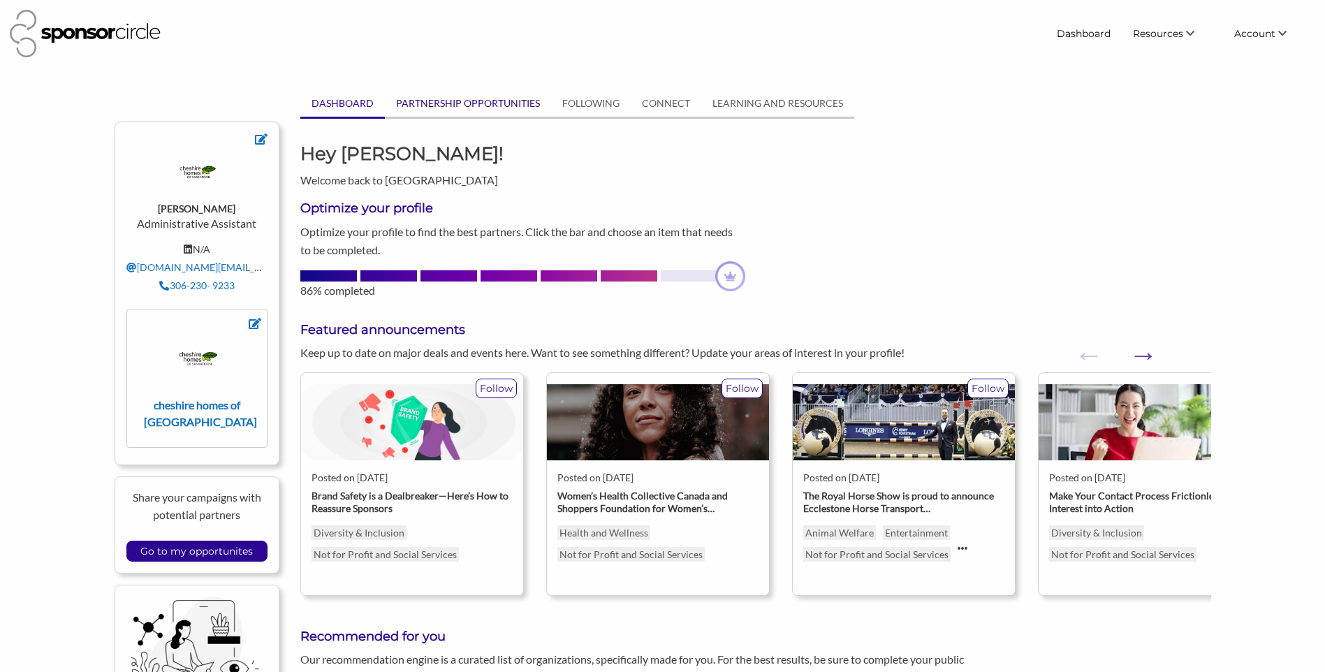
click at [463, 110] on link "PARTNERSHIP OPPORTUNITIES" at bounding box center [468, 103] width 166 height 27
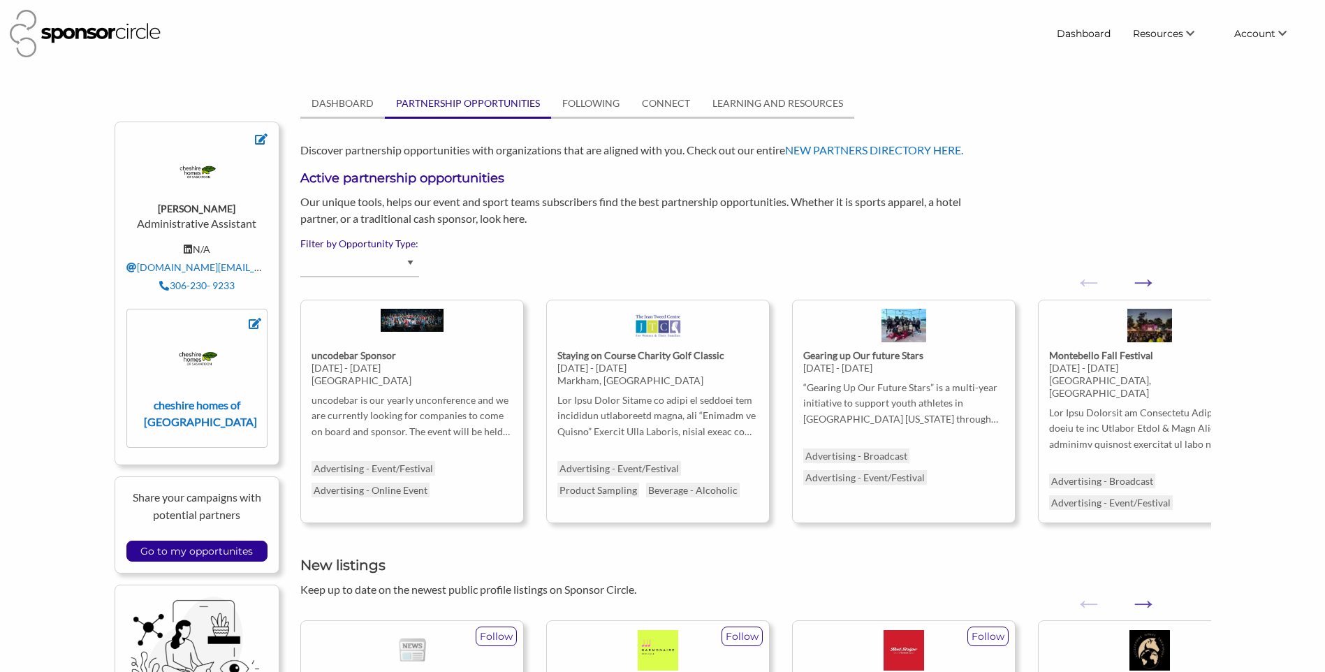
click at [397, 265] on select at bounding box center [359, 263] width 119 height 27
click at [397, 265] on select "Advertising - Event/Festival Advertising - Influencer (Athlete, Celebrity) Adve…" at bounding box center [359, 263] width 119 height 27
click at [1065, 41] on link "Dashboard" at bounding box center [1084, 33] width 76 height 25
